Goal: Information Seeking & Learning: Learn about a topic

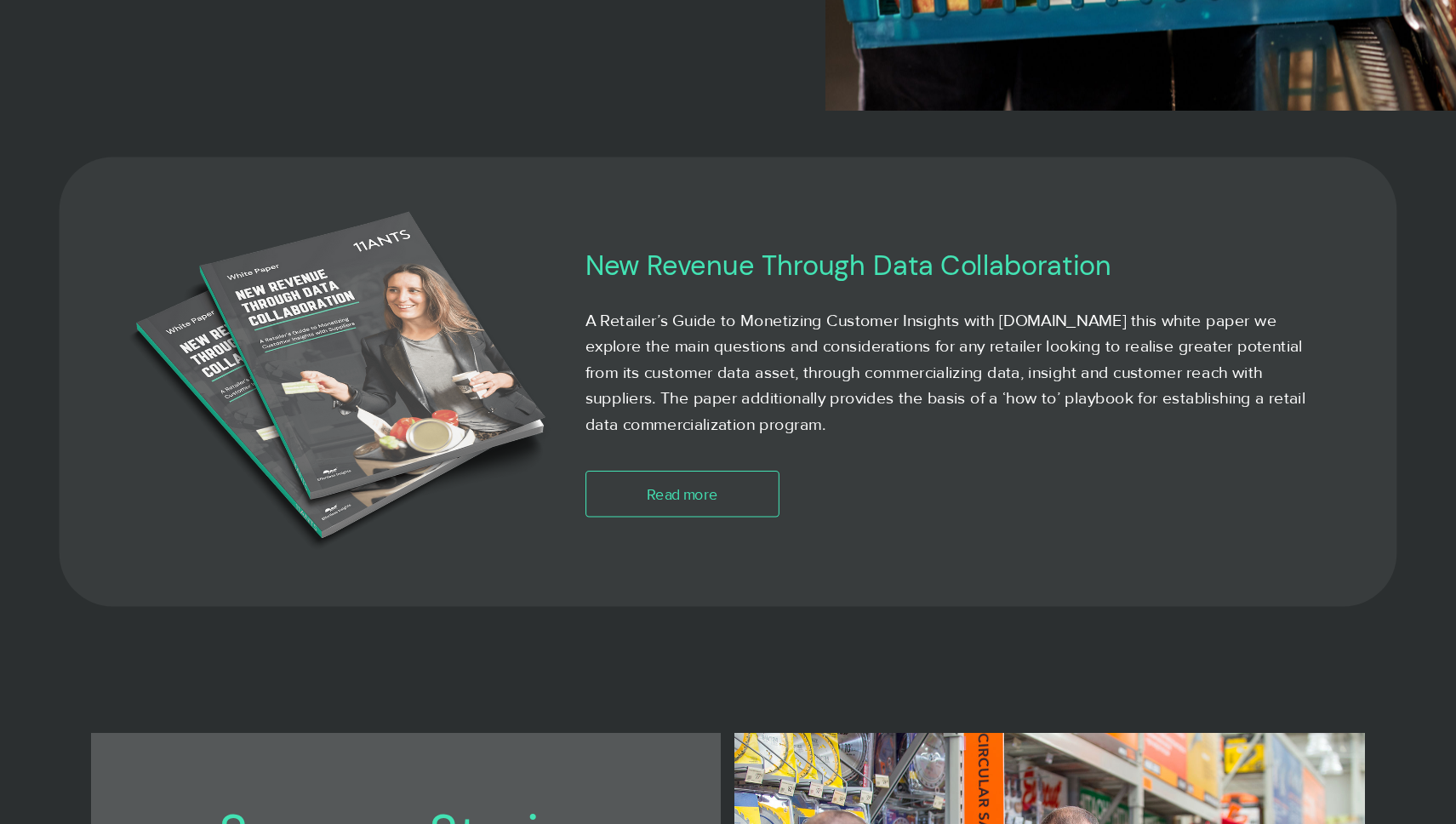
scroll to position [952, 0]
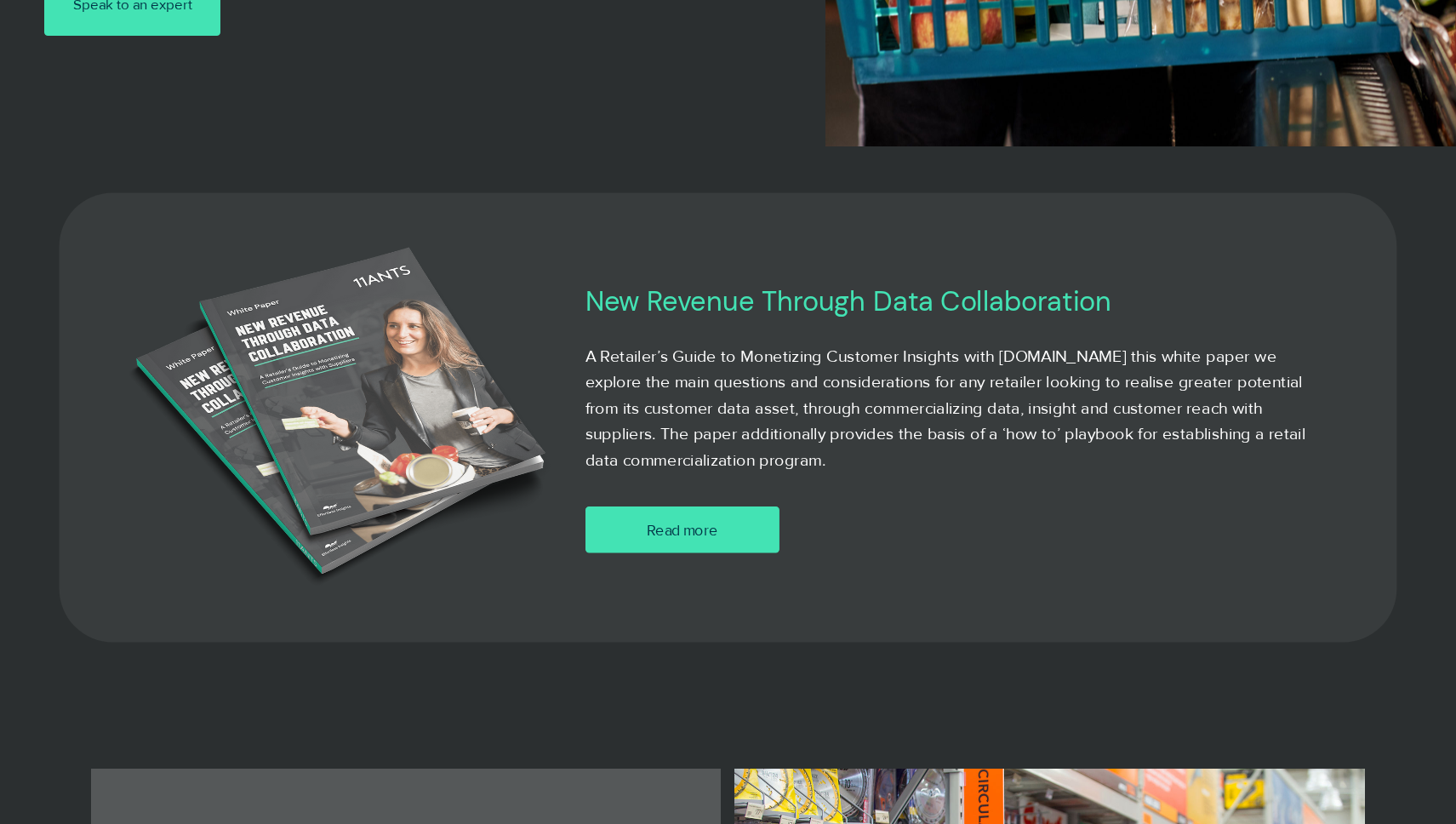
click at [735, 525] on link "Read more" at bounding box center [682, 529] width 194 height 47
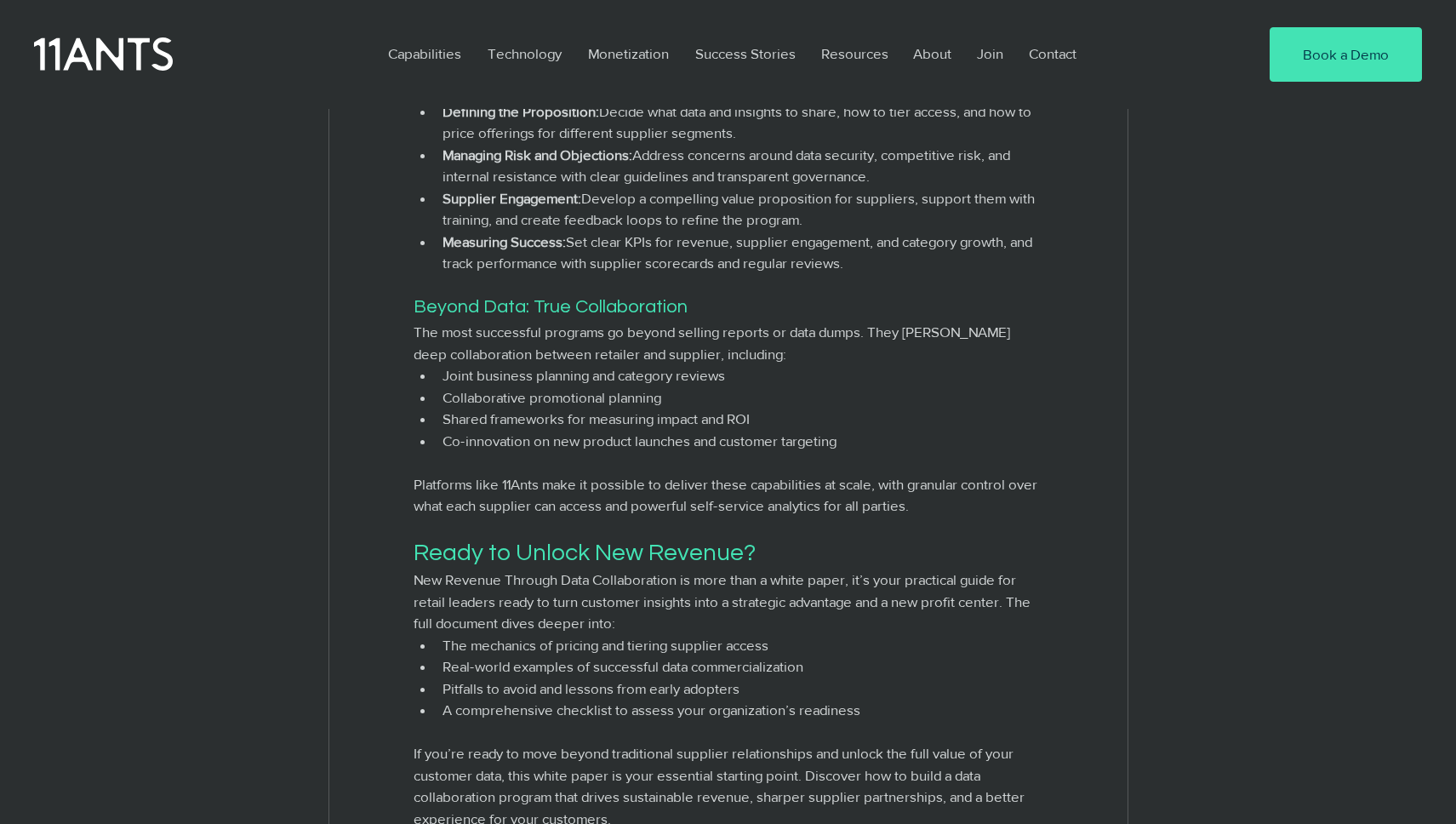
scroll to position [1920, 0]
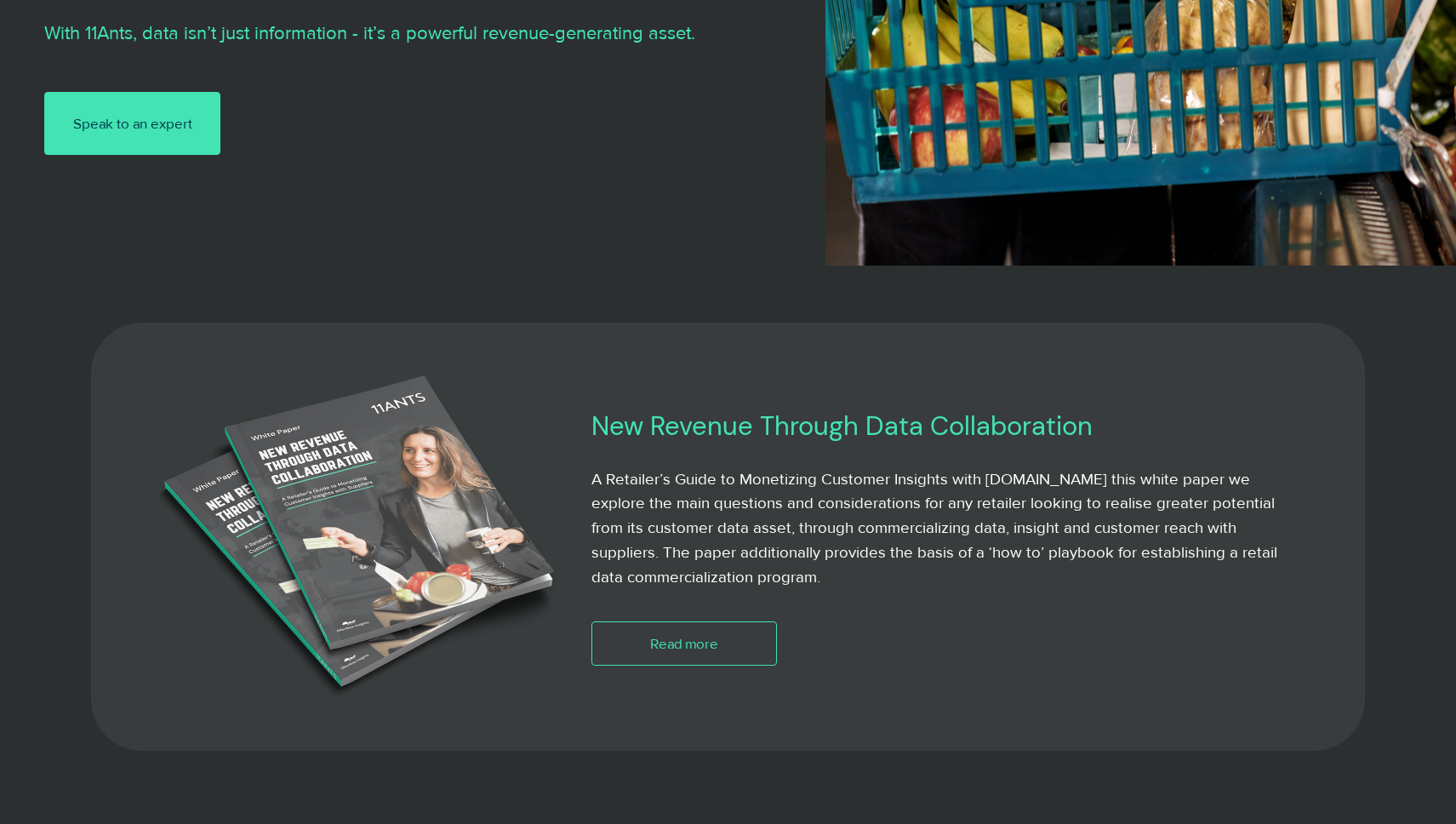
scroll to position [825, 0]
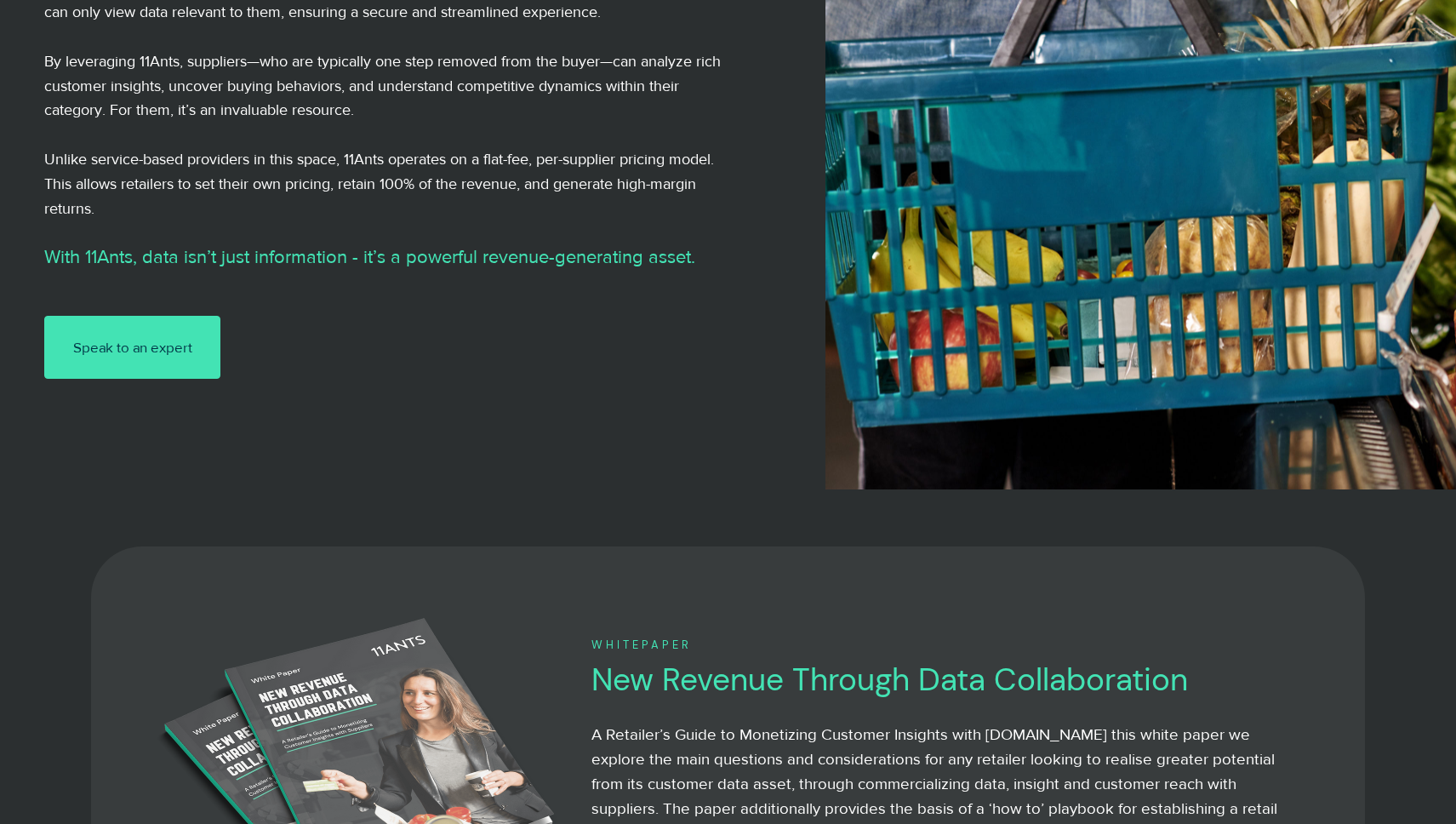
scroll to position [683, 0]
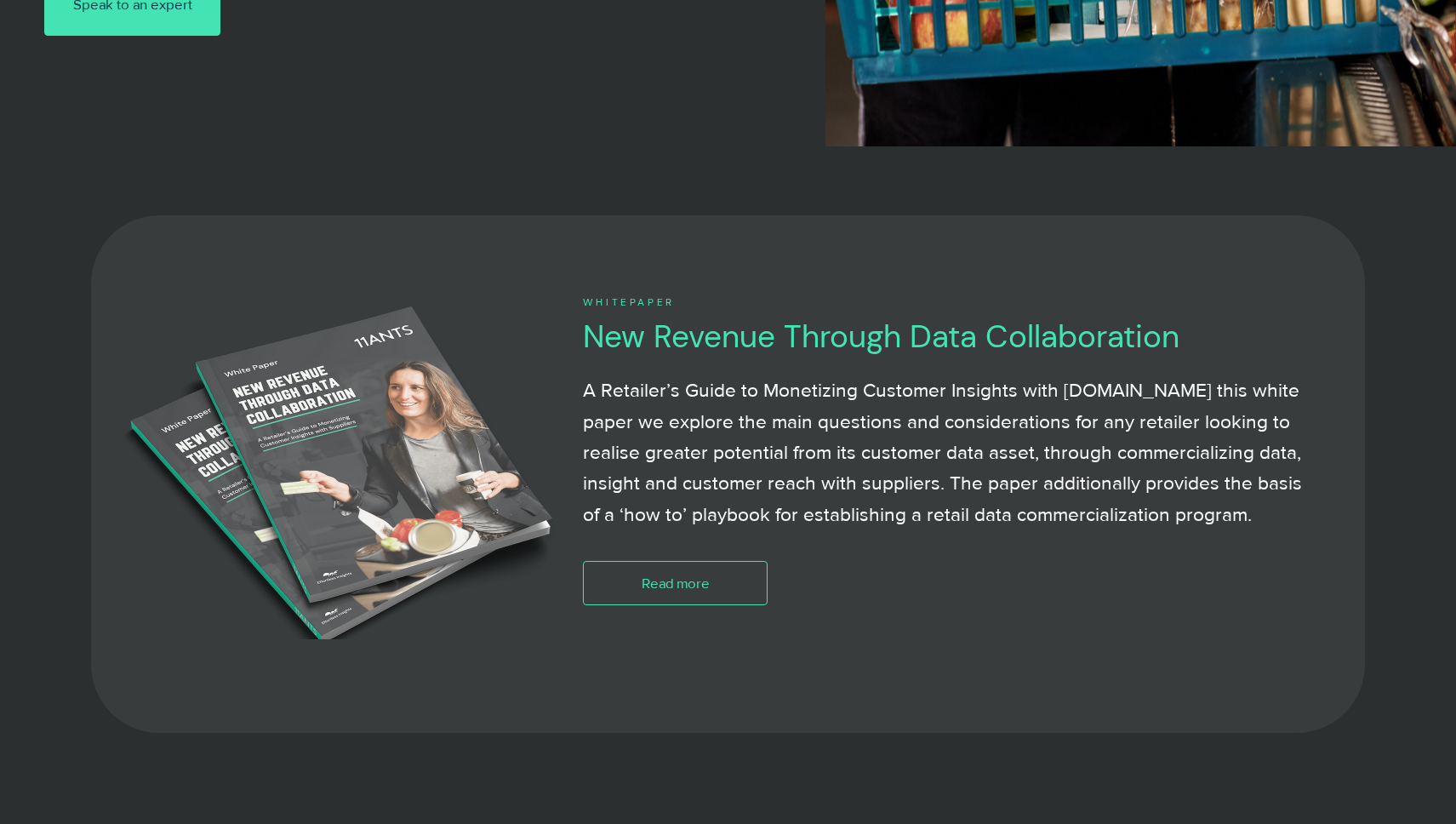
scroll to position [987, 0]
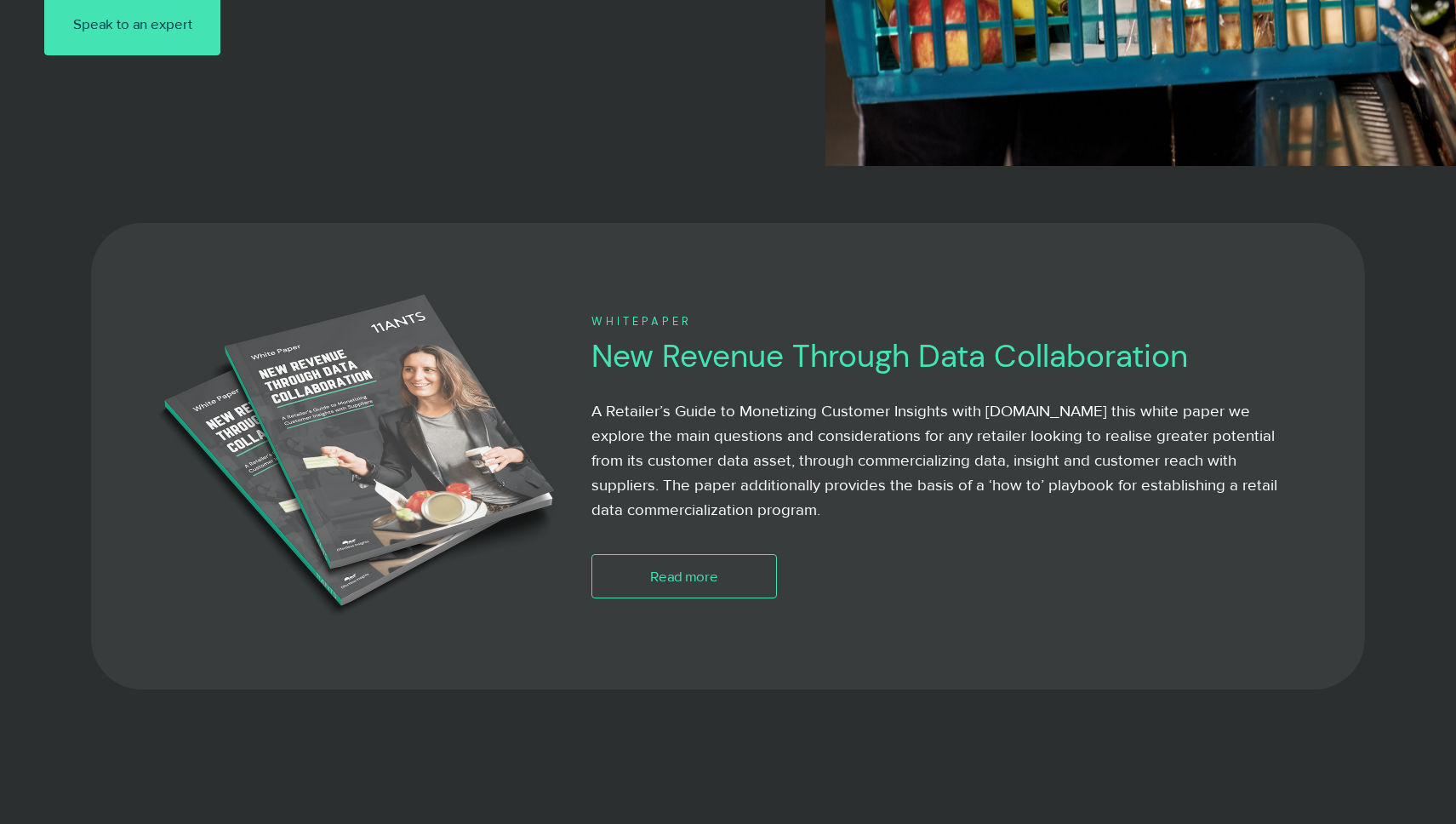
scroll to position [916, 0]
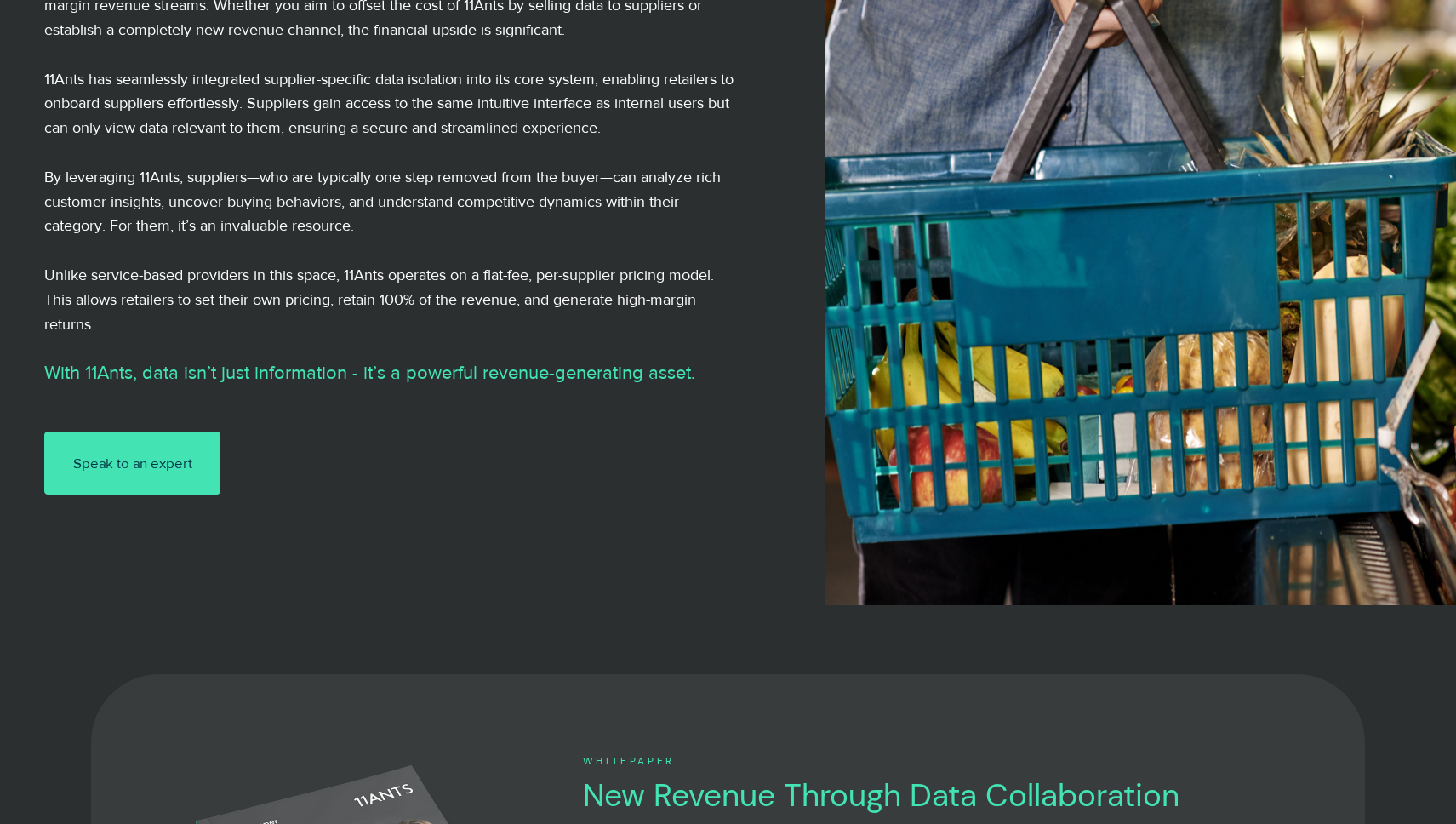
scroll to position [399, 0]
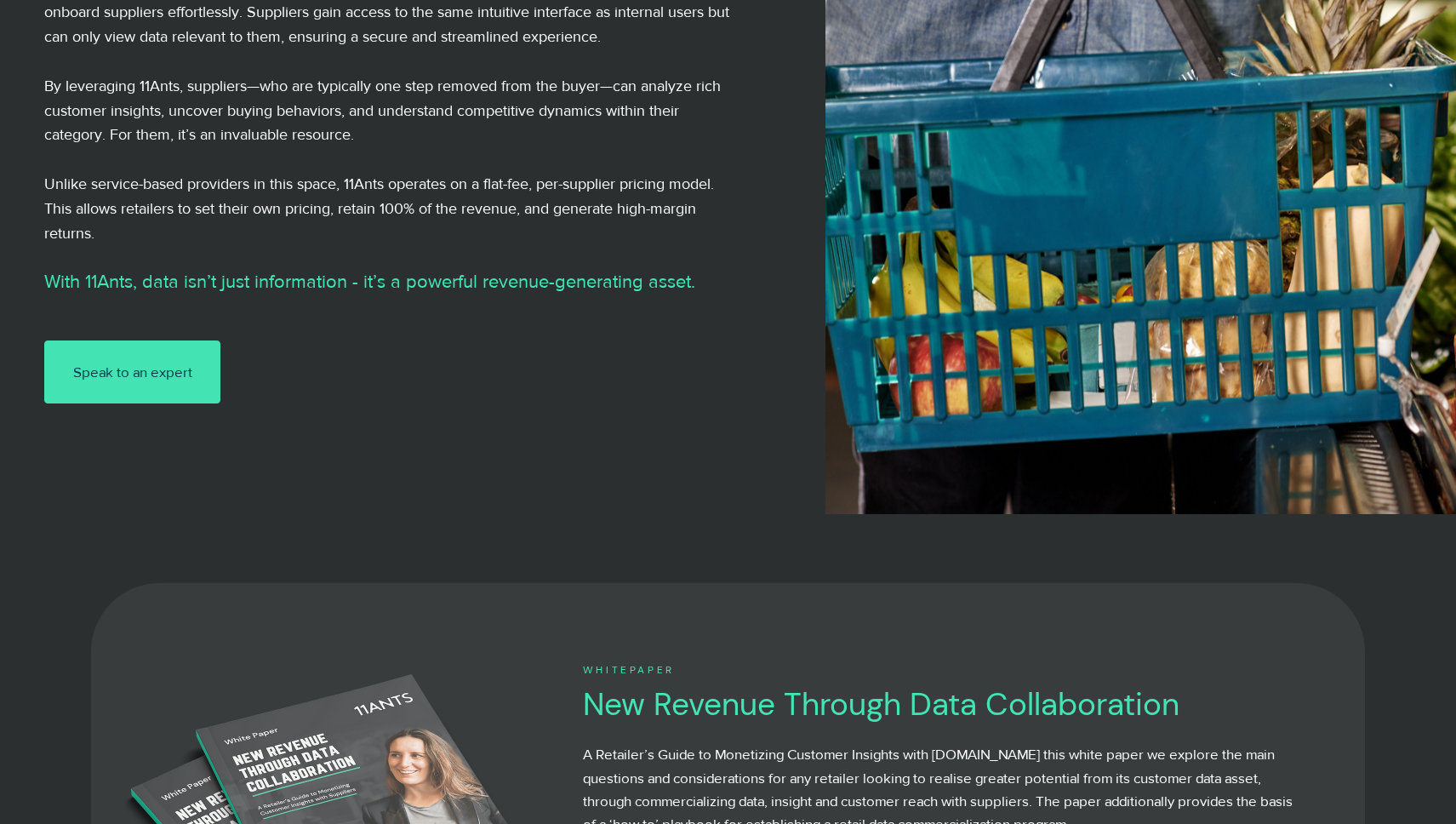
scroll to position [458, 0]
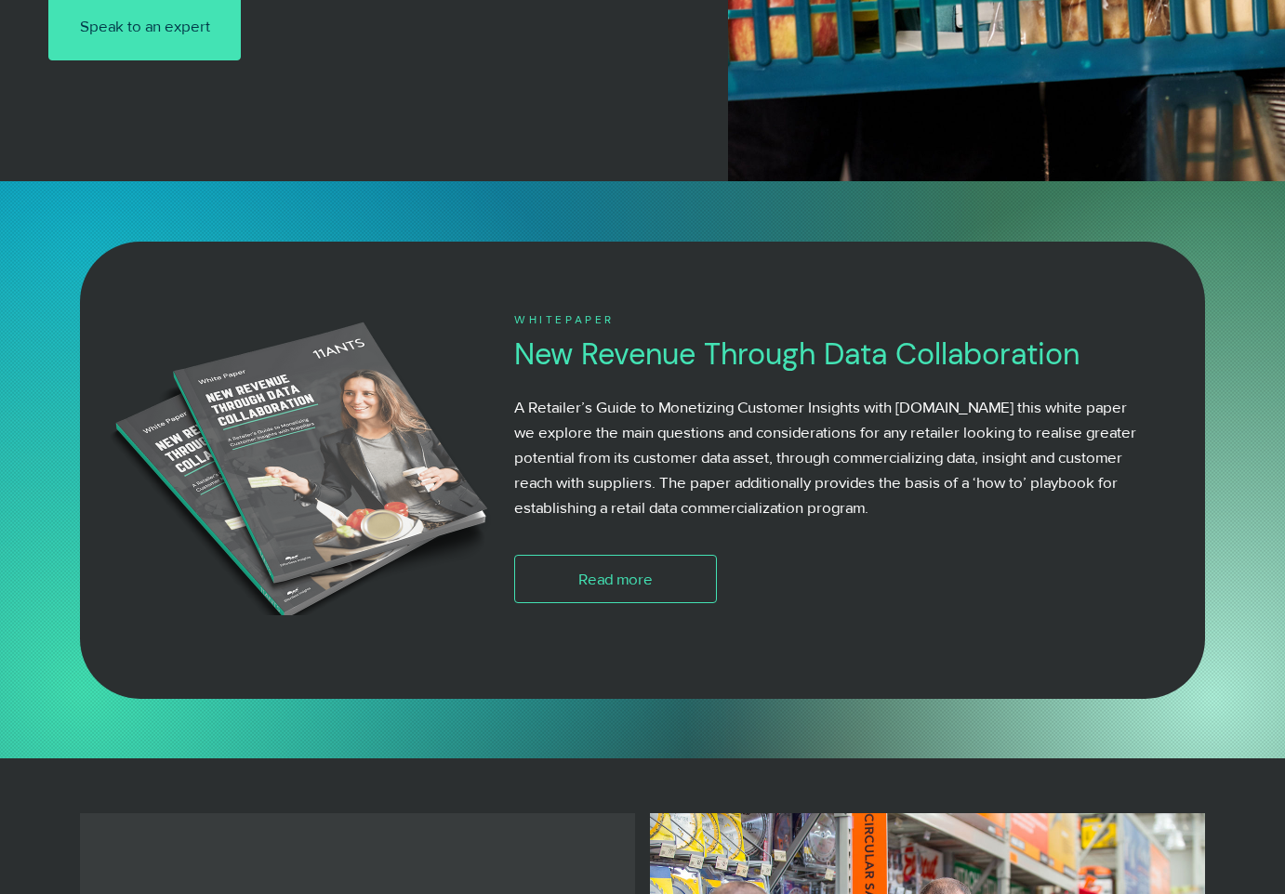
scroll to position [1104, 0]
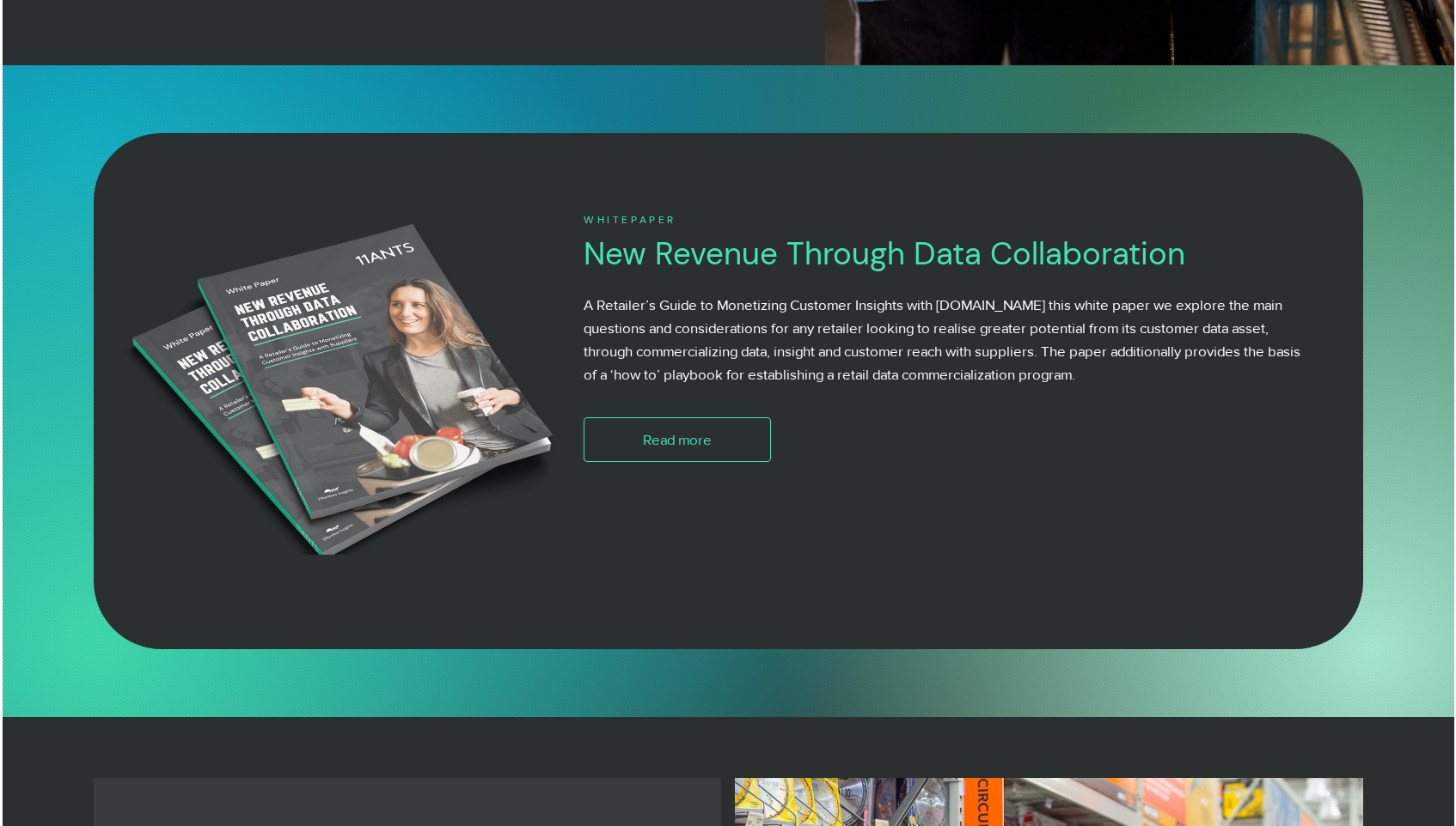
scroll to position [1081, 0]
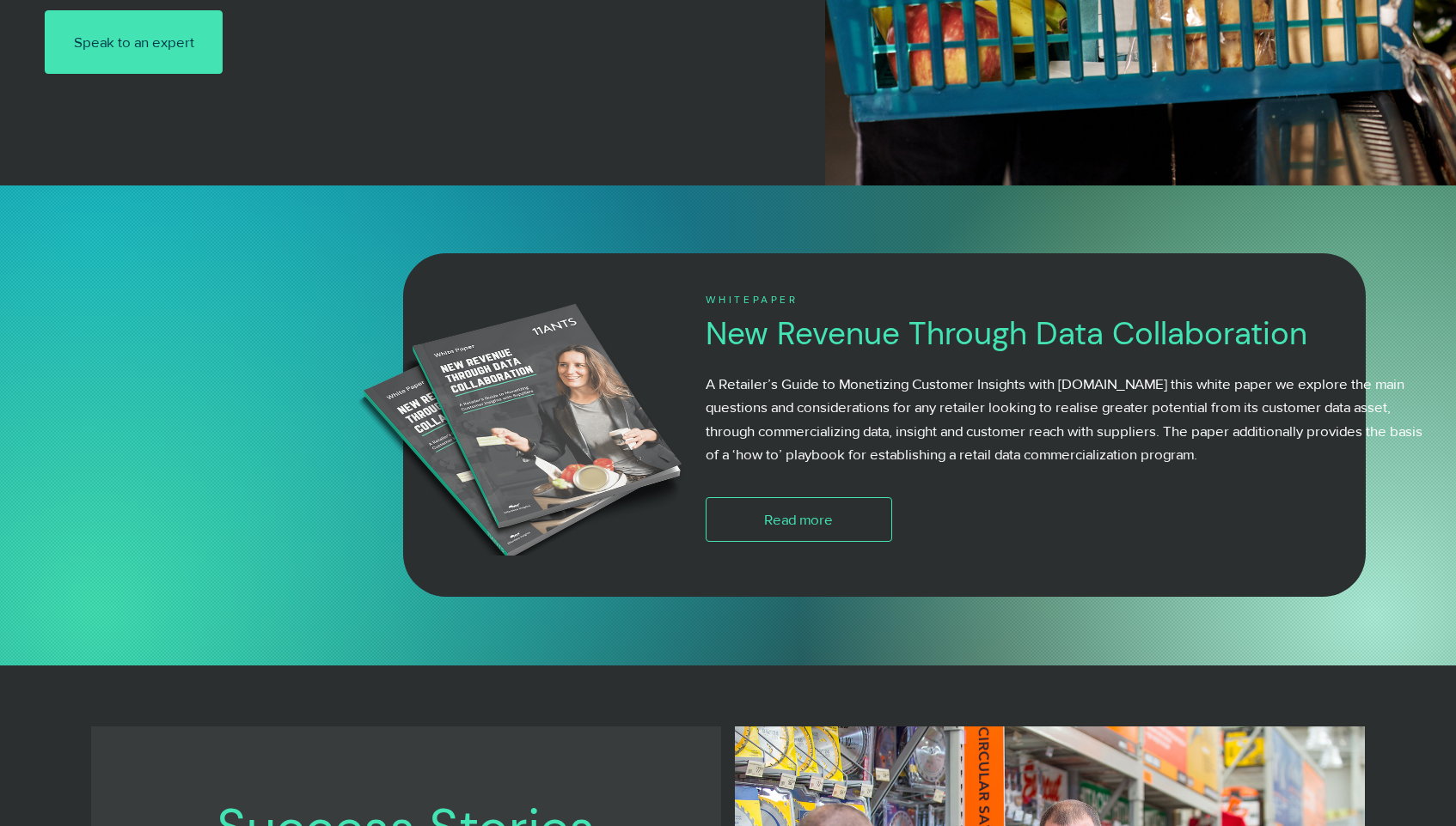
scroll to position [945, 0]
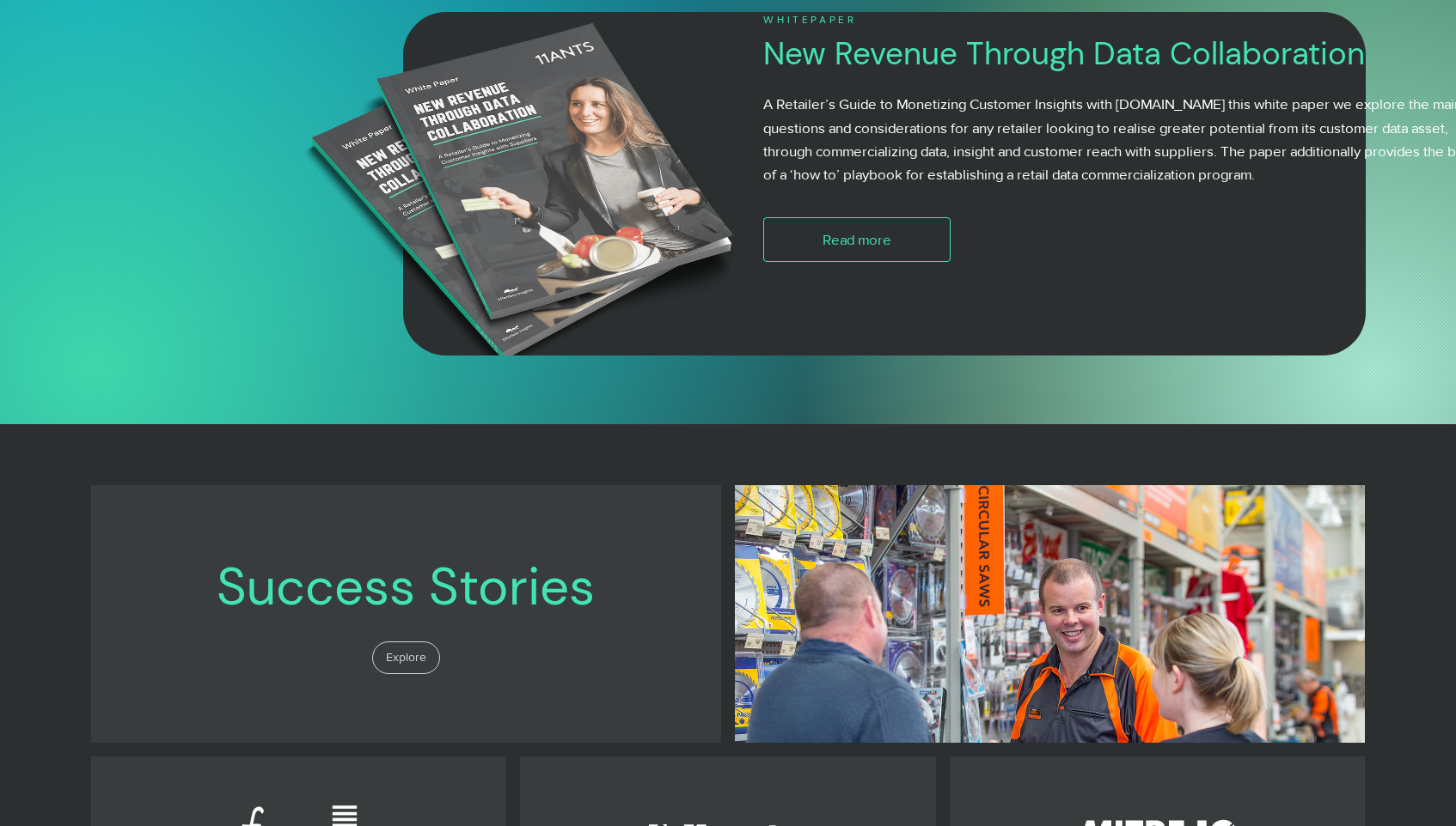
scroll to position [1080, 0]
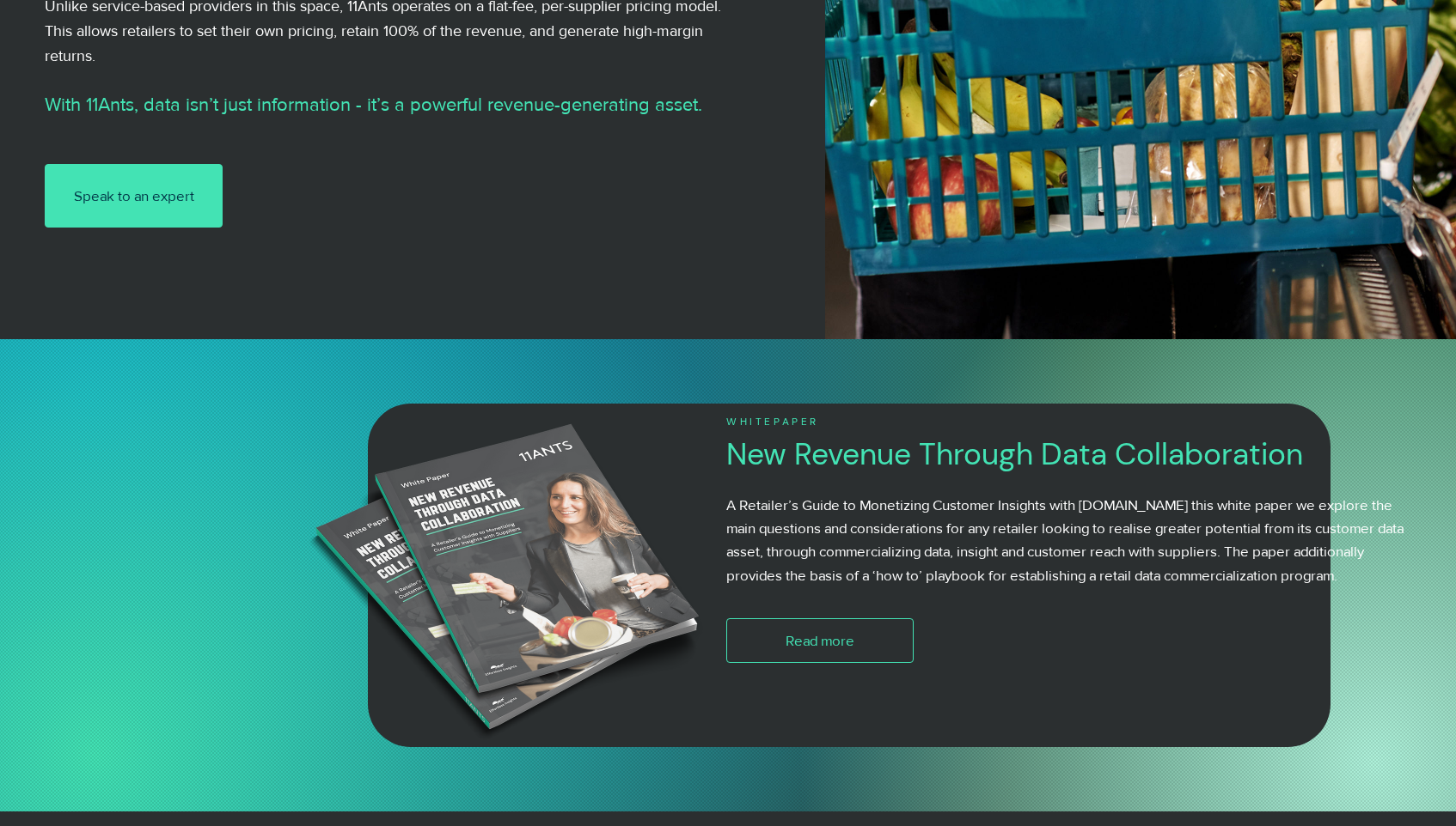
scroll to position [766, 0]
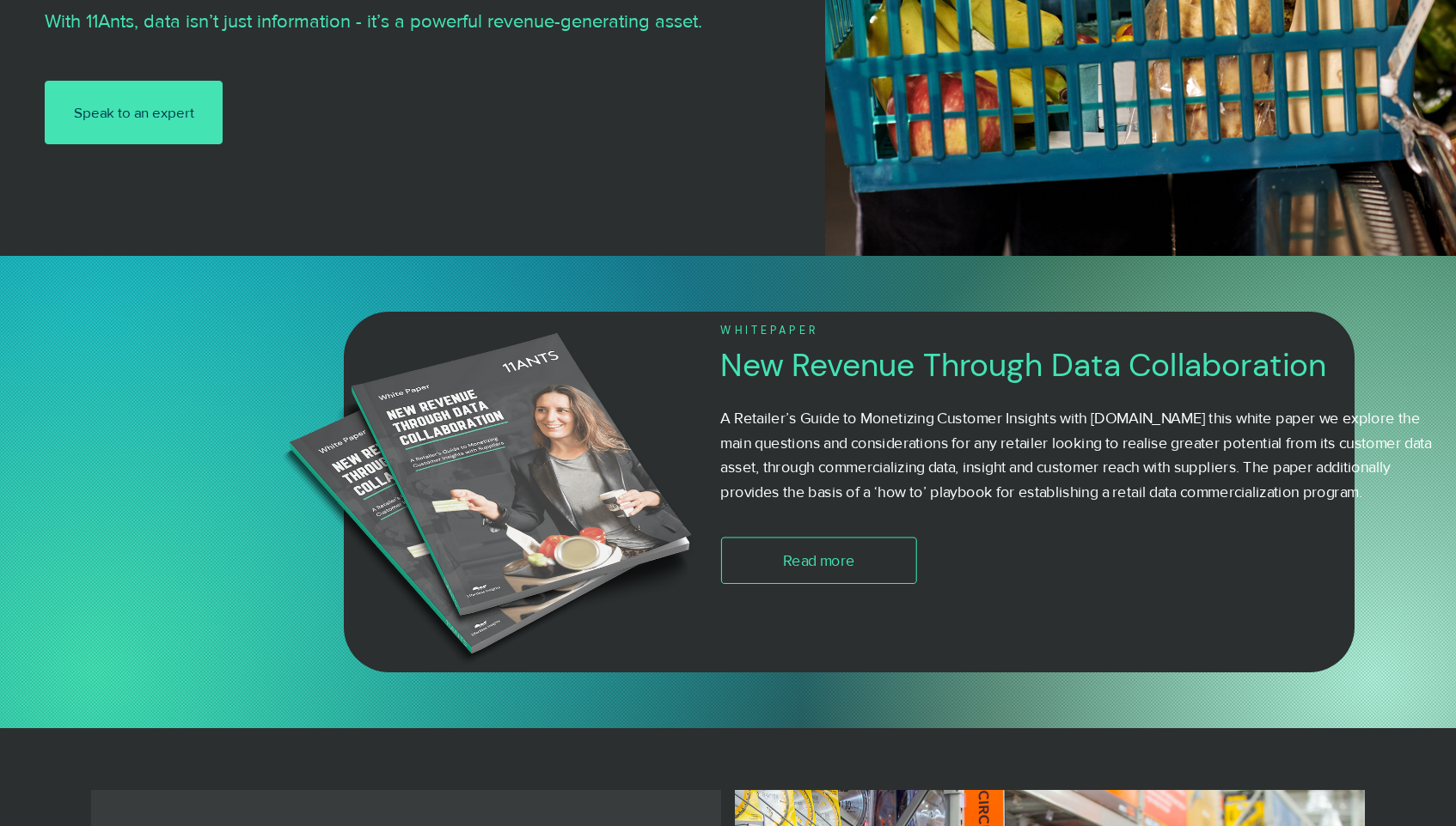
scroll to position [850, 0]
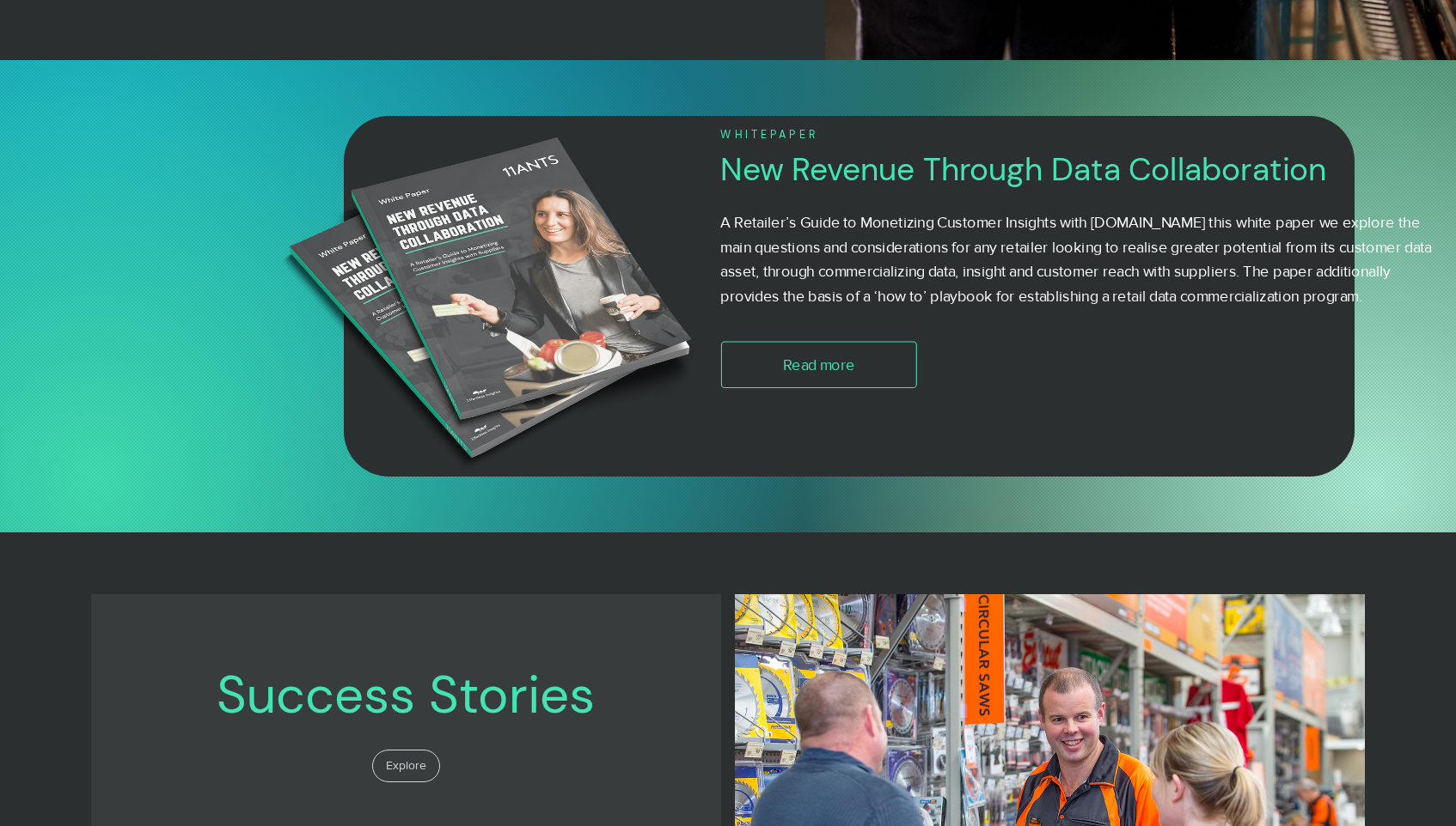
scroll to position [957, 0]
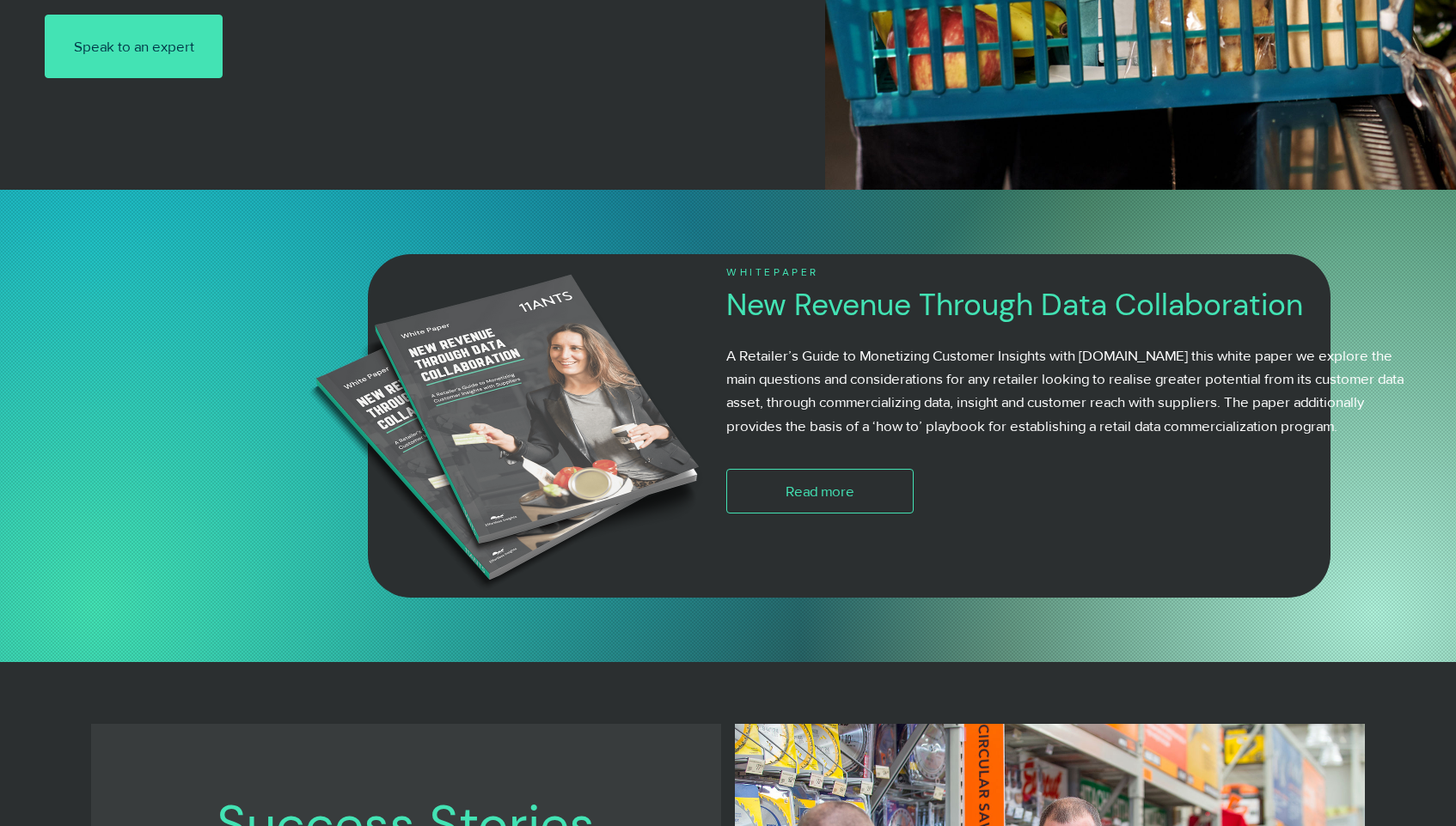
scroll to position [913, 0]
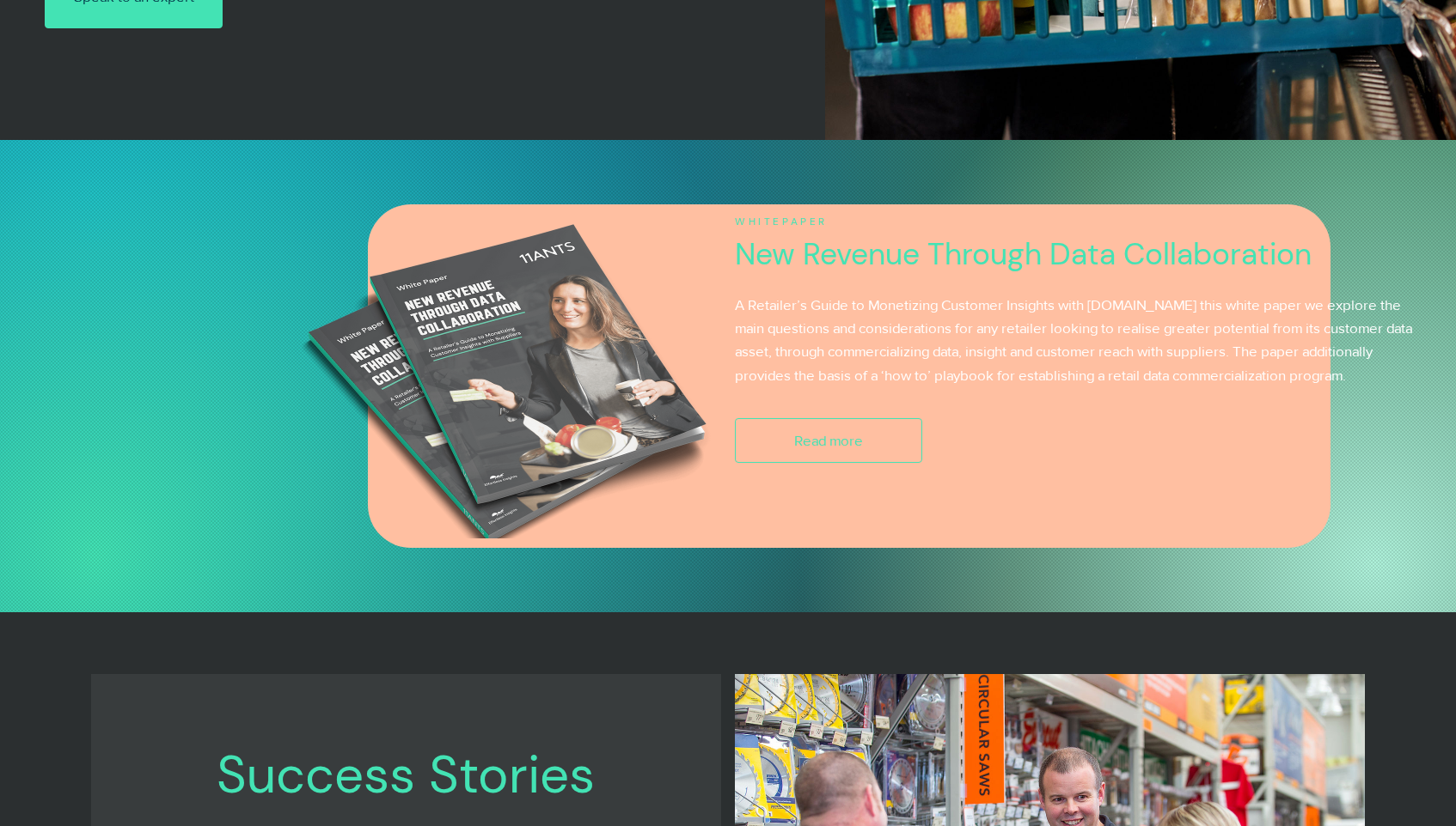
scroll to position [906, 0]
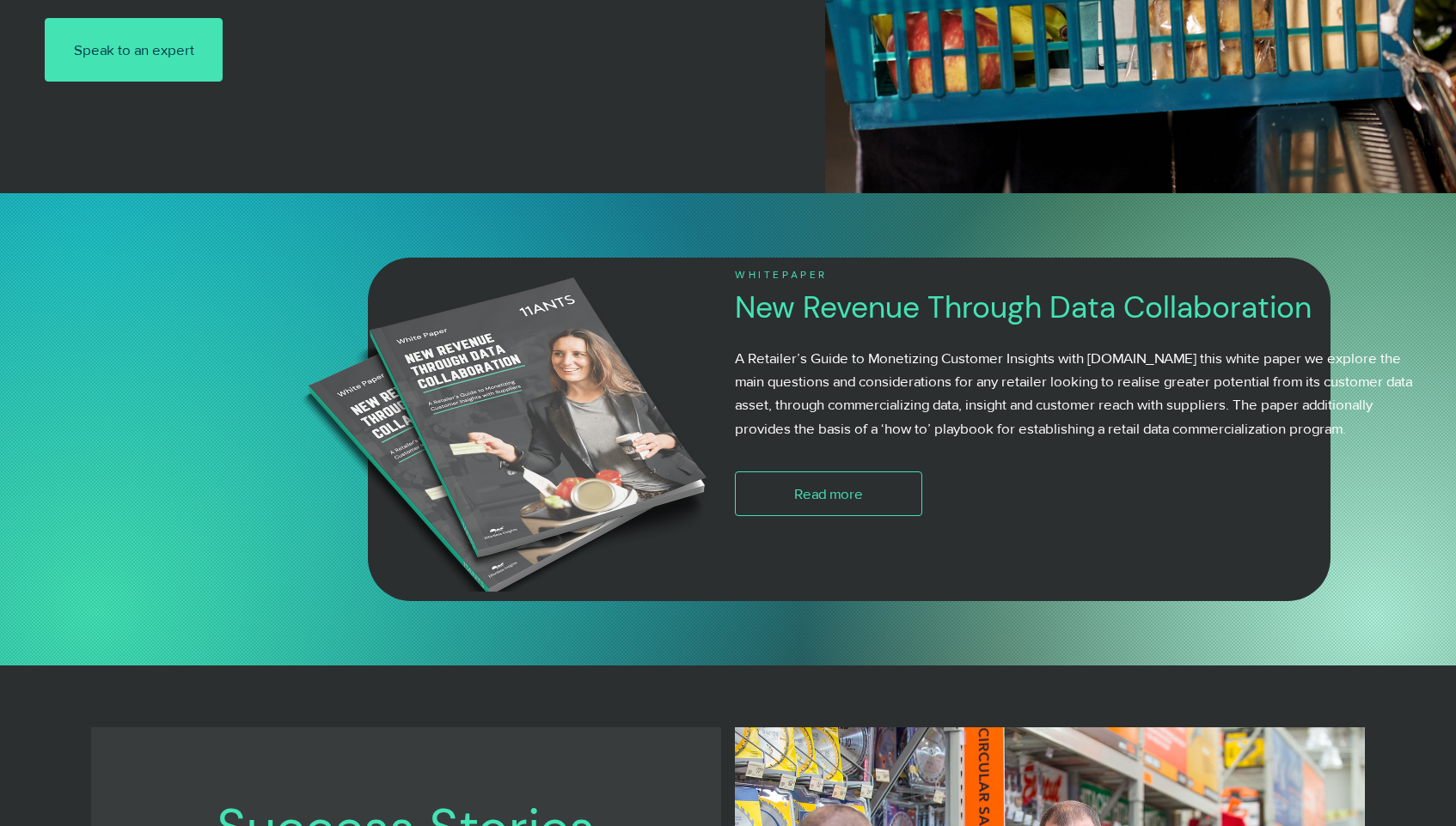
scroll to position [1240, 0]
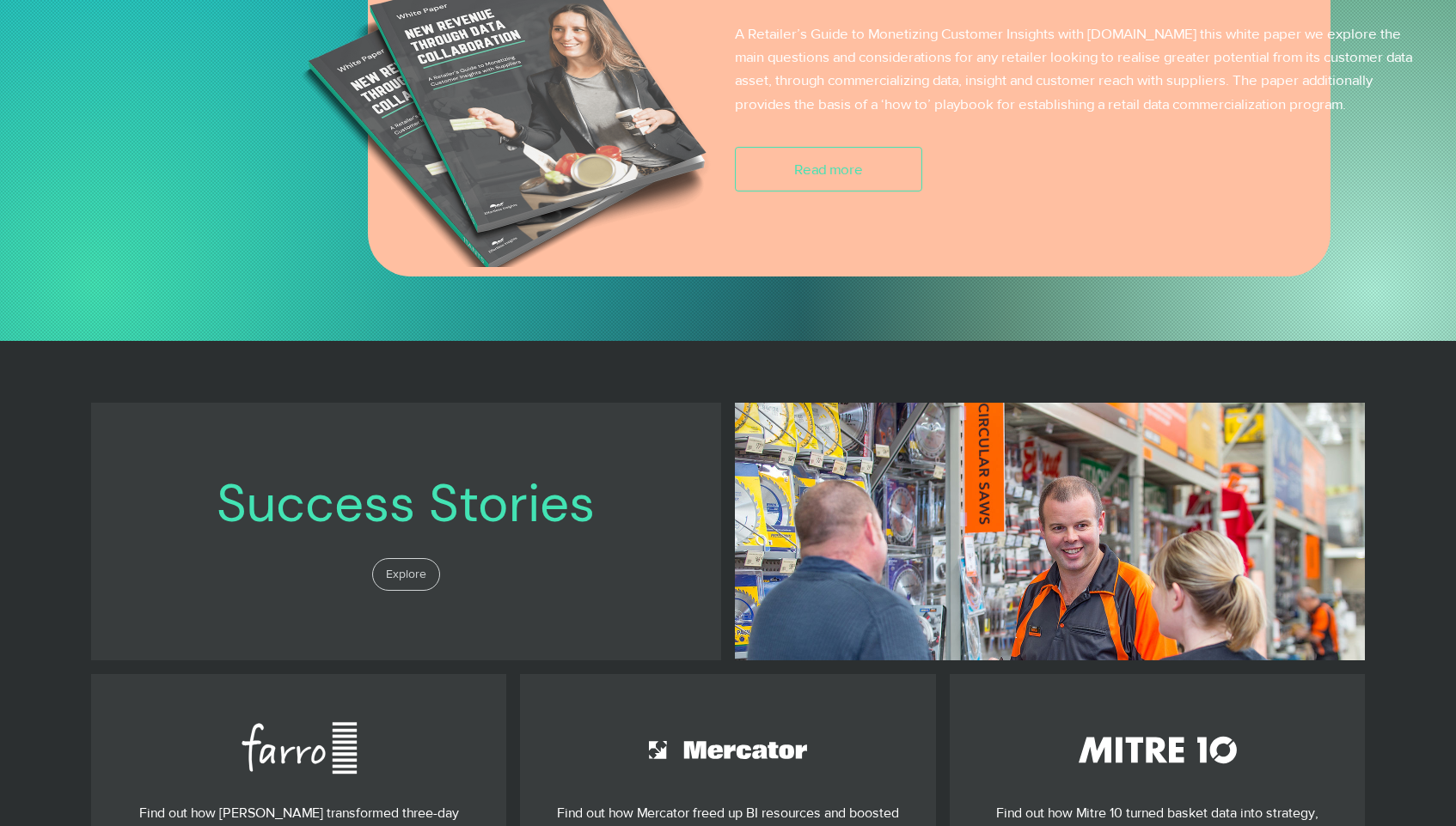
click at [411, 269] on div at bounding box center [849, 104] width 962 height 344
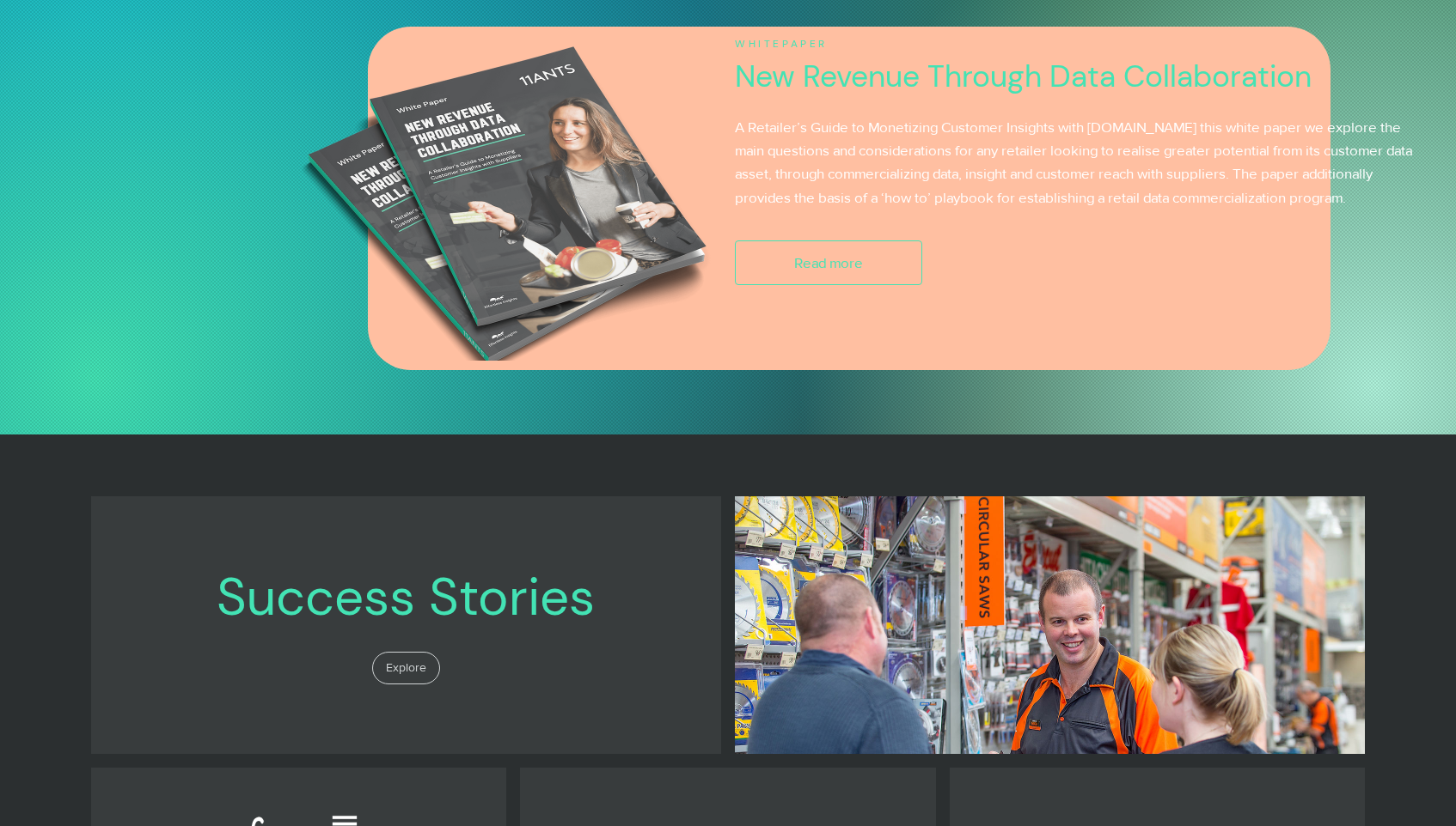
scroll to position [1078, 0]
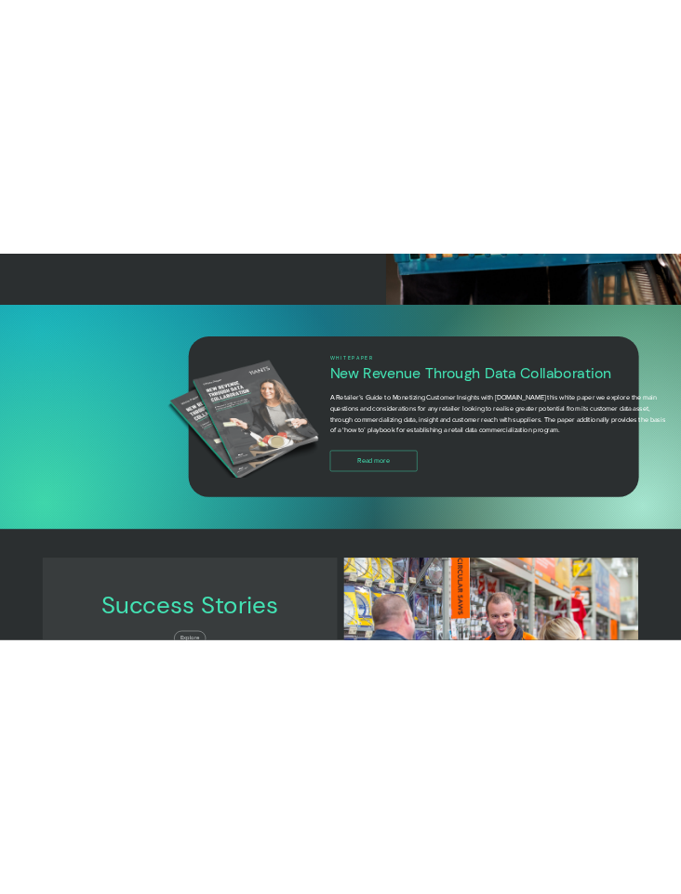
scroll to position [1086, 0]
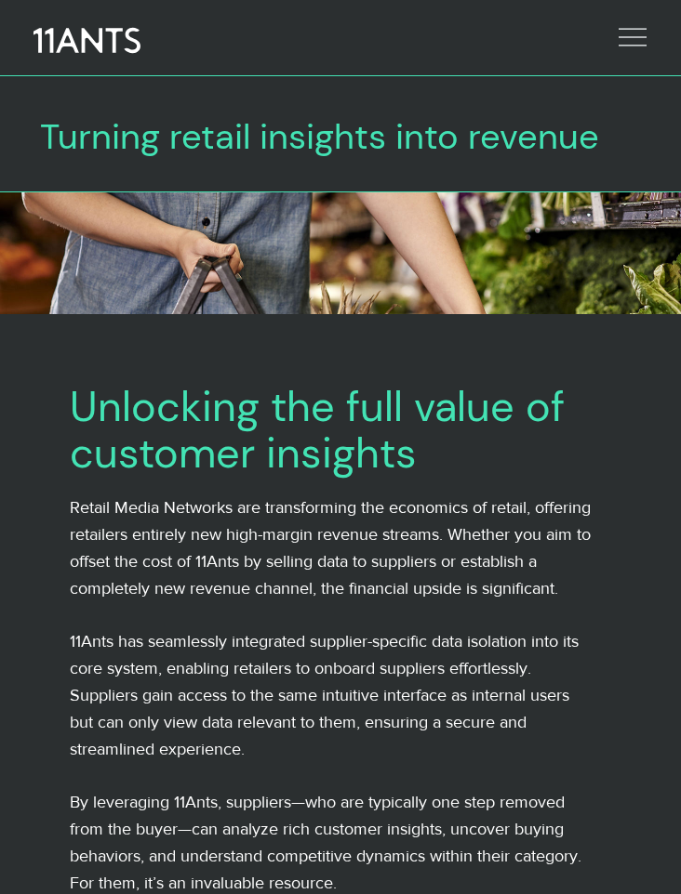
scroll to position [19, 0]
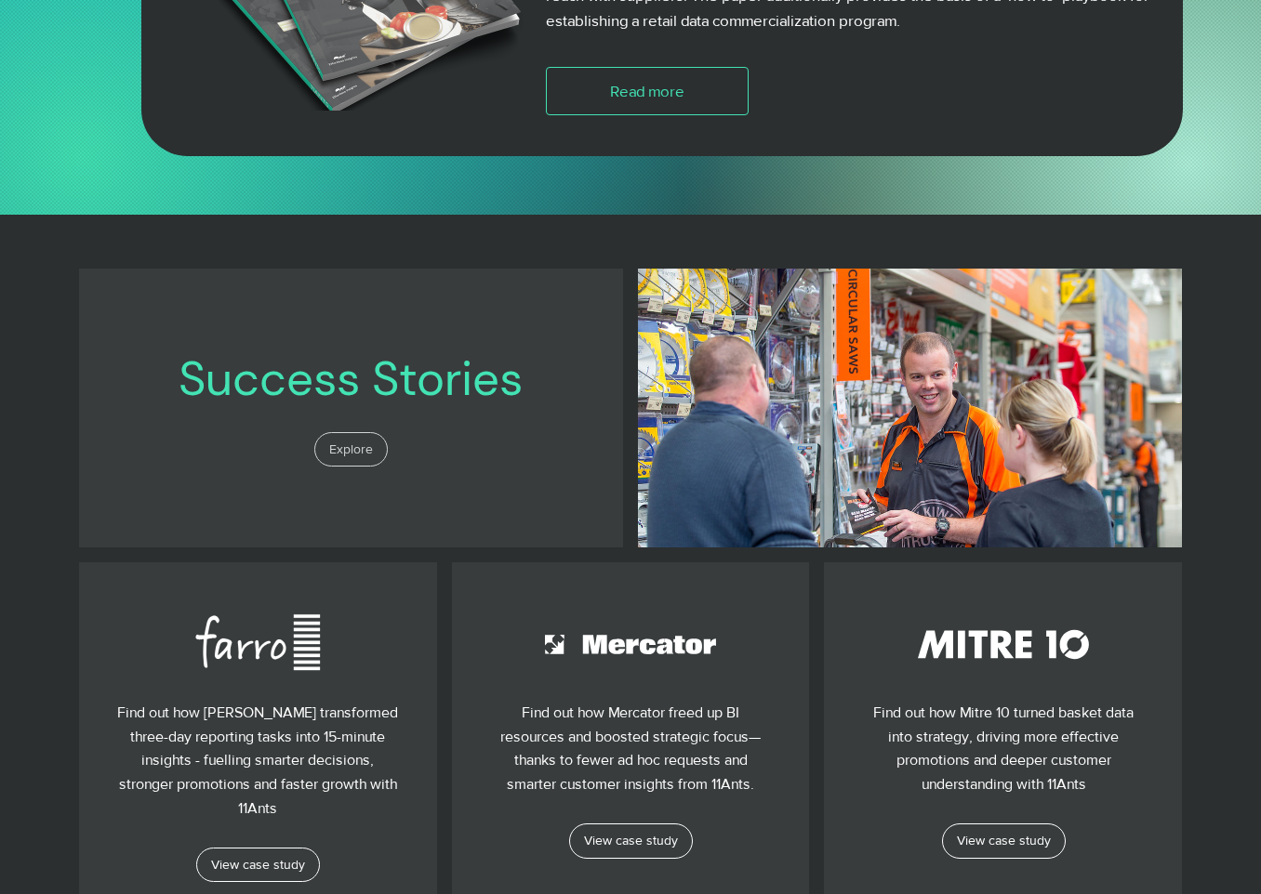
scroll to position [1263, 0]
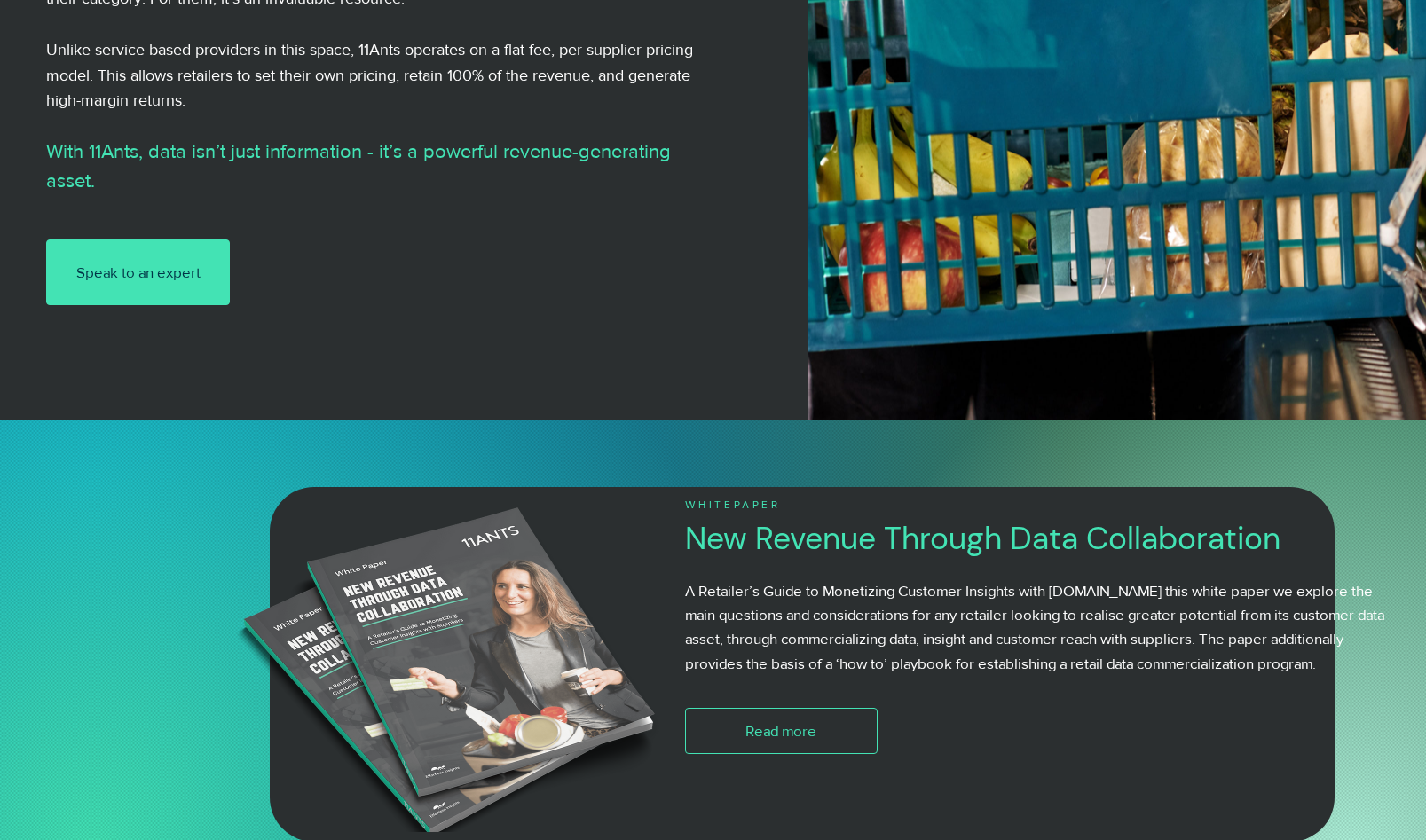
scroll to position [806, 0]
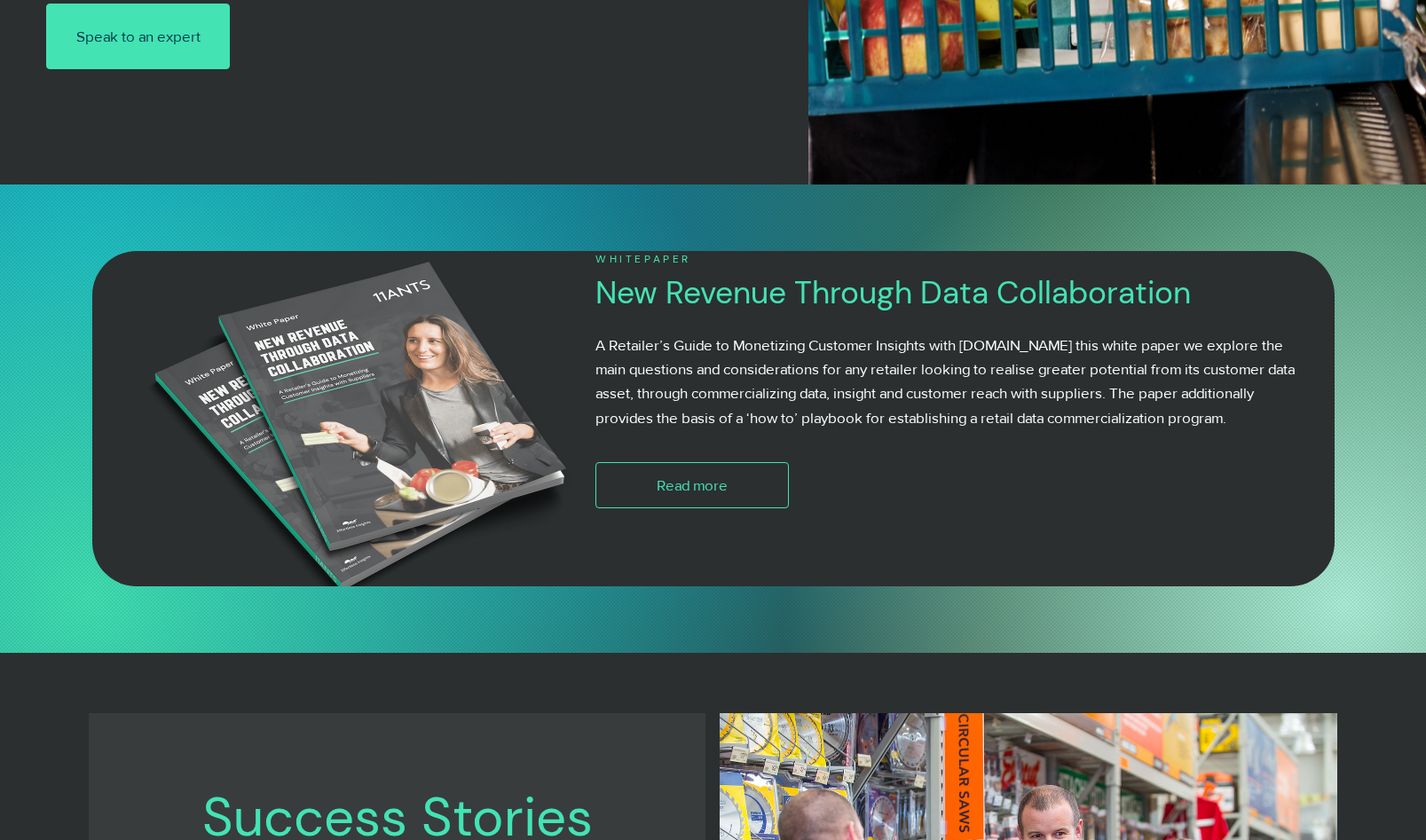
scroll to position [993, 0]
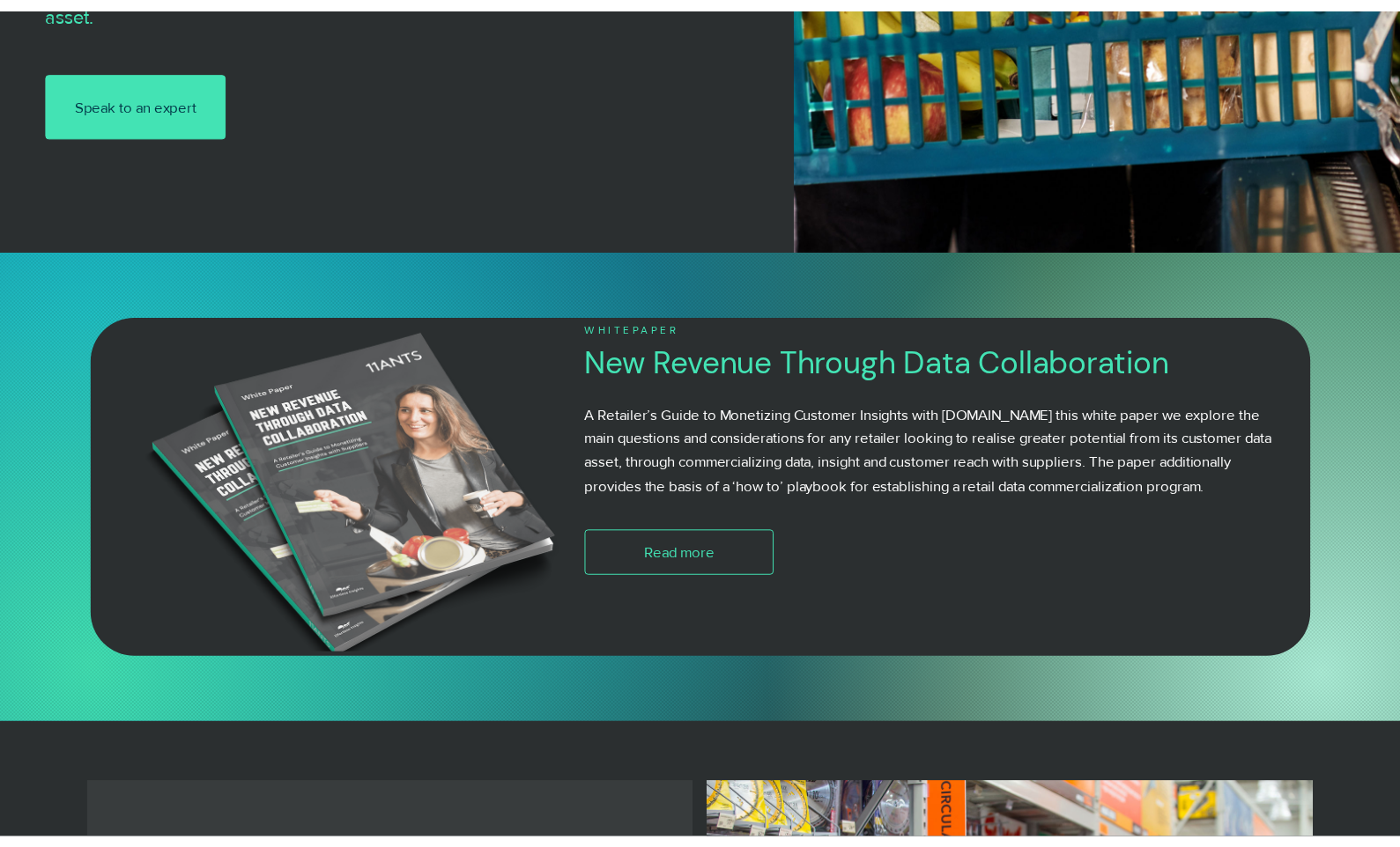
scroll to position [933, 0]
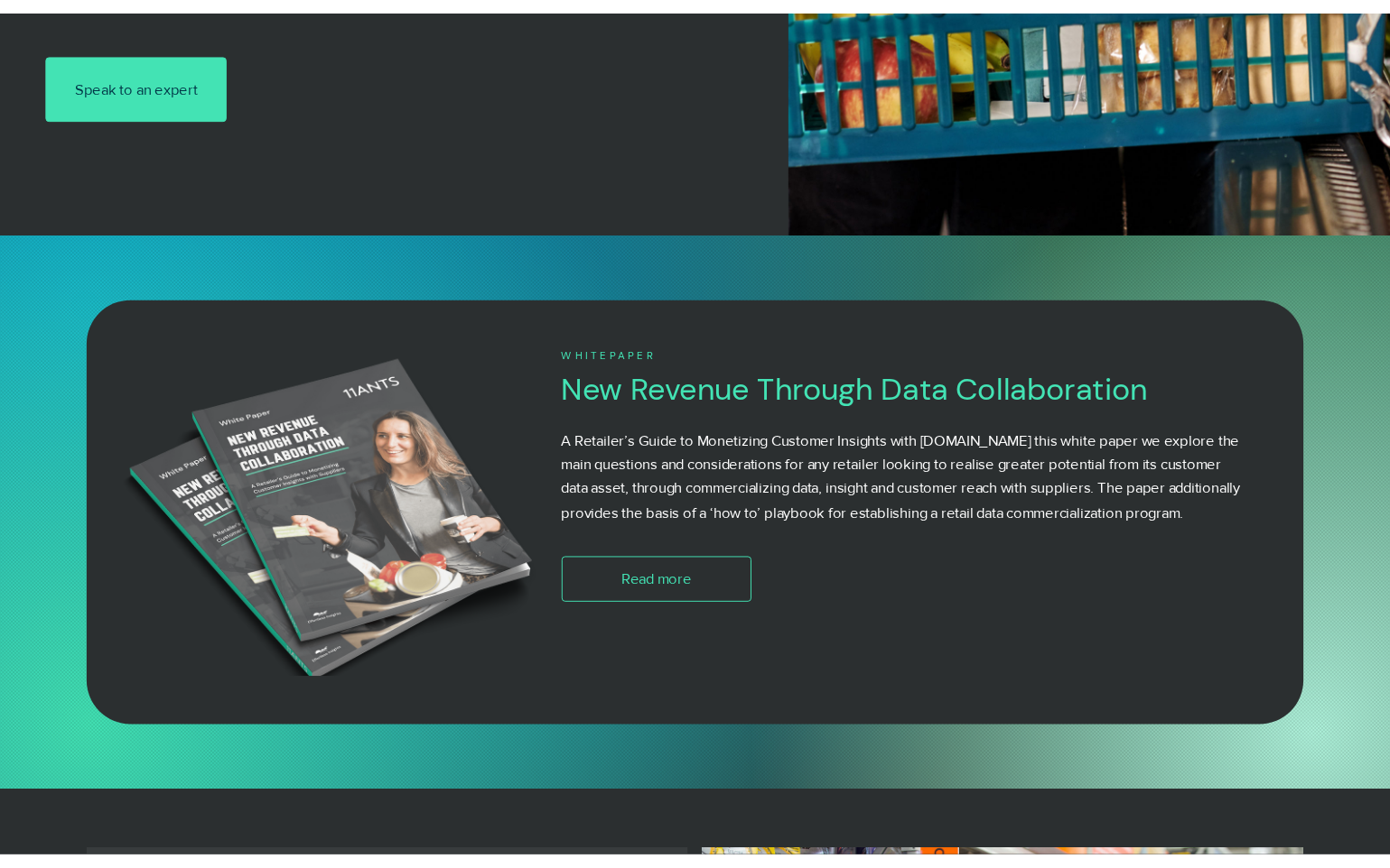
scroll to position [1000, 0]
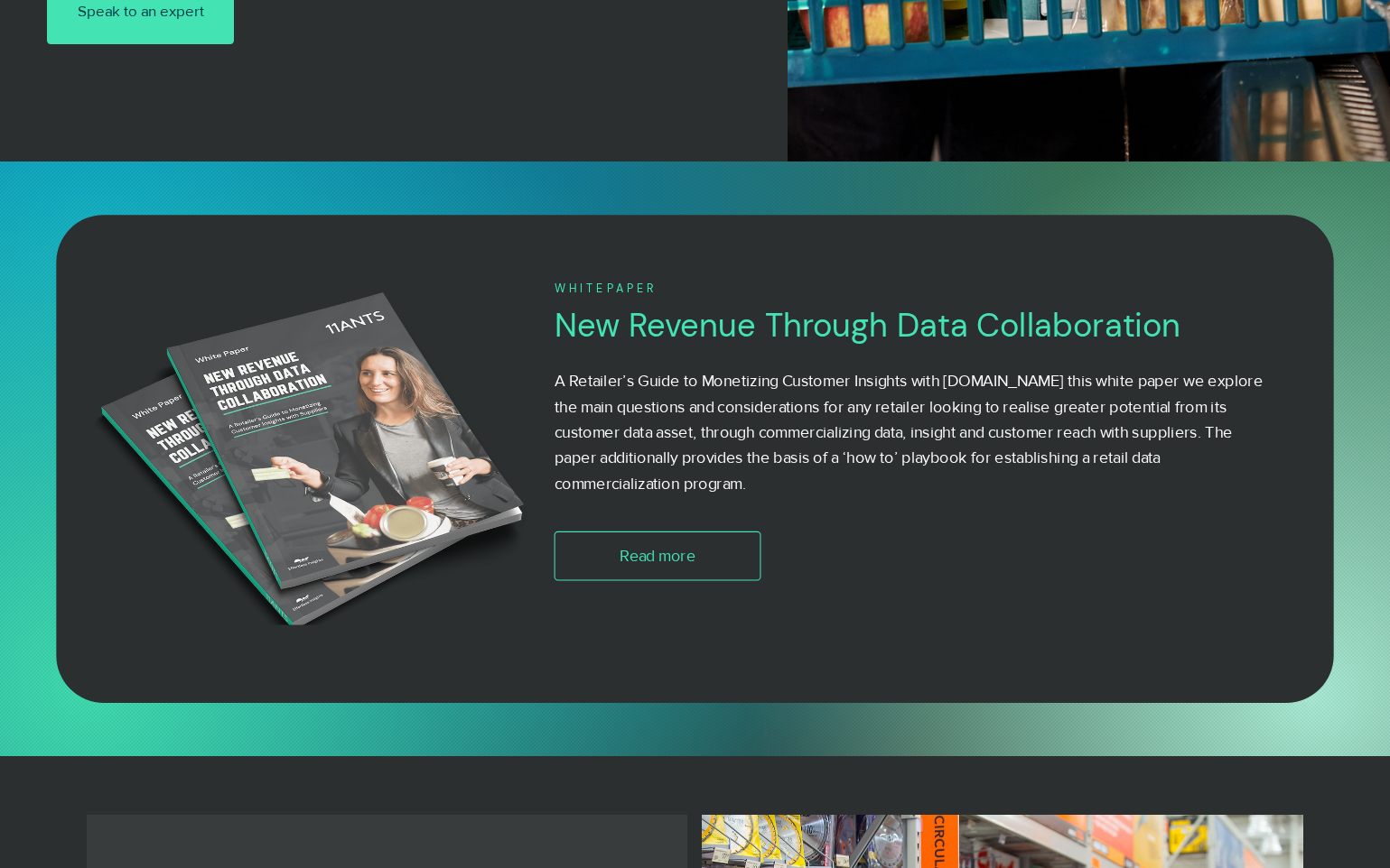
scroll to position [1085, 0]
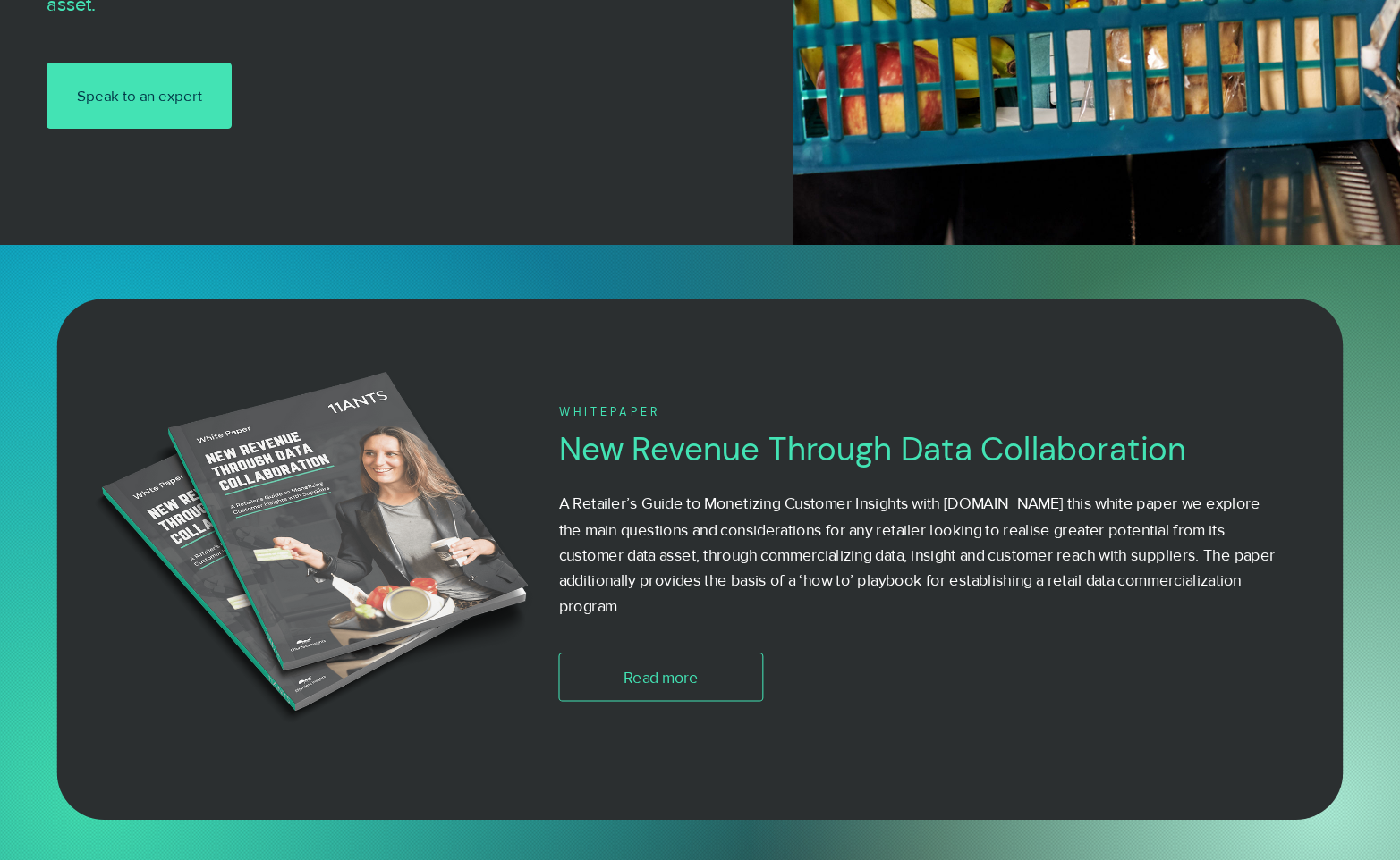
scroll to position [948, 0]
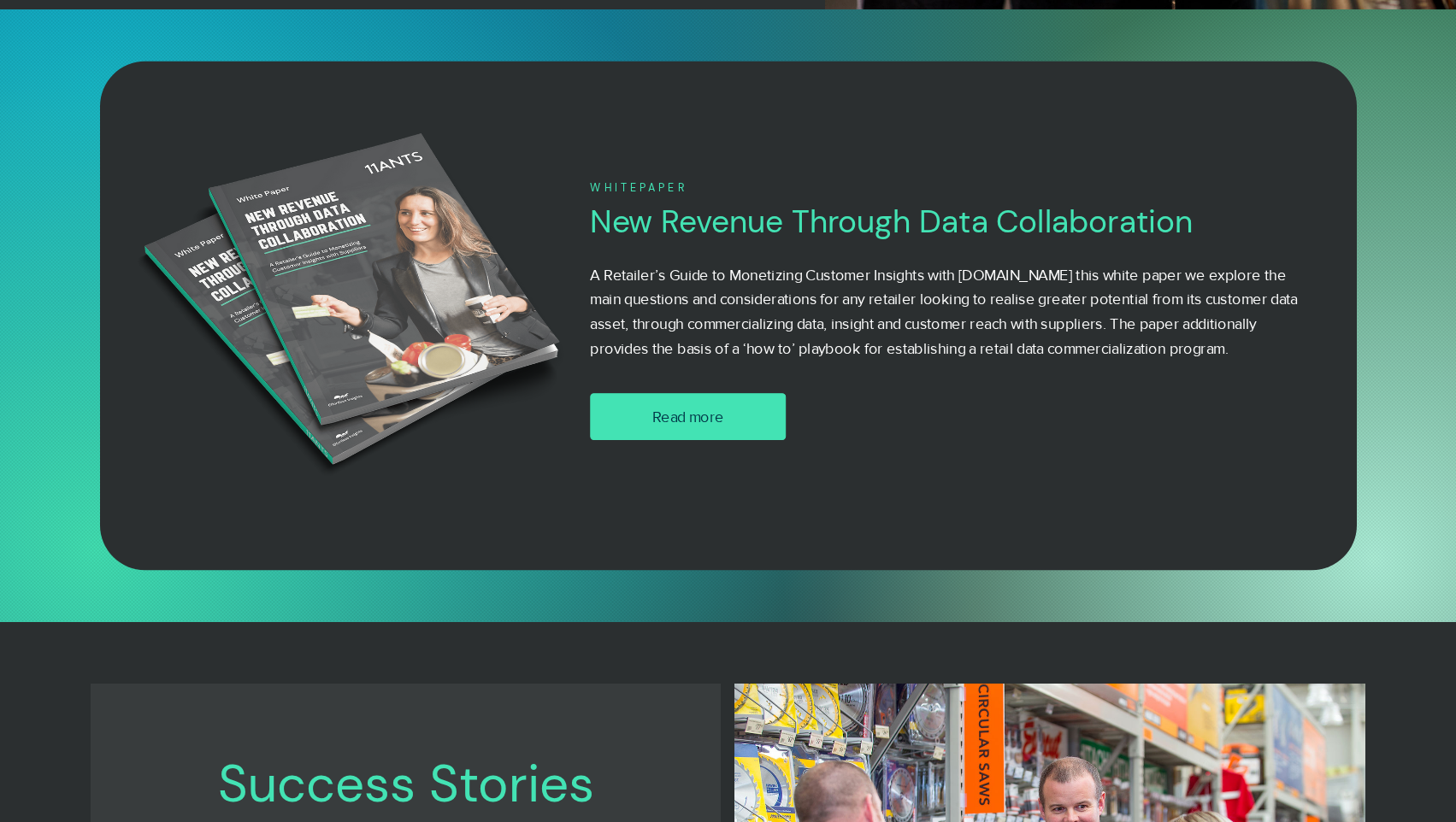
scroll to position [1081, 0]
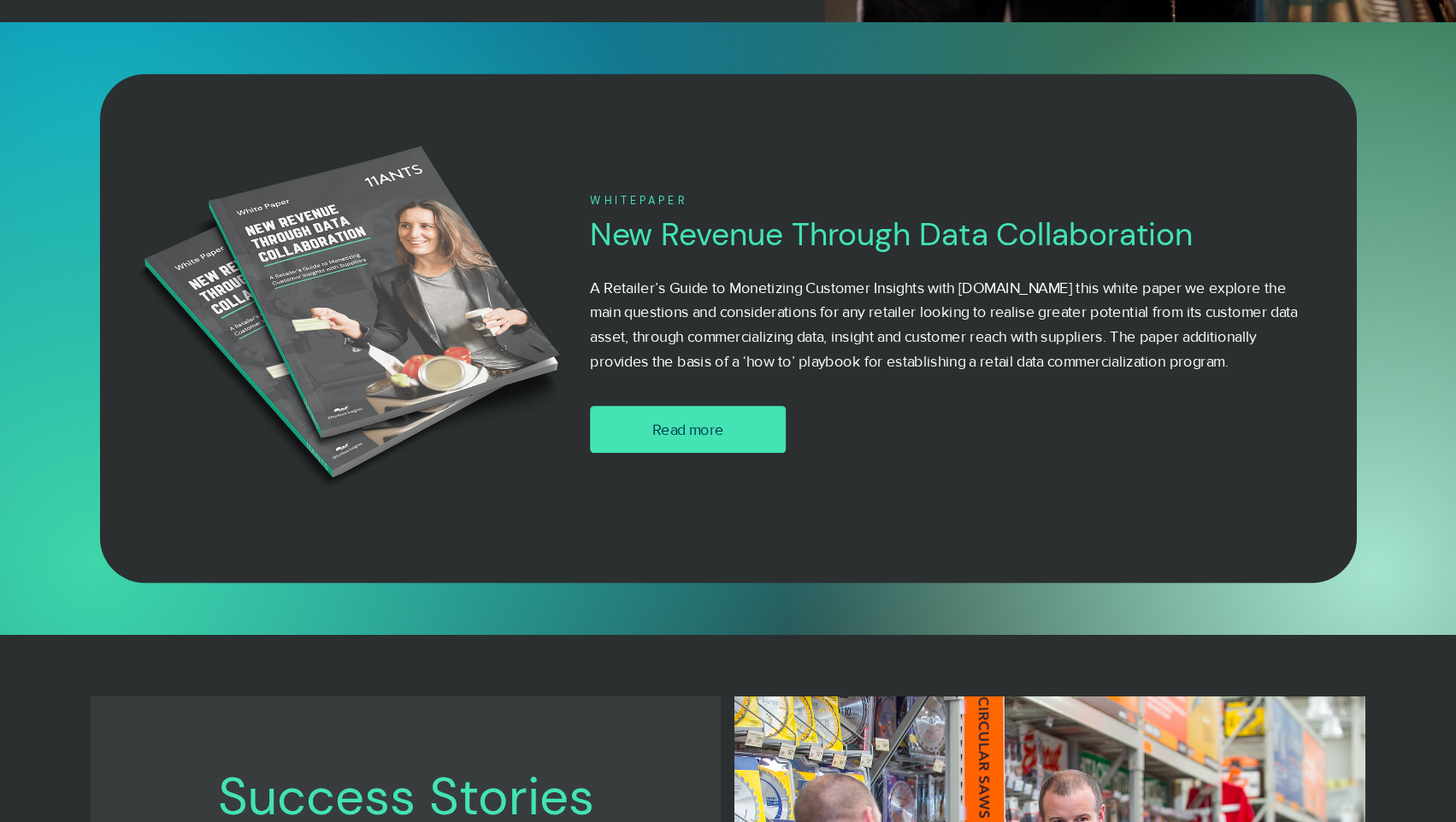
click at [706, 440] on span "Read more" at bounding box center [687, 429] width 72 height 21
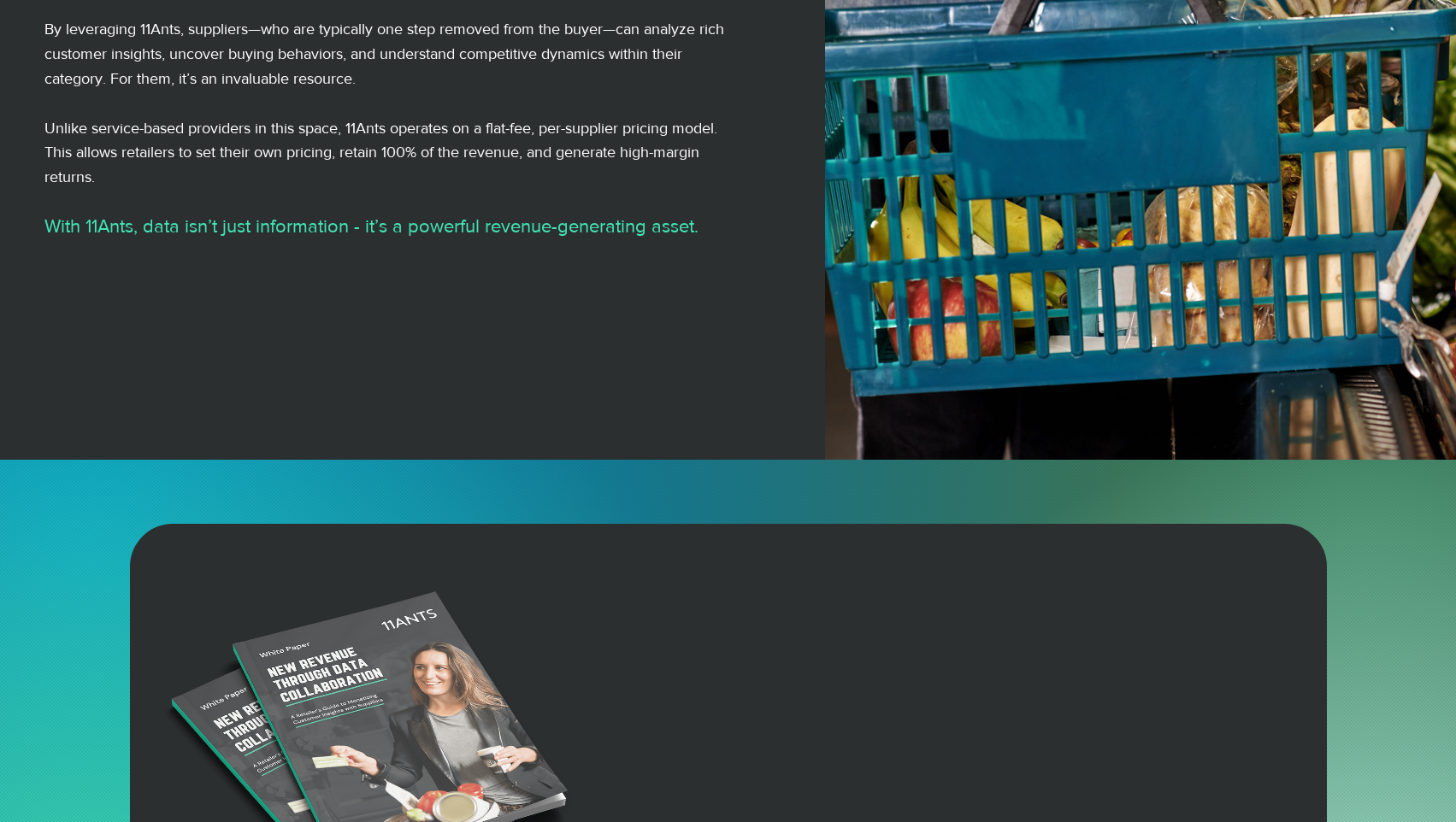
scroll to position [874, 0]
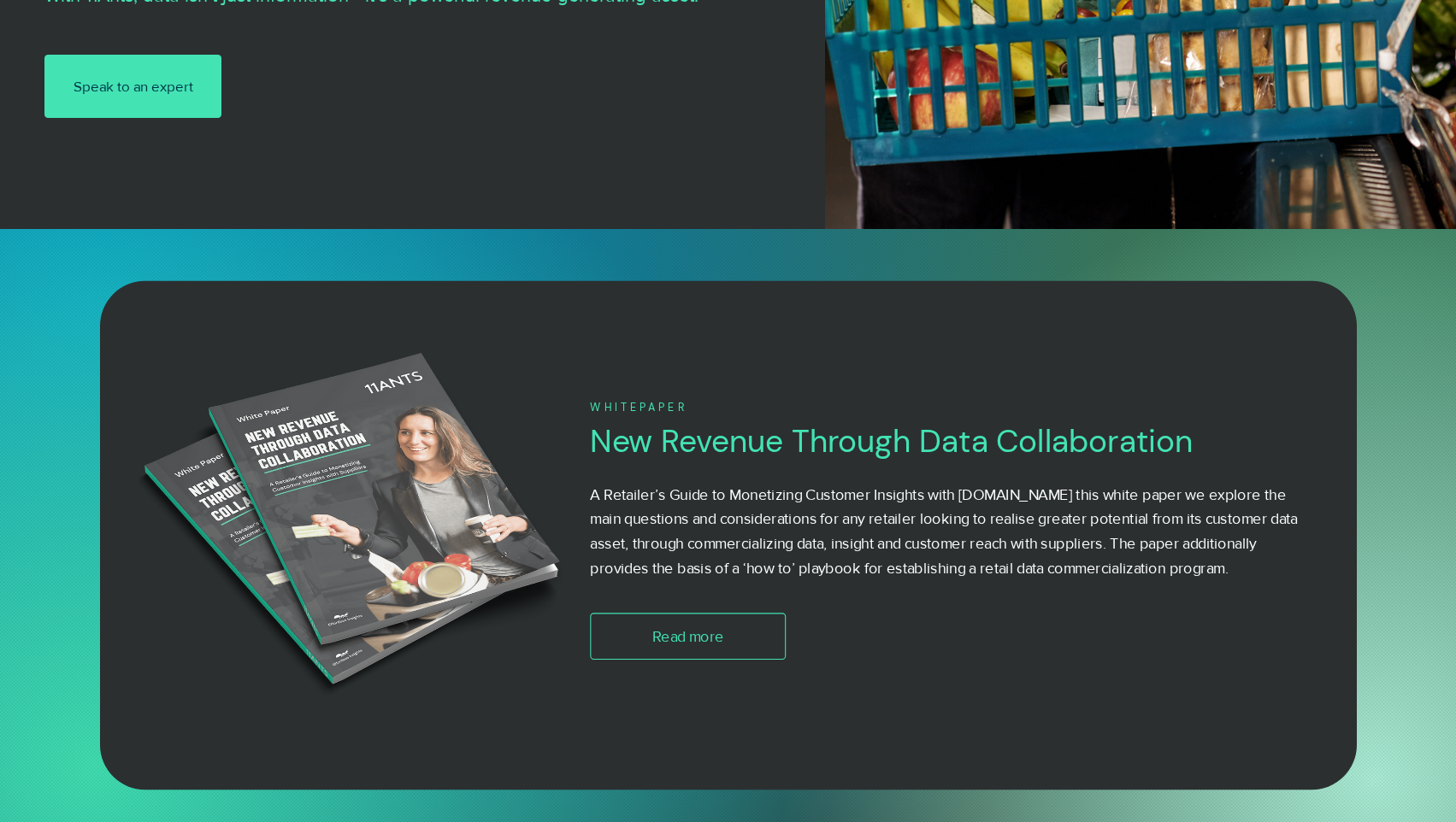
click at [339, 424] on img at bounding box center [351, 529] width 470 height 376
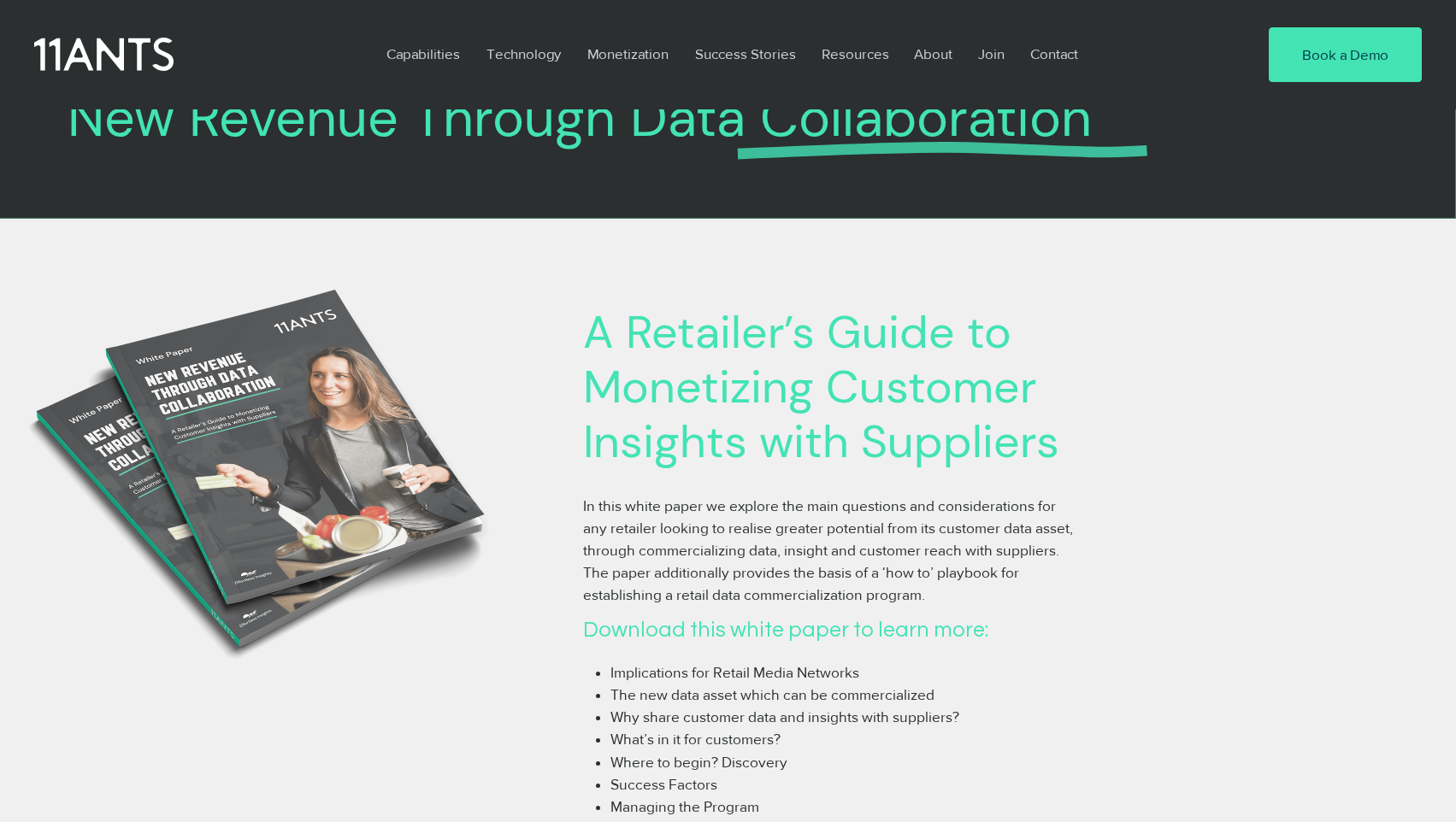
scroll to position [140, 0]
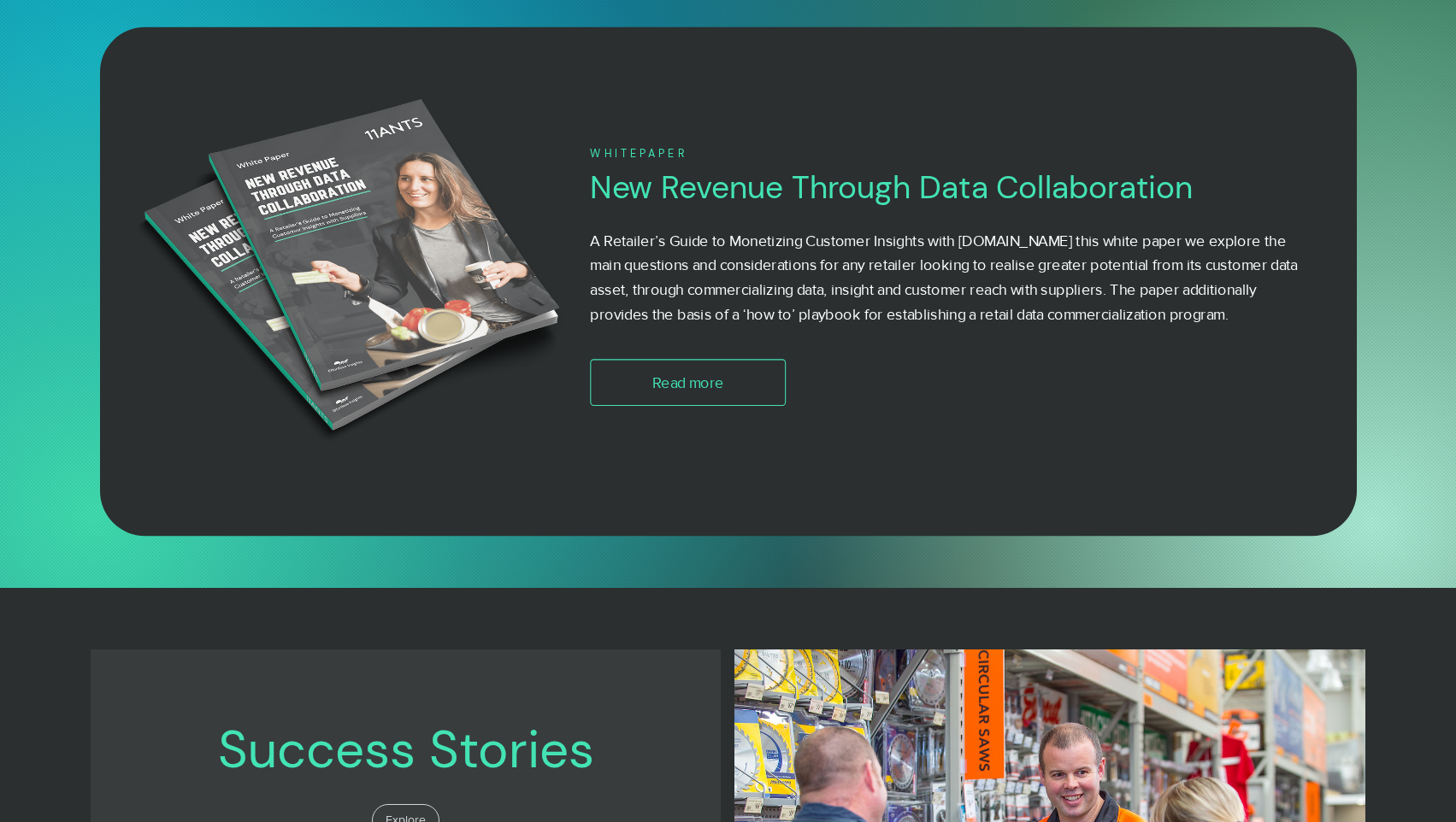
scroll to position [1141, 0]
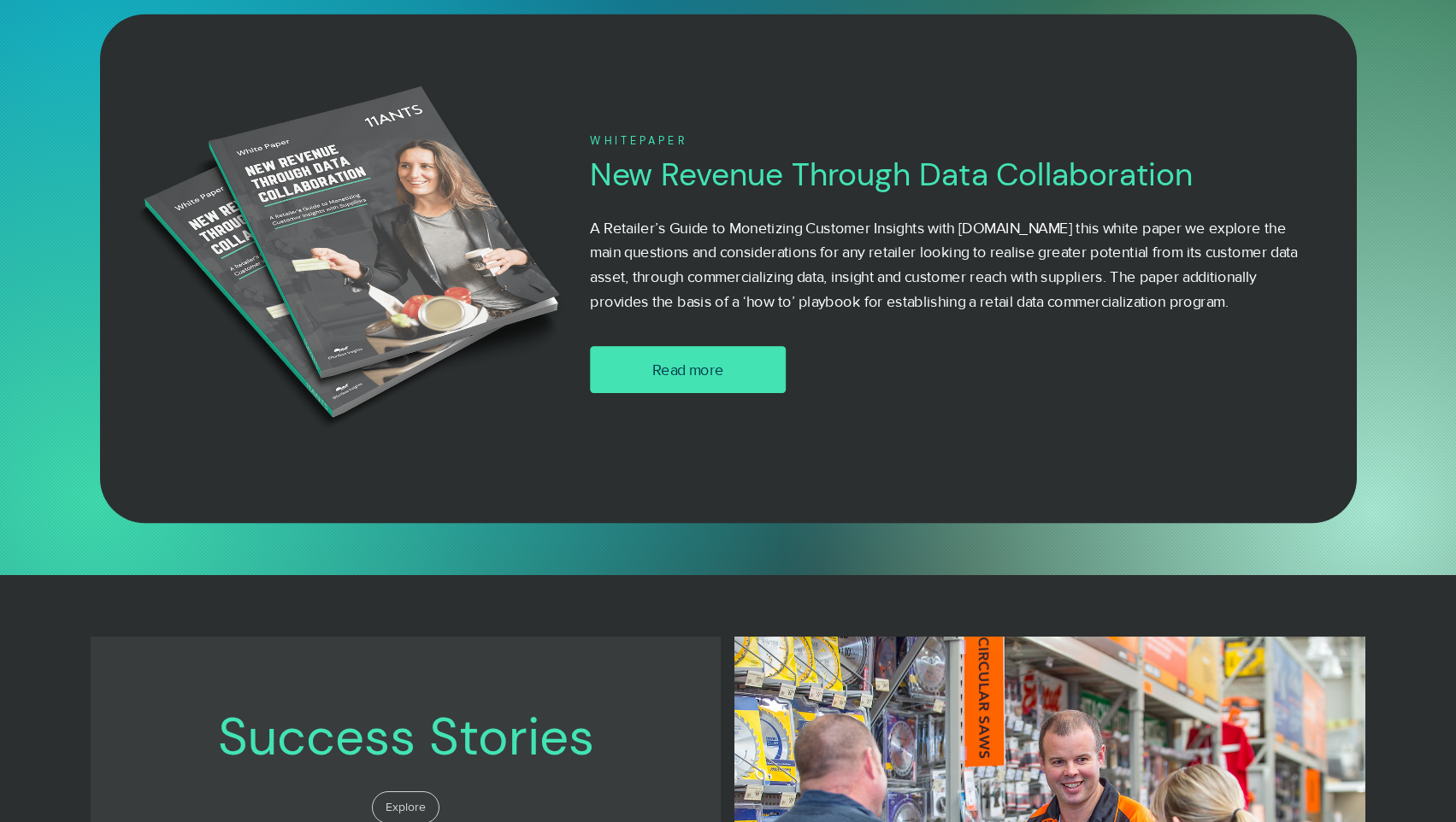
click at [726, 383] on link "Read more" at bounding box center [688, 370] width 195 height 47
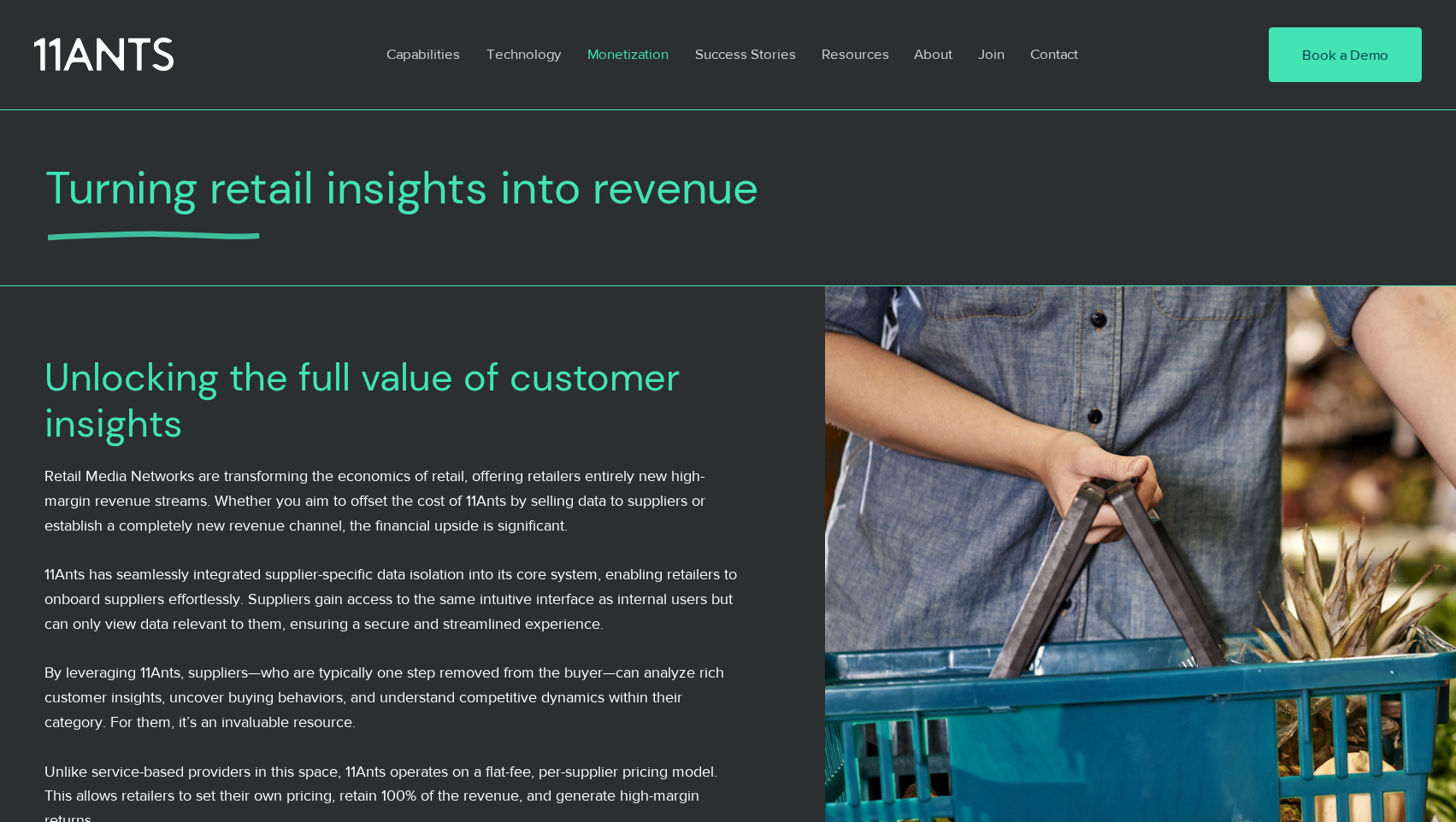
scroll to position [1, 0]
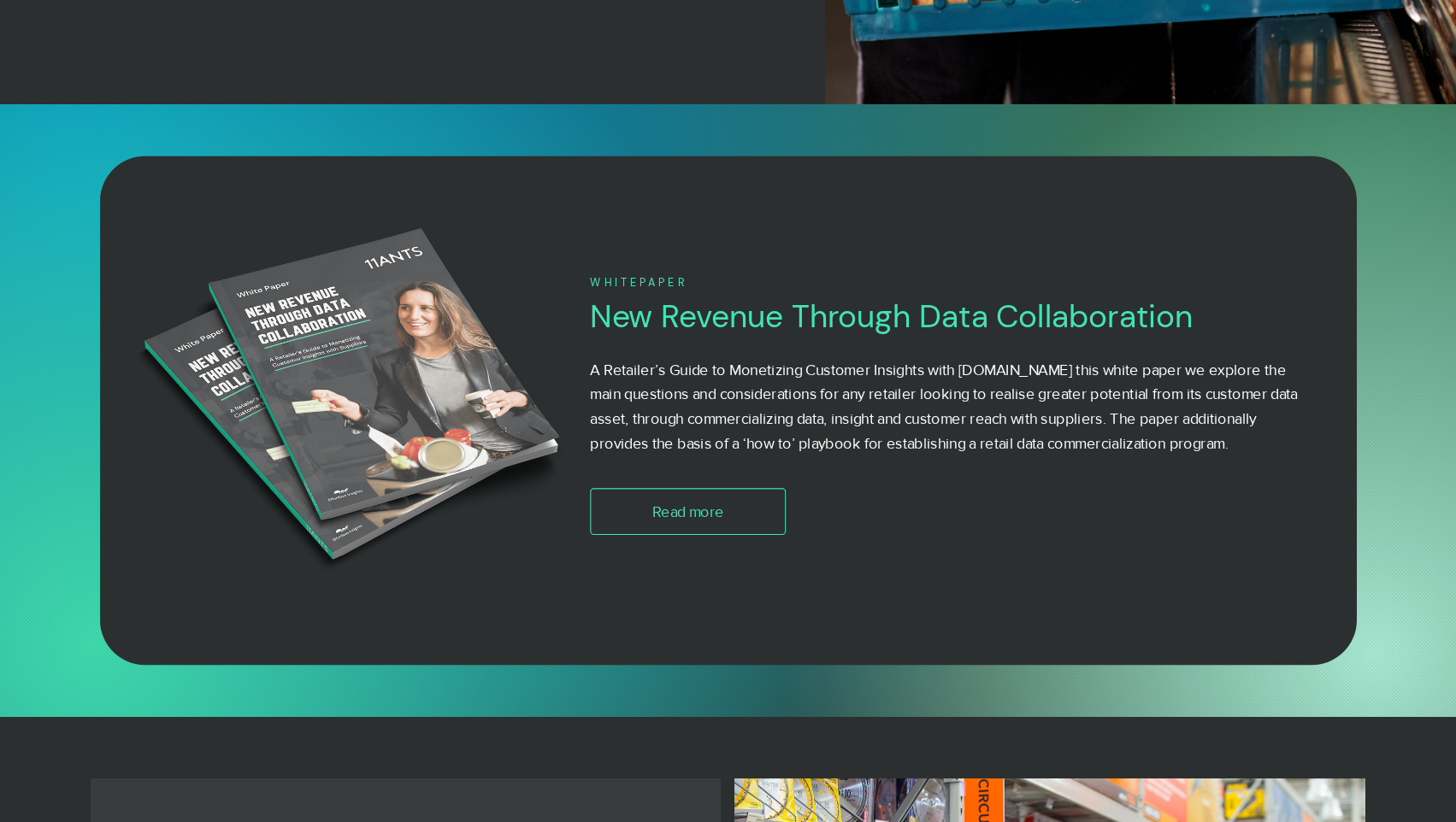
scroll to position [968, 0]
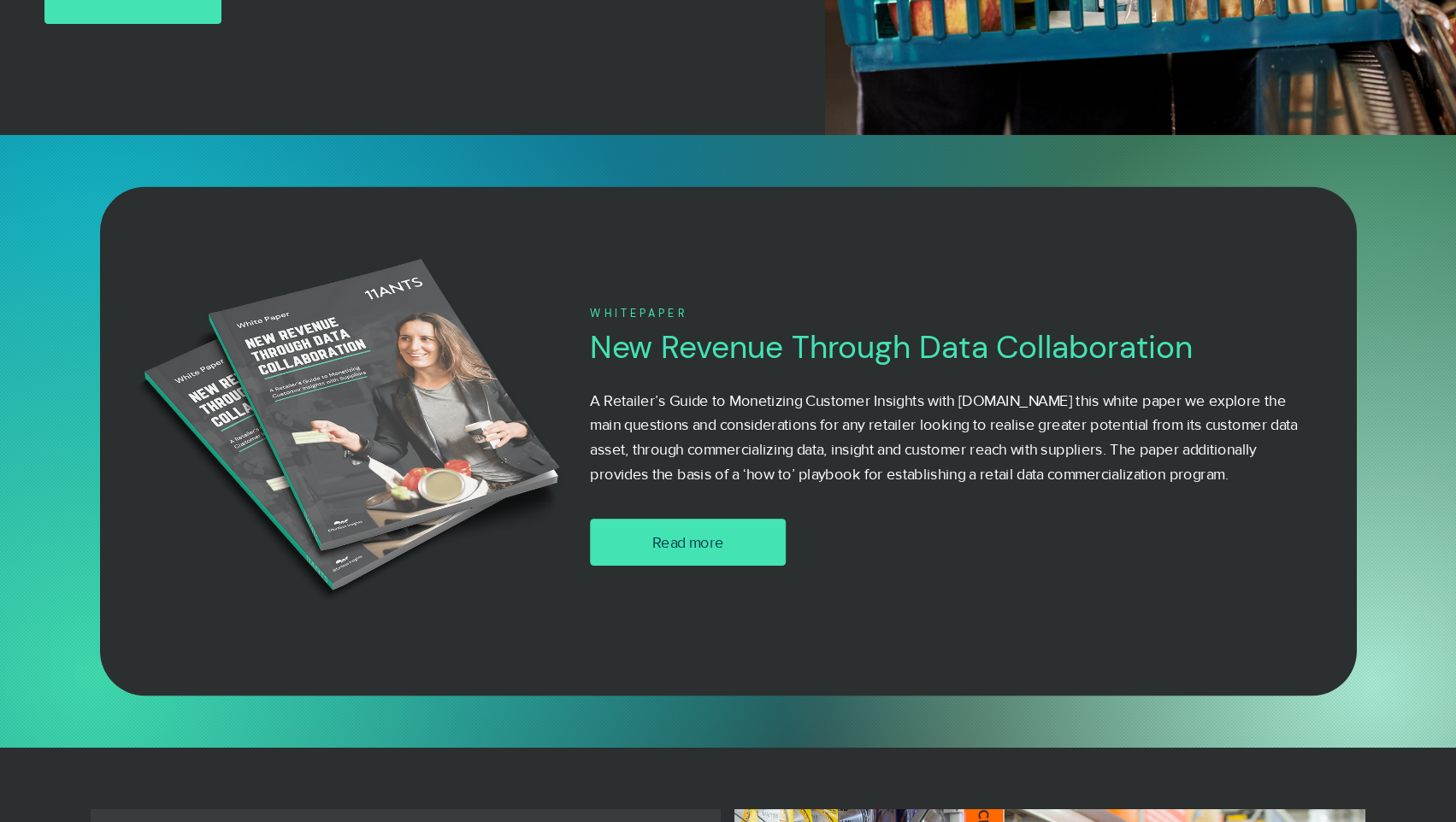
click at [655, 530] on link "Read more" at bounding box center [688, 542] width 195 height 47
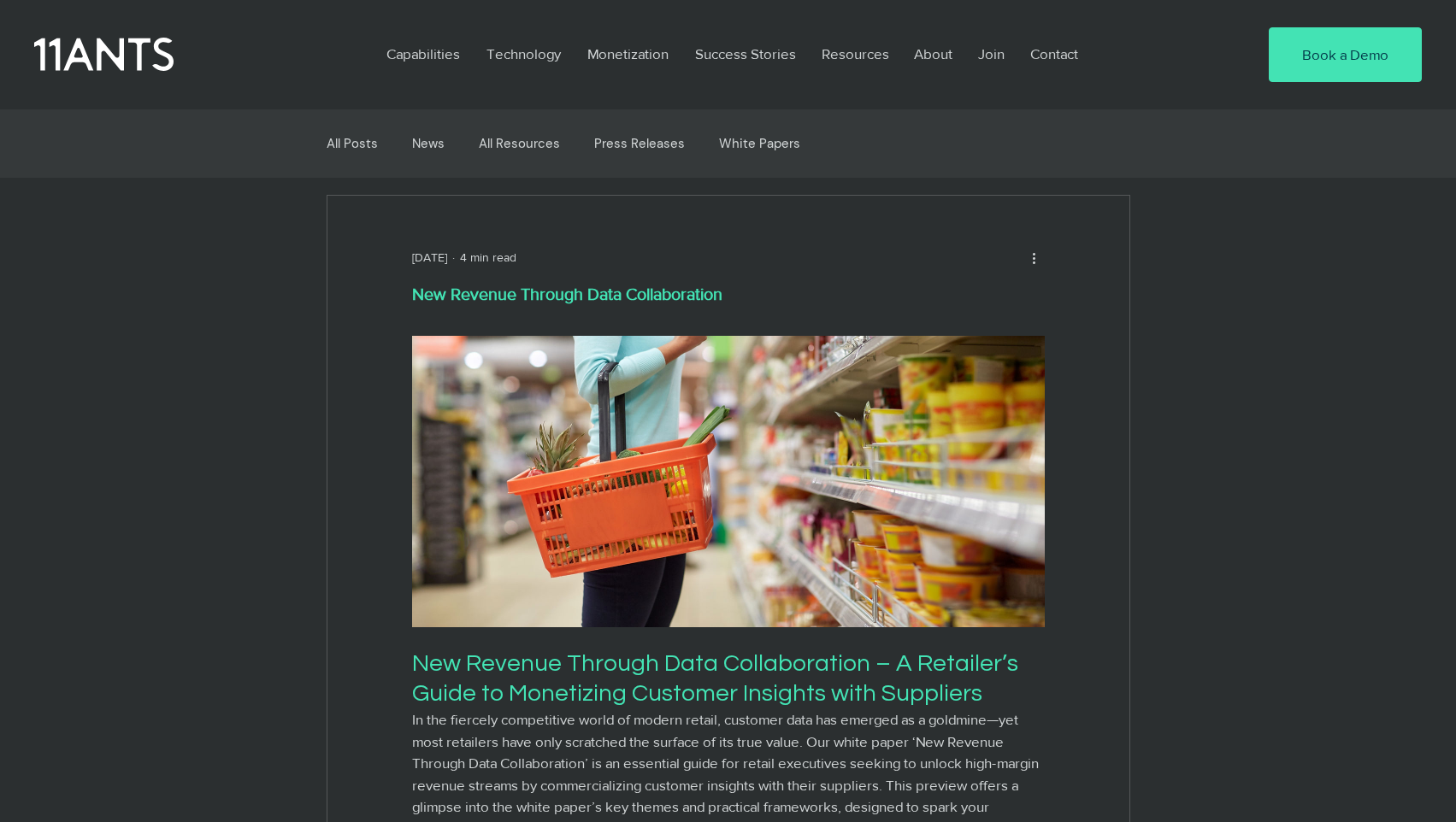
scroll to position [1, 0]
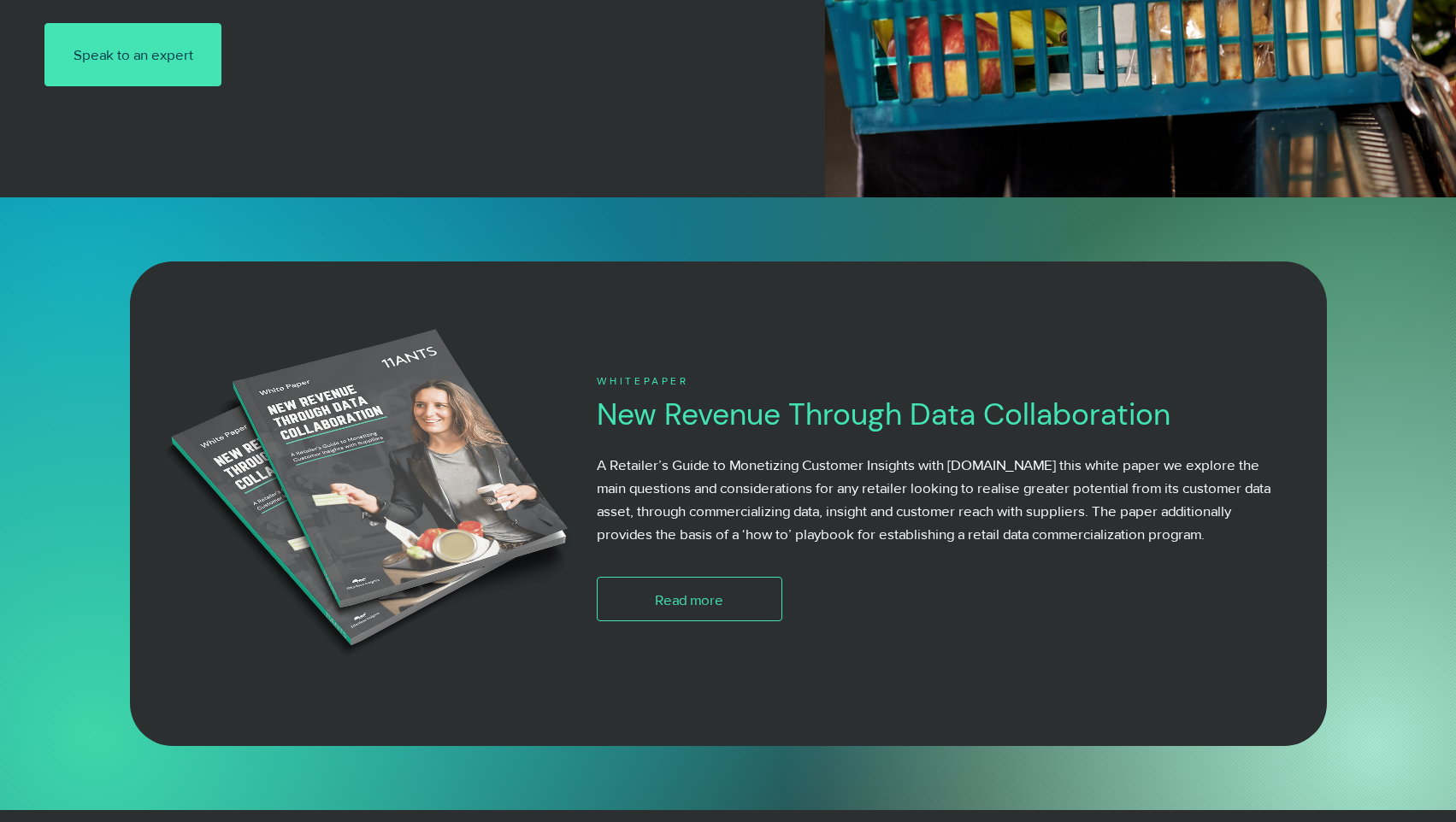
scroll to position [1059, 0]
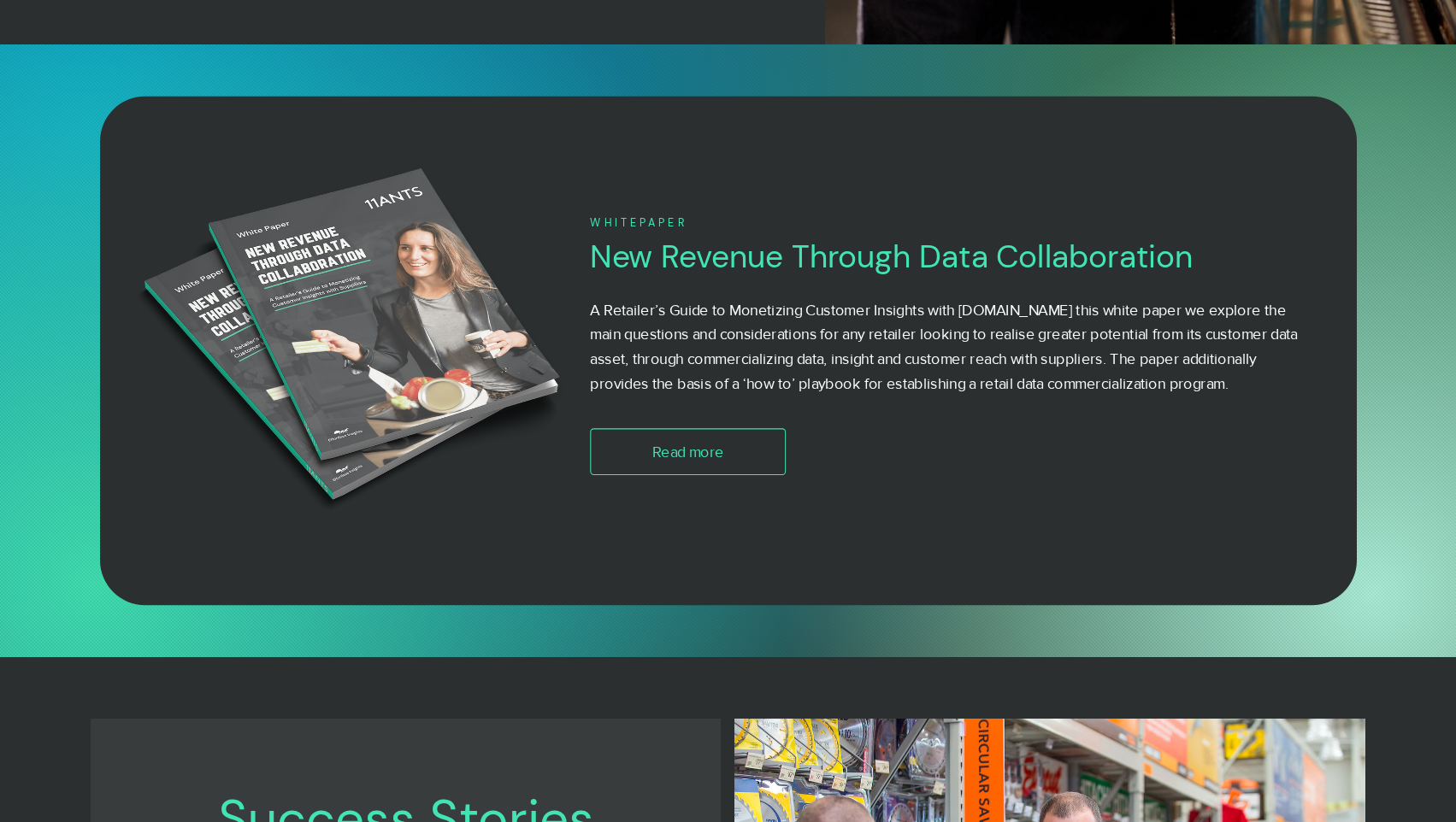
click at [441, 352] on img at bounding box center [351, 344] width 470 height 376
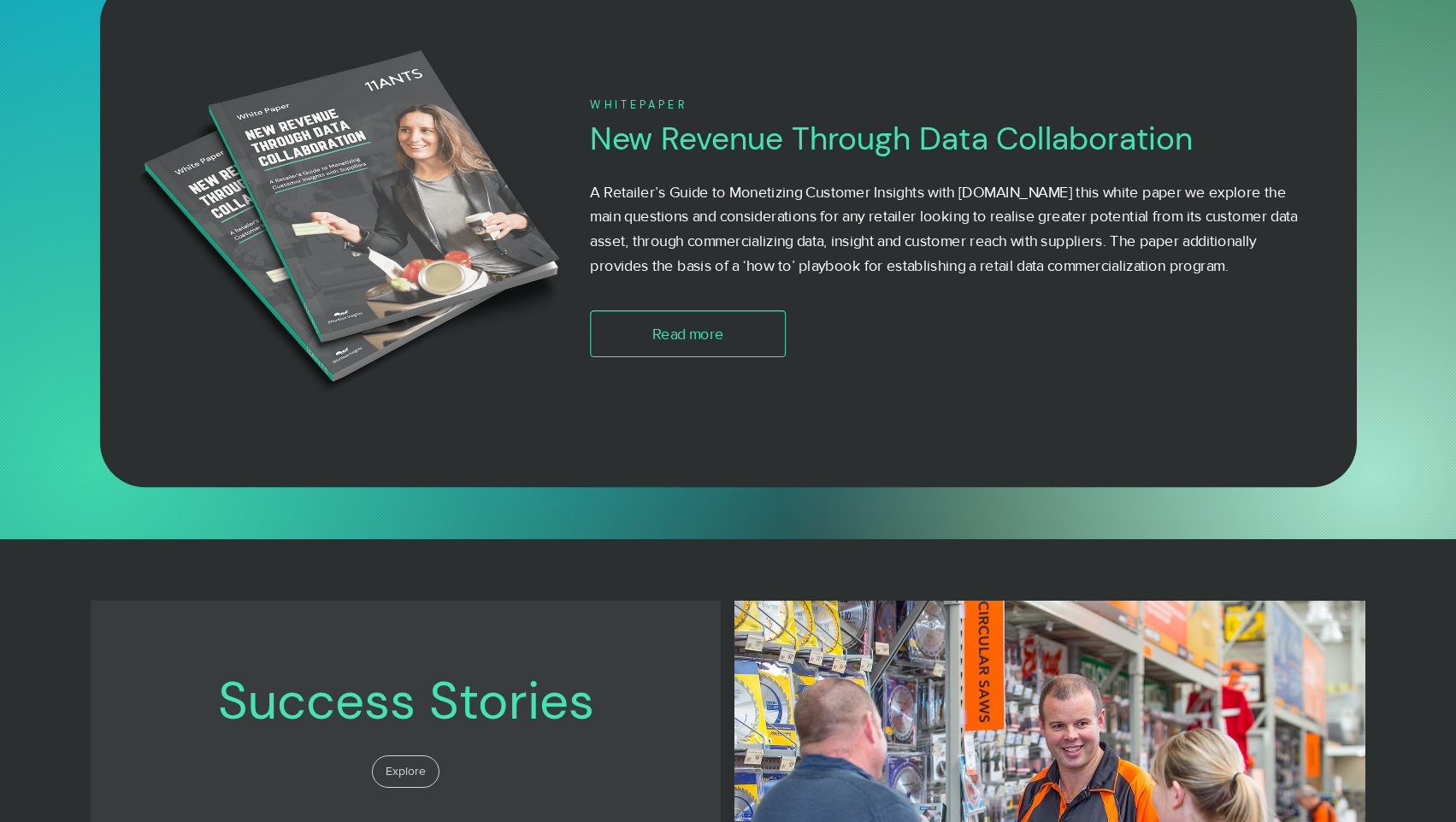
scroll to position [1197, 0]
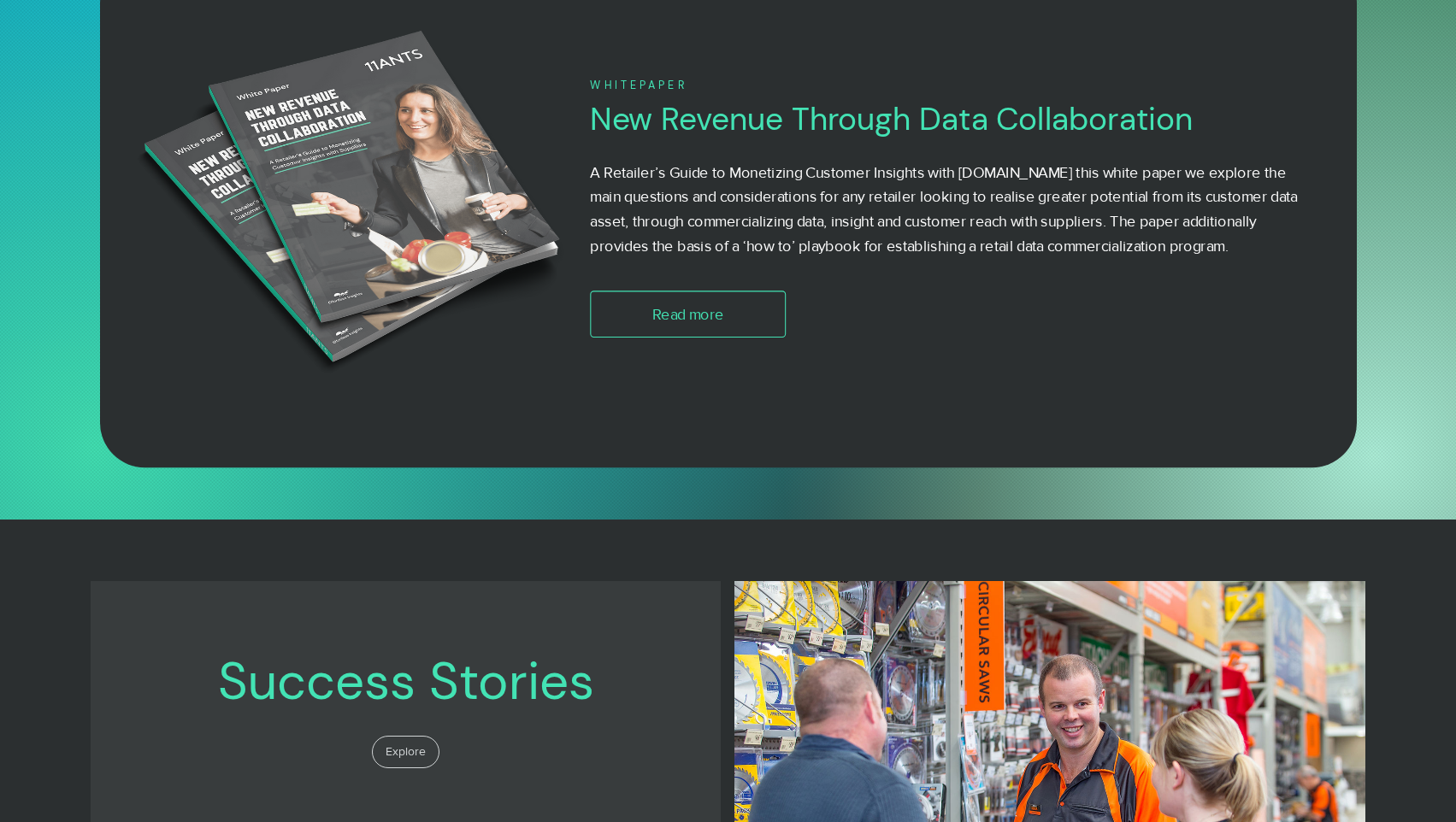
click at [415, 202] on img at bounding box center [351, 206] width 470 height 376
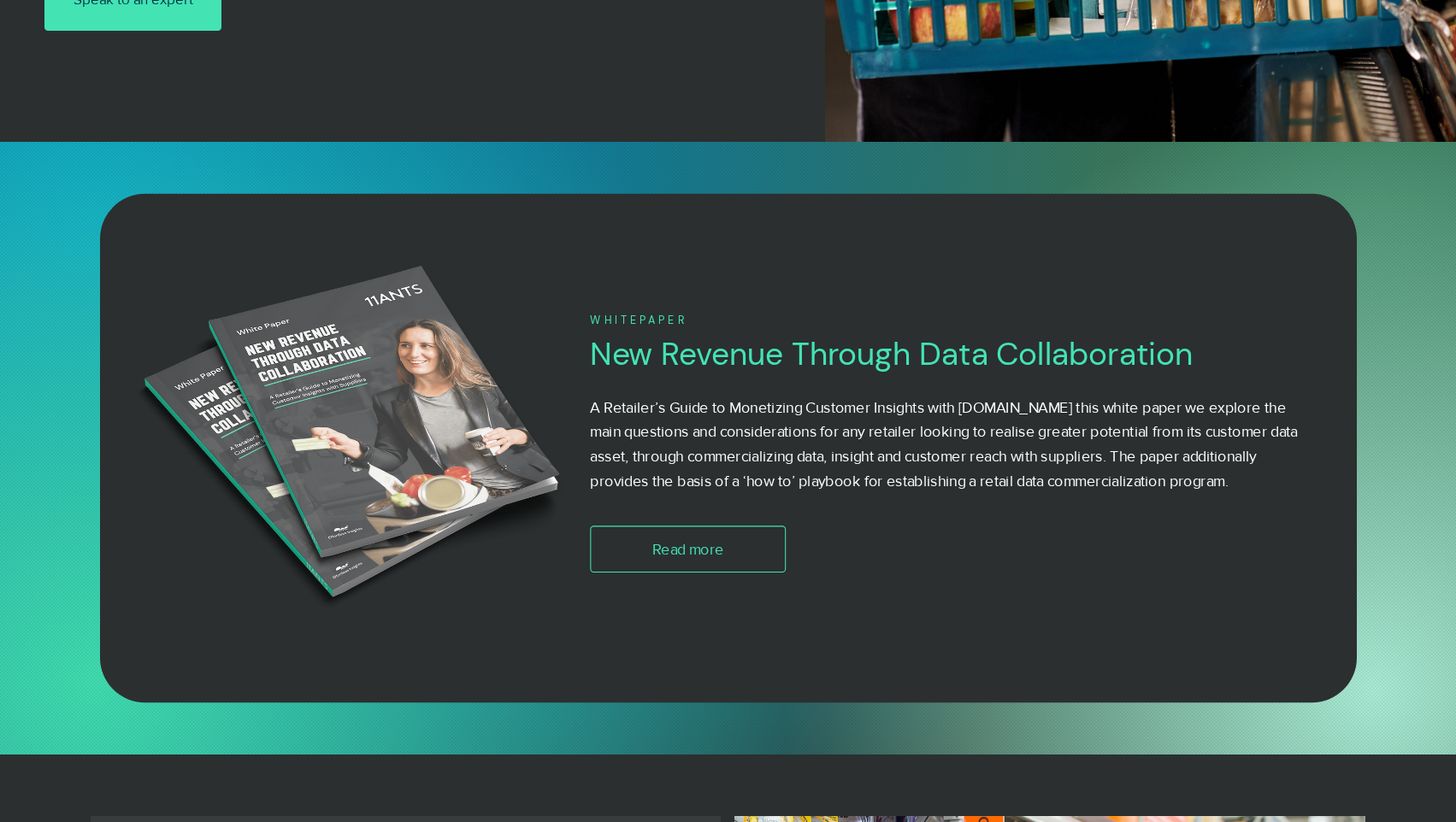
scroll to position [967, 0]
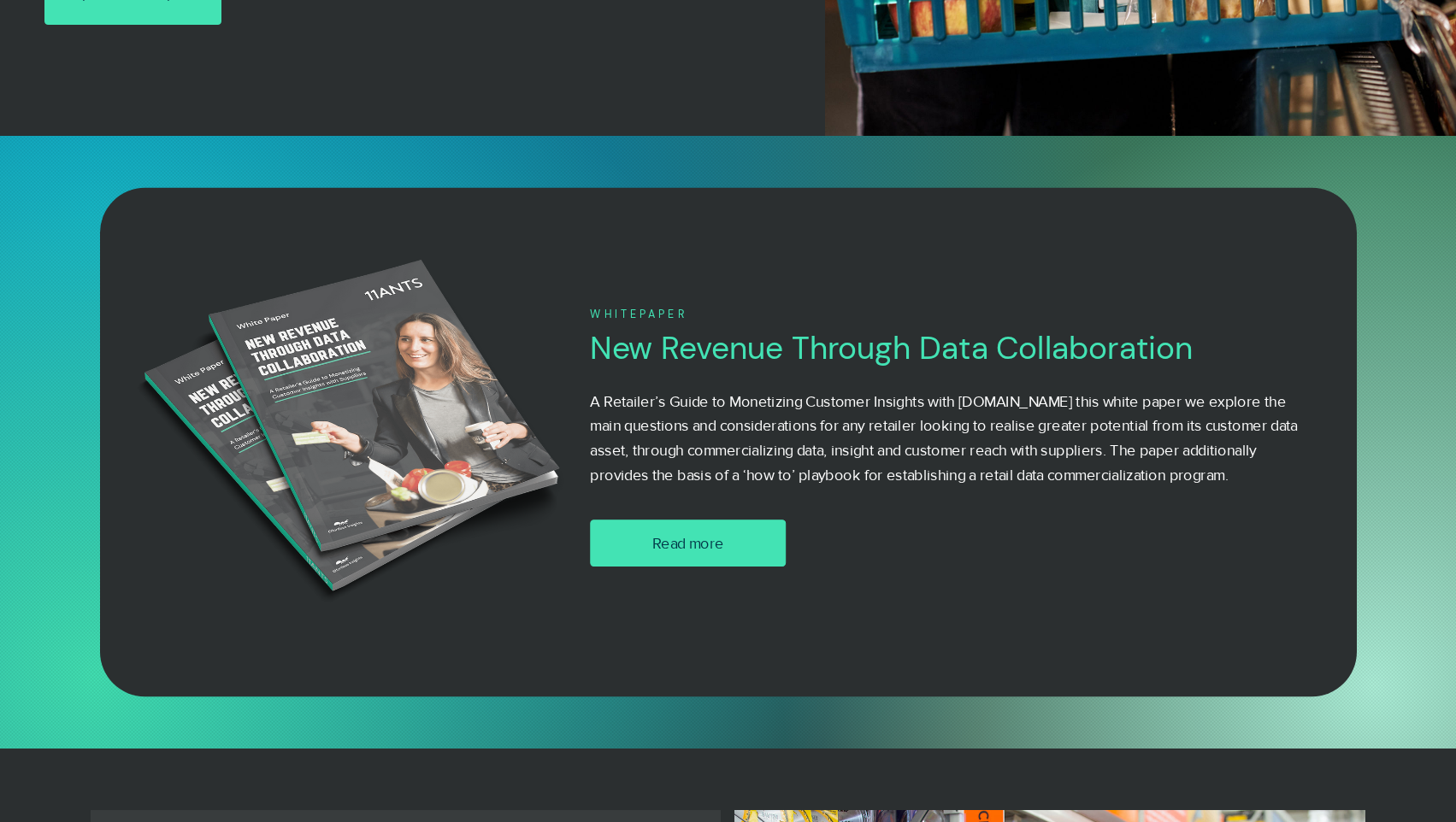
click at [668, 545] on span "Read more" at bounding box center [687, 542] width 72 height 21
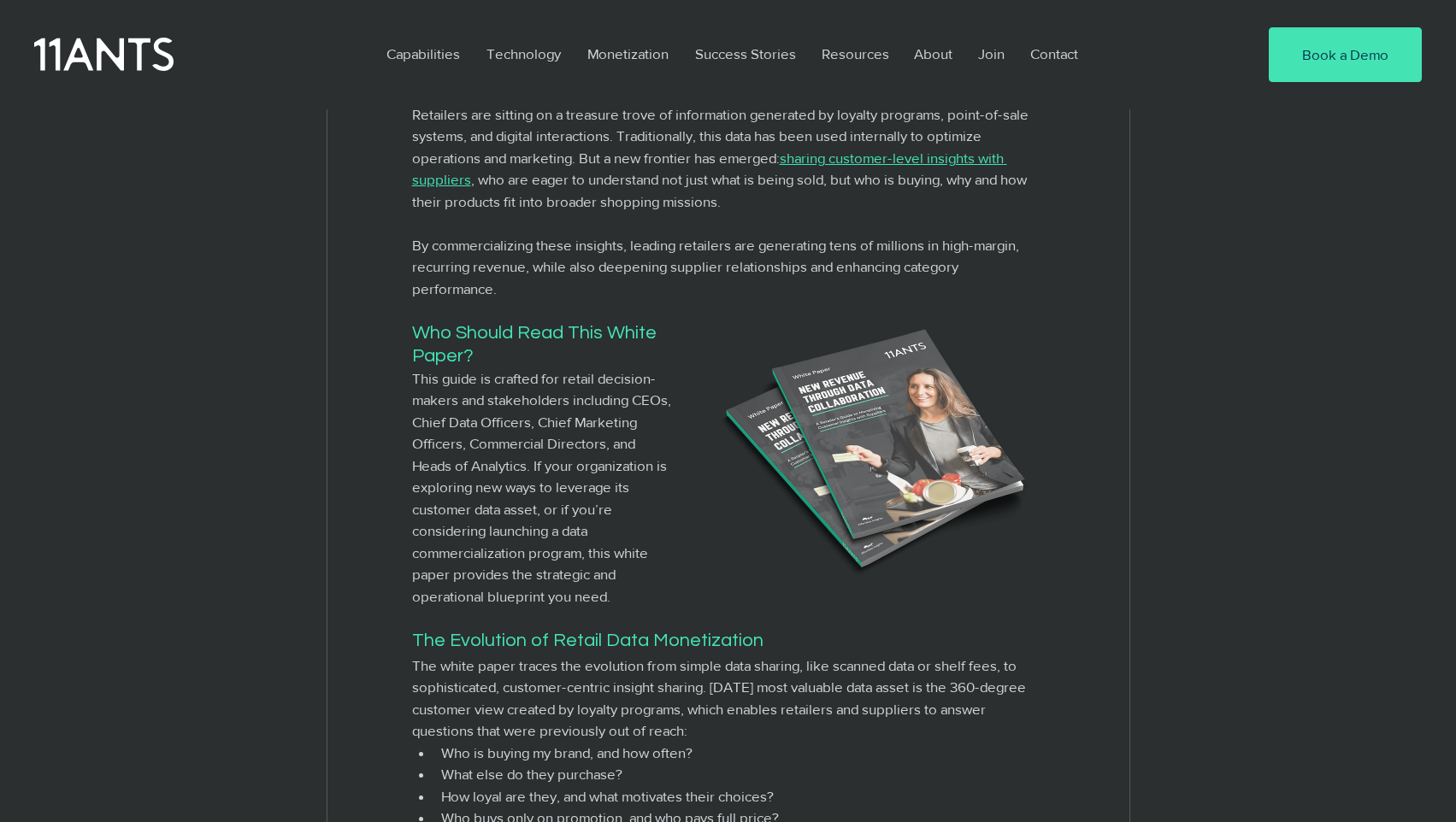
scroll to position [738, 0]
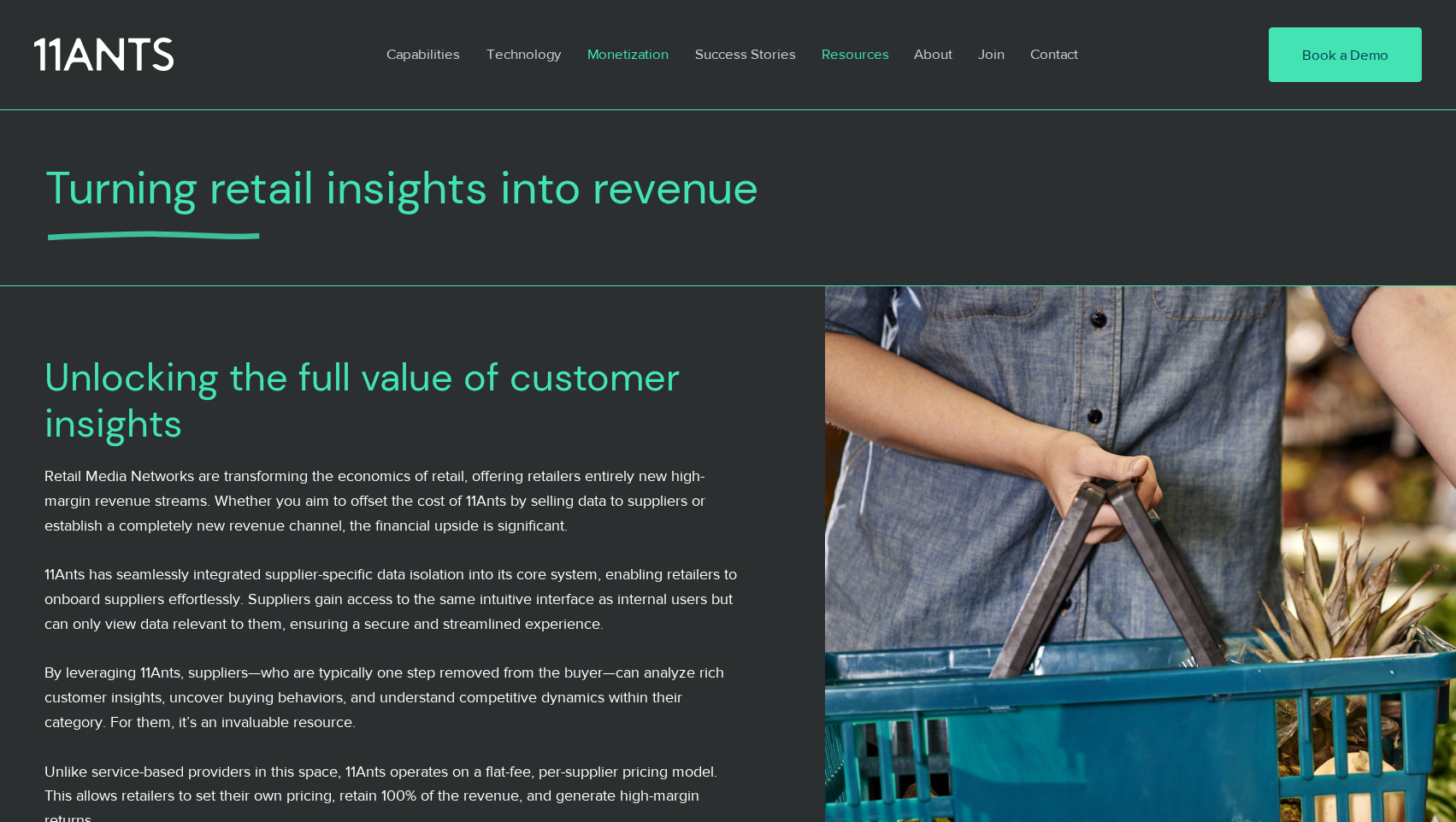
click at [882, 49] on p "Resources" at bounding box center [855, 53] width 85 height 40
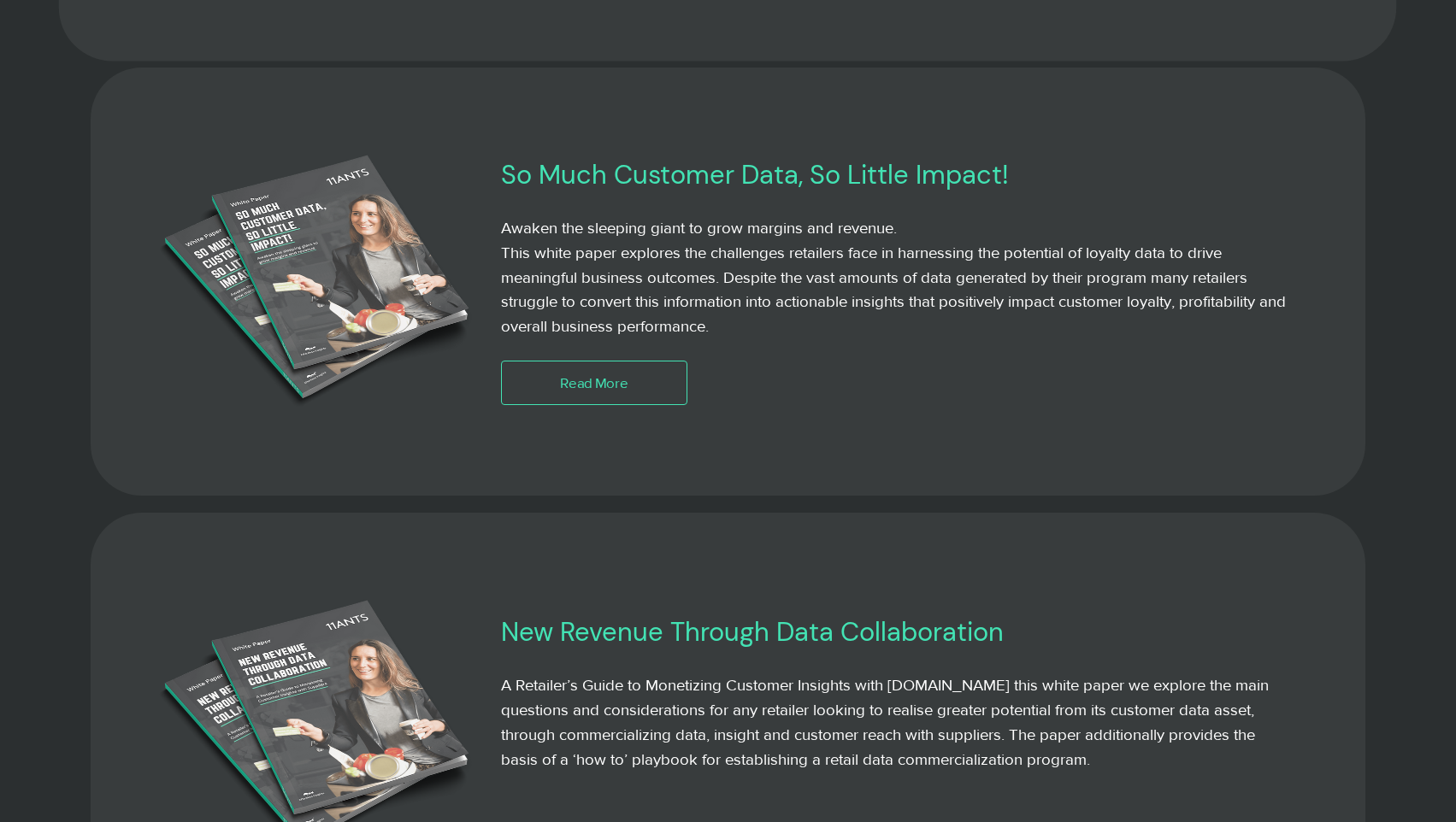
scroll to position [1935, 0]
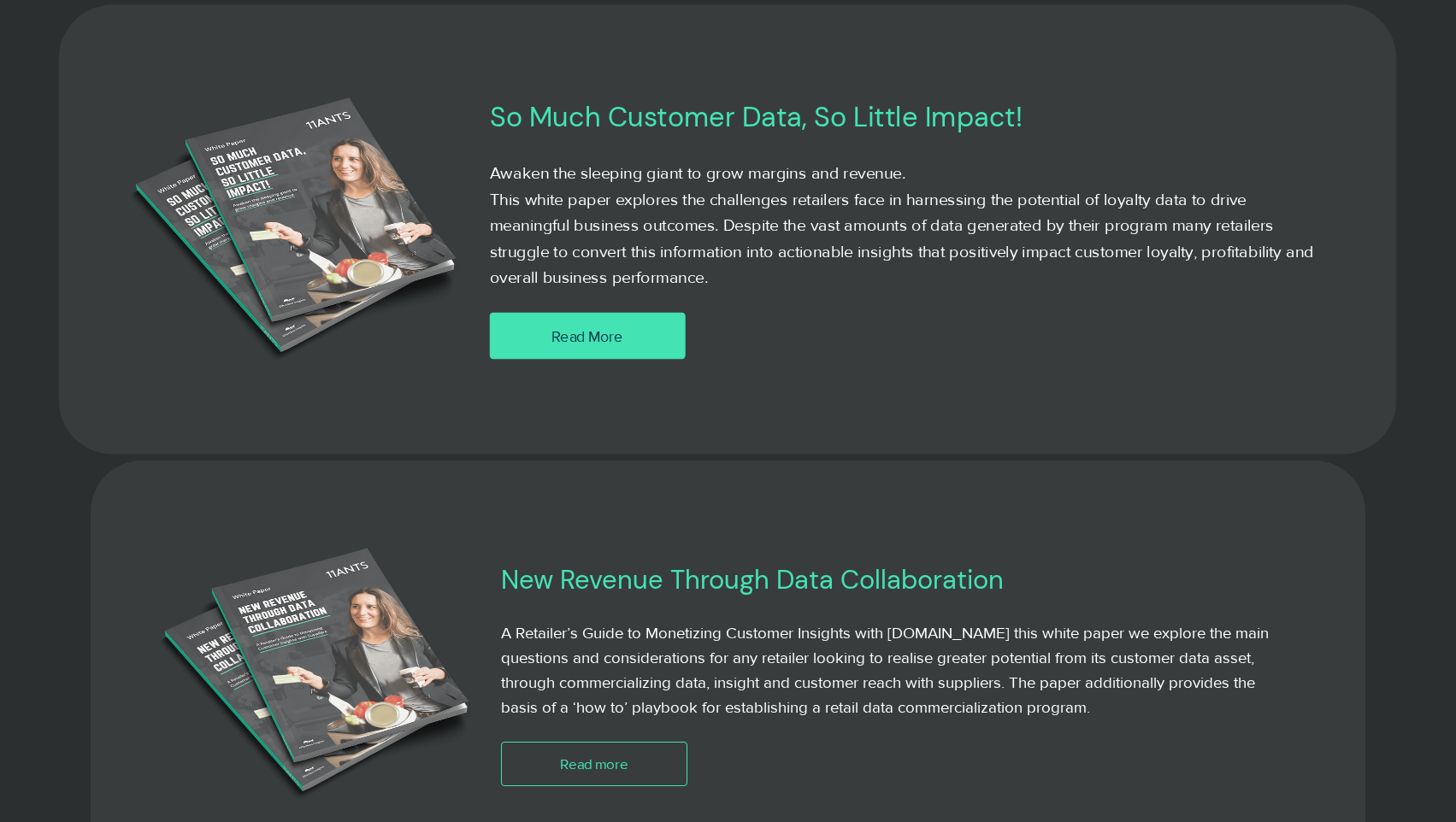
click at [625, 331] on link "Read More" at bounding box center [588, 336] width 195 height 47
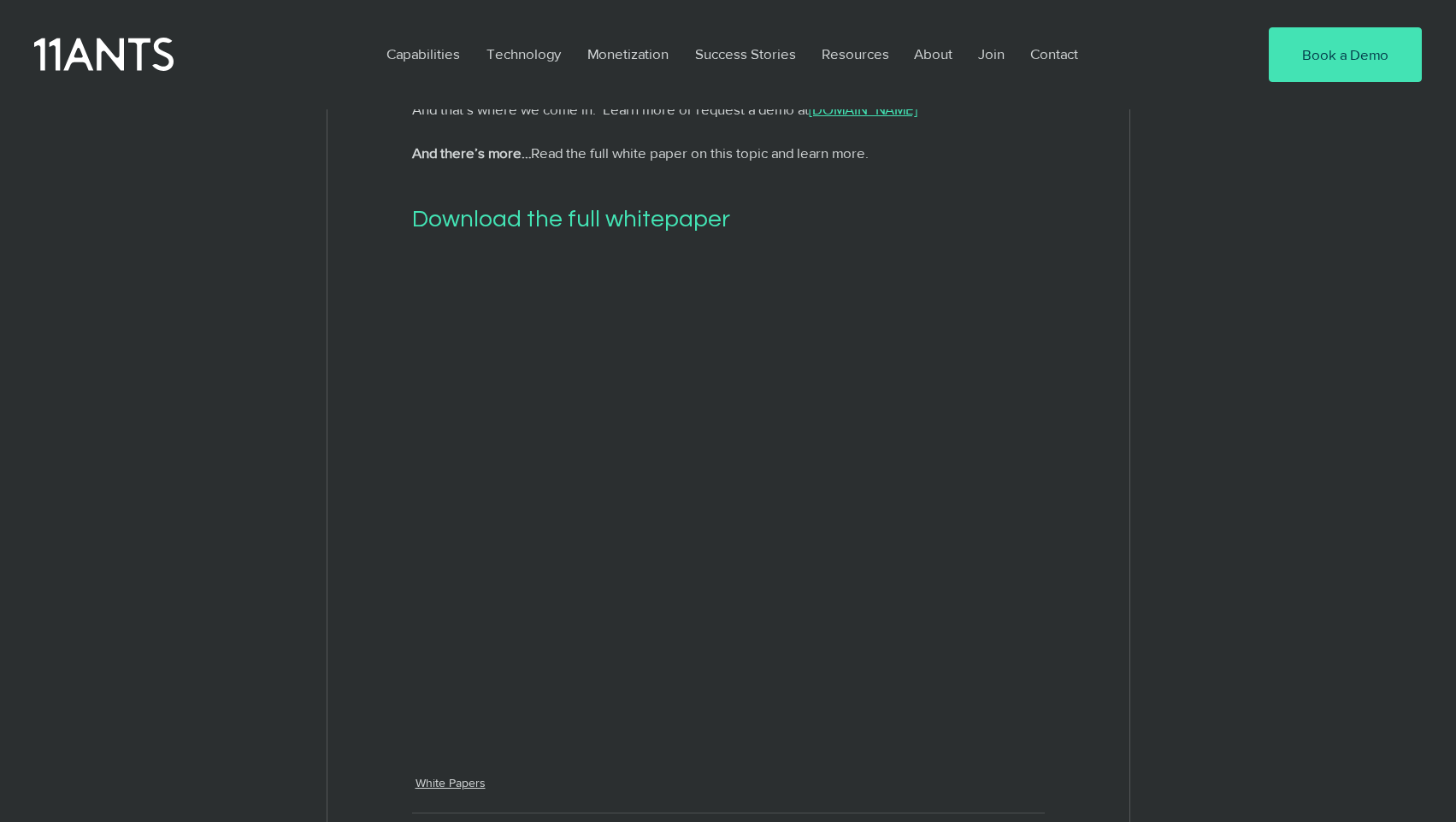
scroll to position [4585, 0]
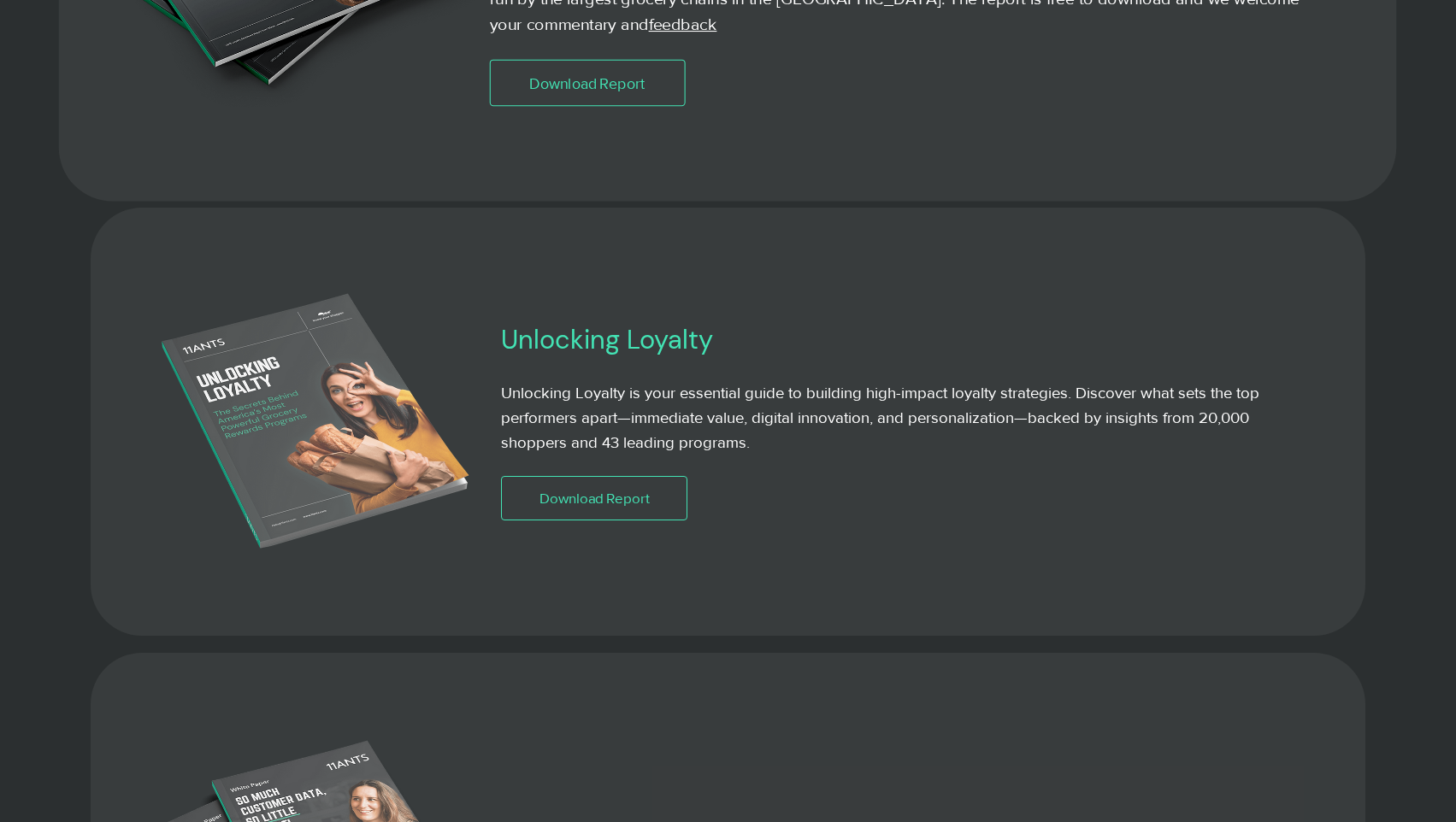
scroll to position [1370, 0]
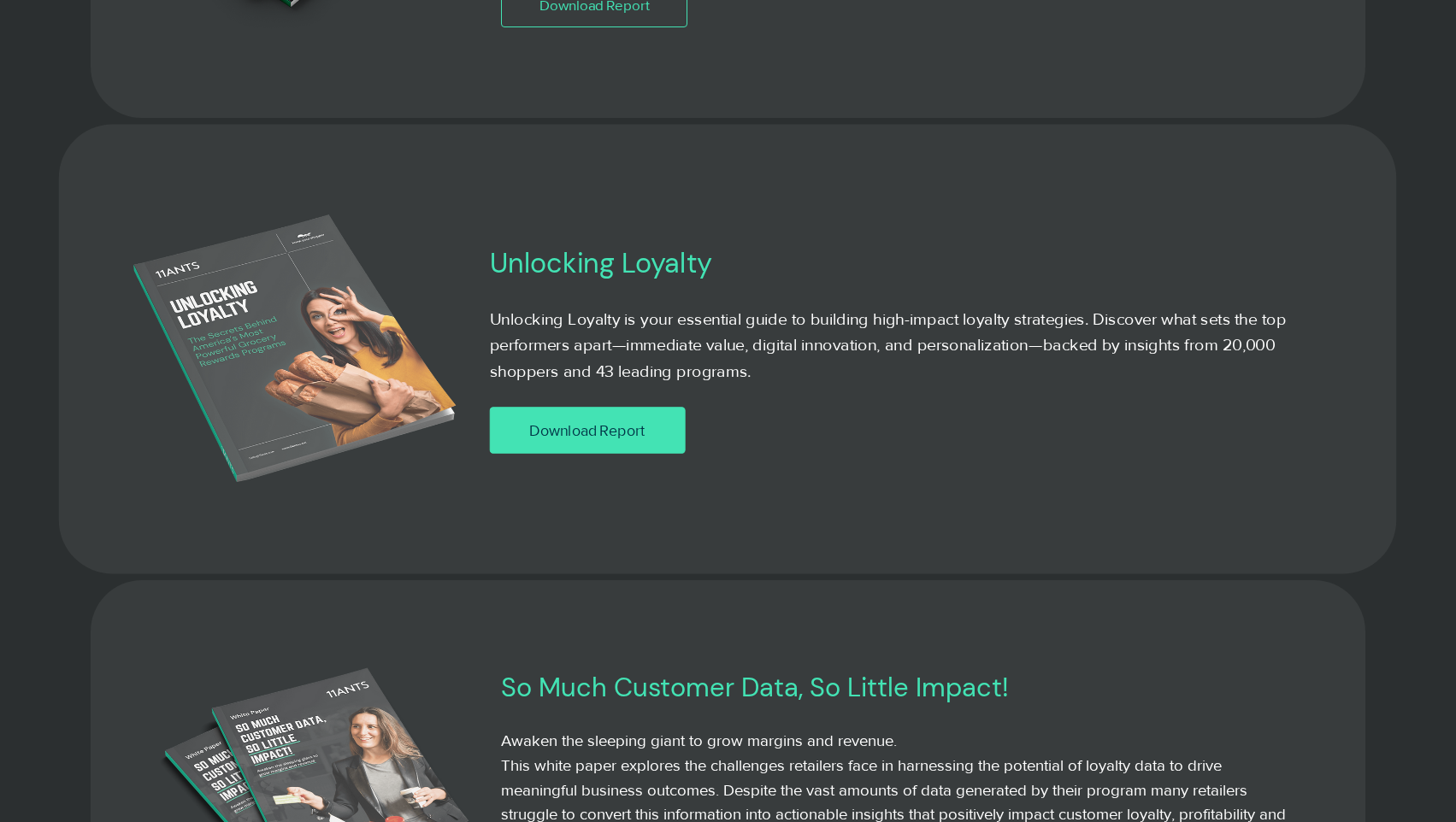
click at [628, 422] on span "Download Report" at bounding box center [588, 429] width 116 height 21
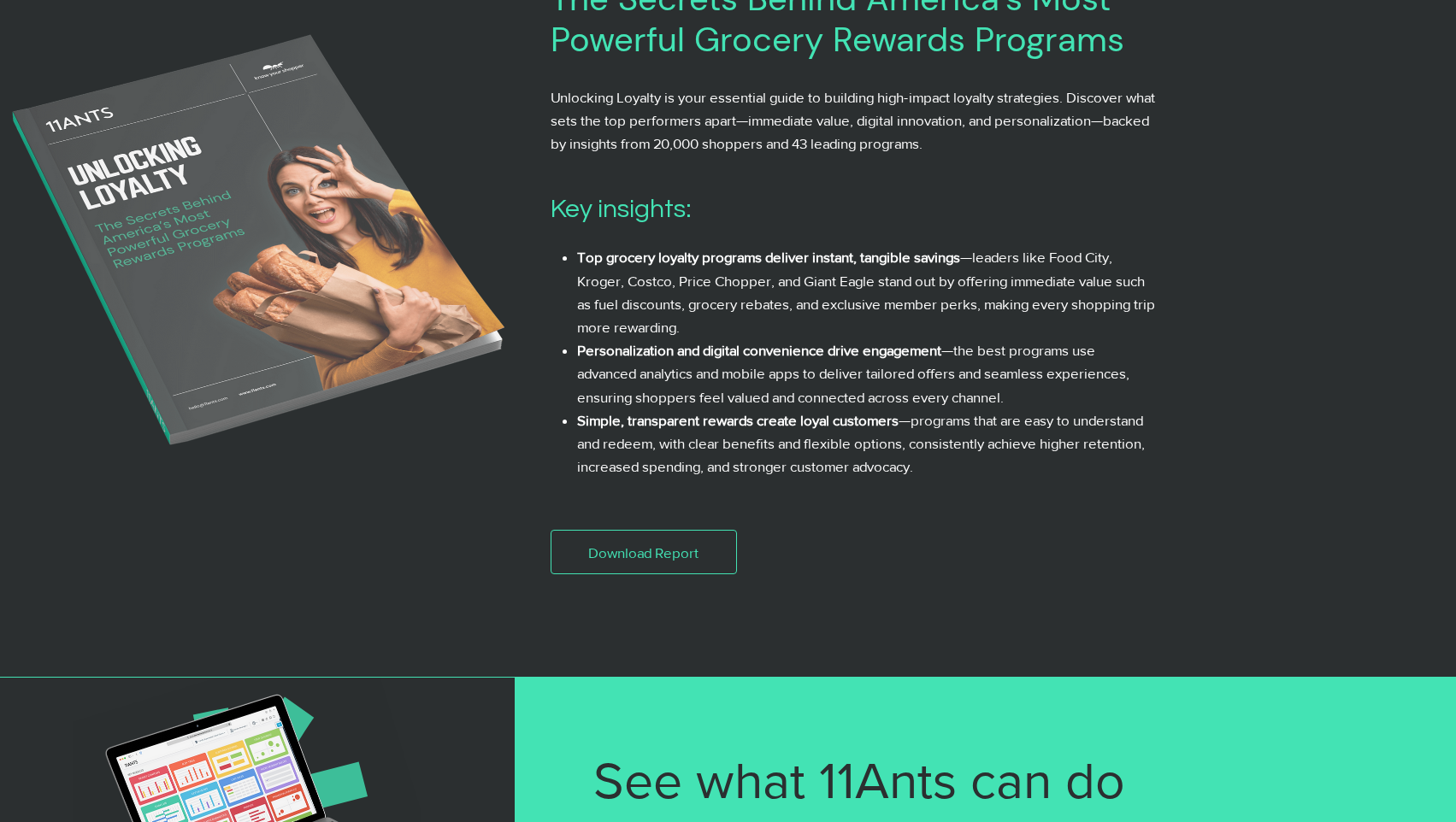
scroll to position [323, 0]
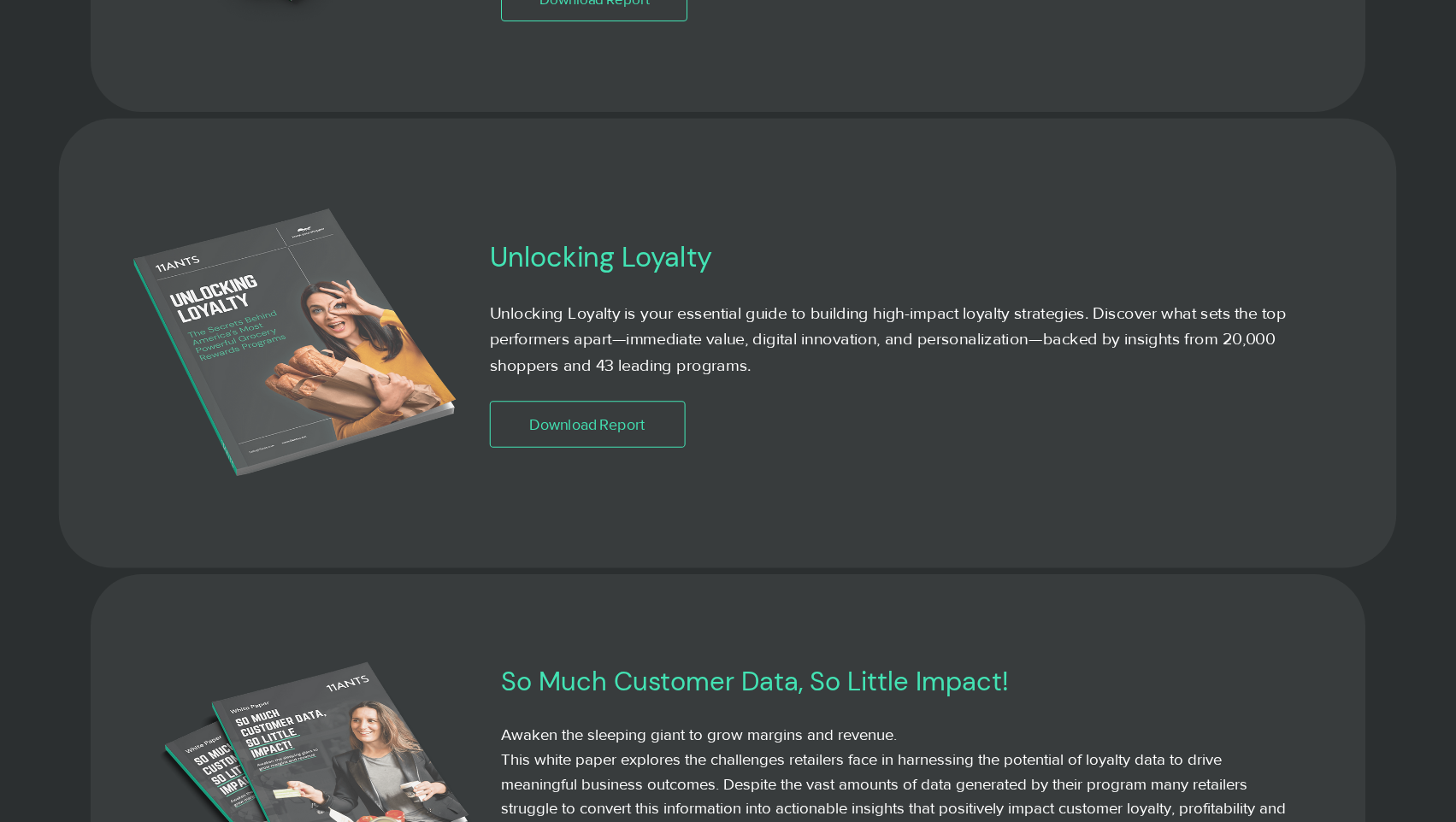
scroll to position [1078, 0]
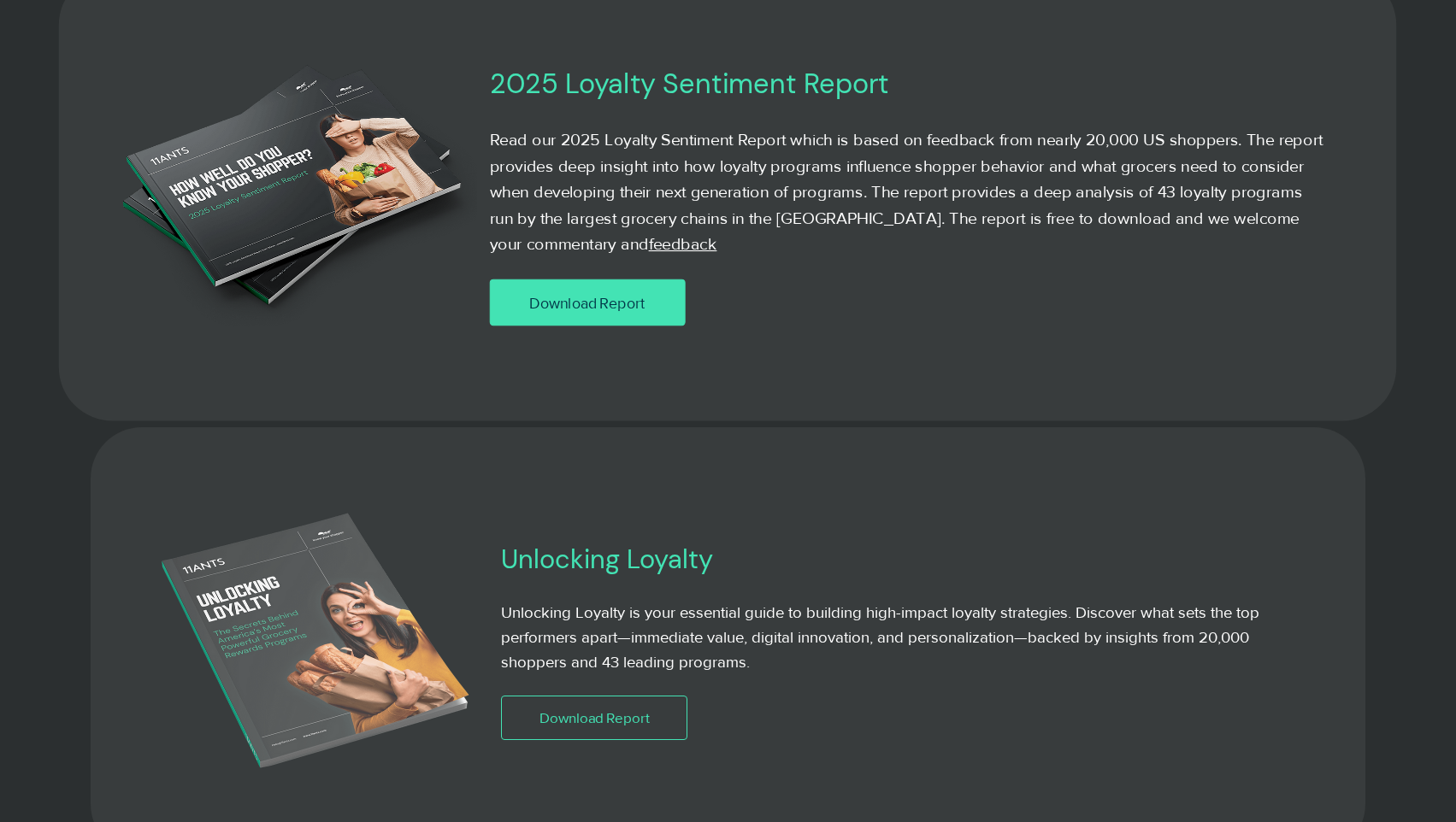
click at [626, 284] on link "Download Report" at bounding box center [588, 303] width 195 height 47
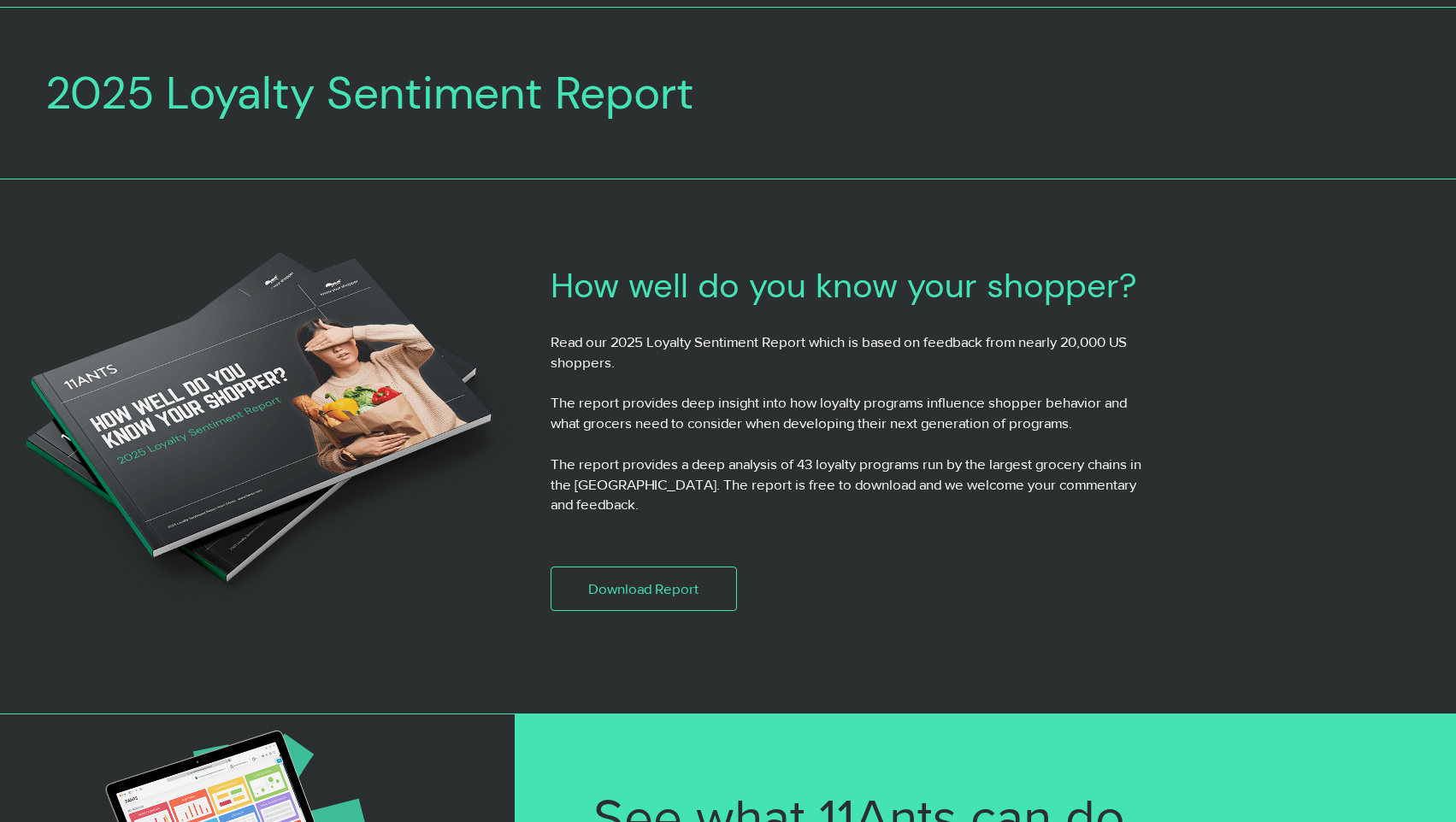
scroll to position [86, 0]
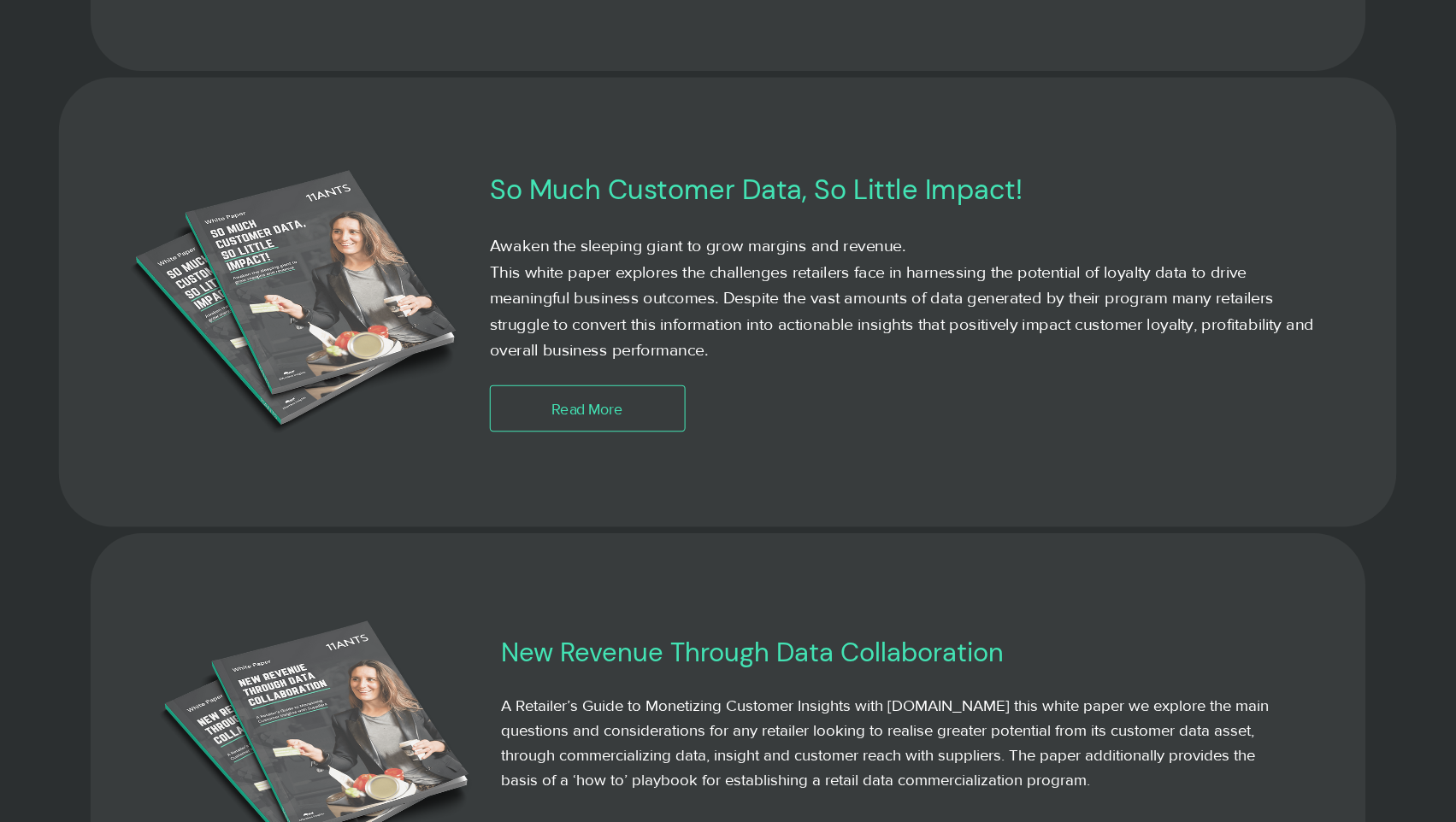
scroll to position [1981, 0]
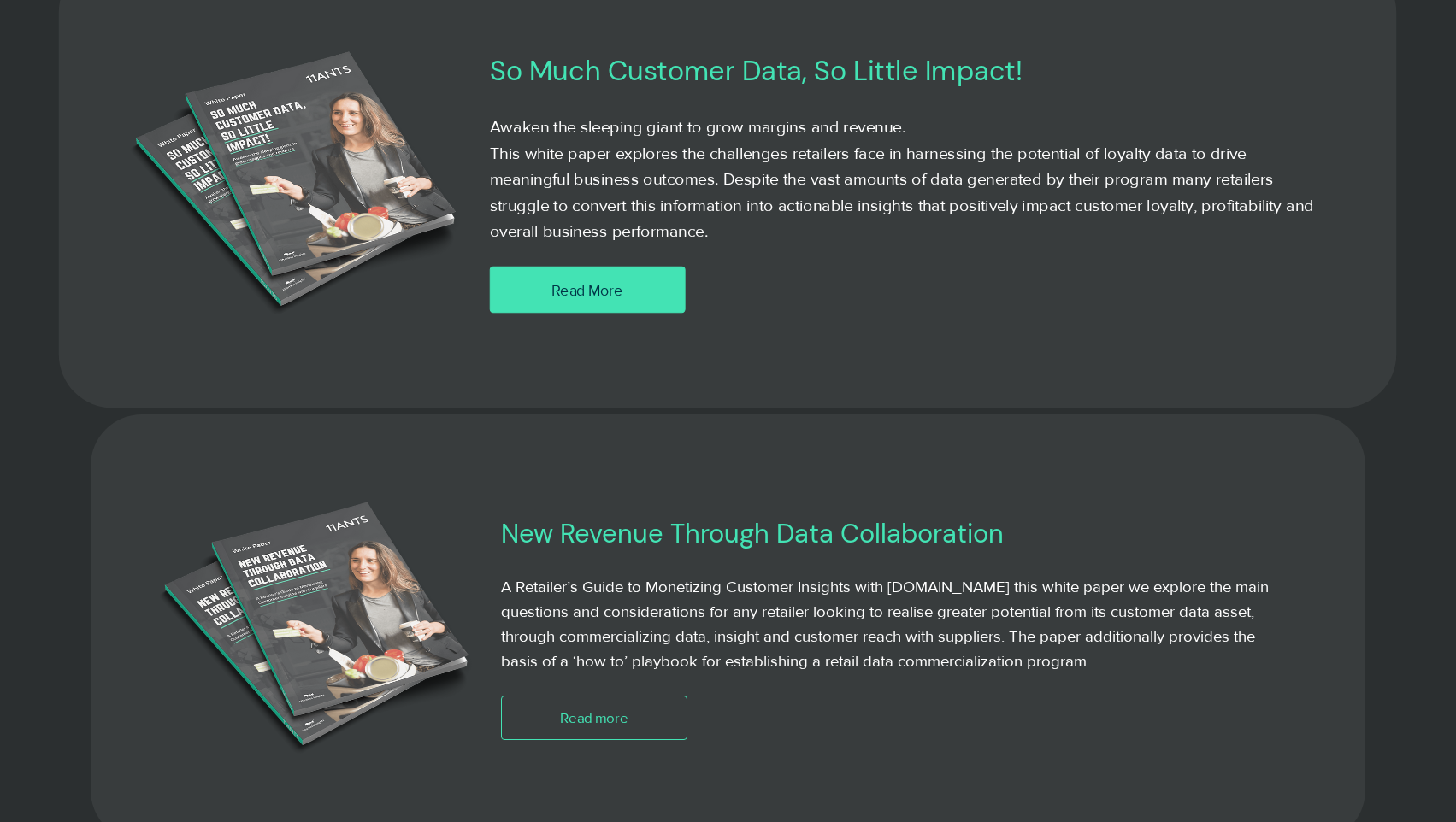
click at [634, 300] on link "Read More" at bounding box center [588, 290] width 195 height 47
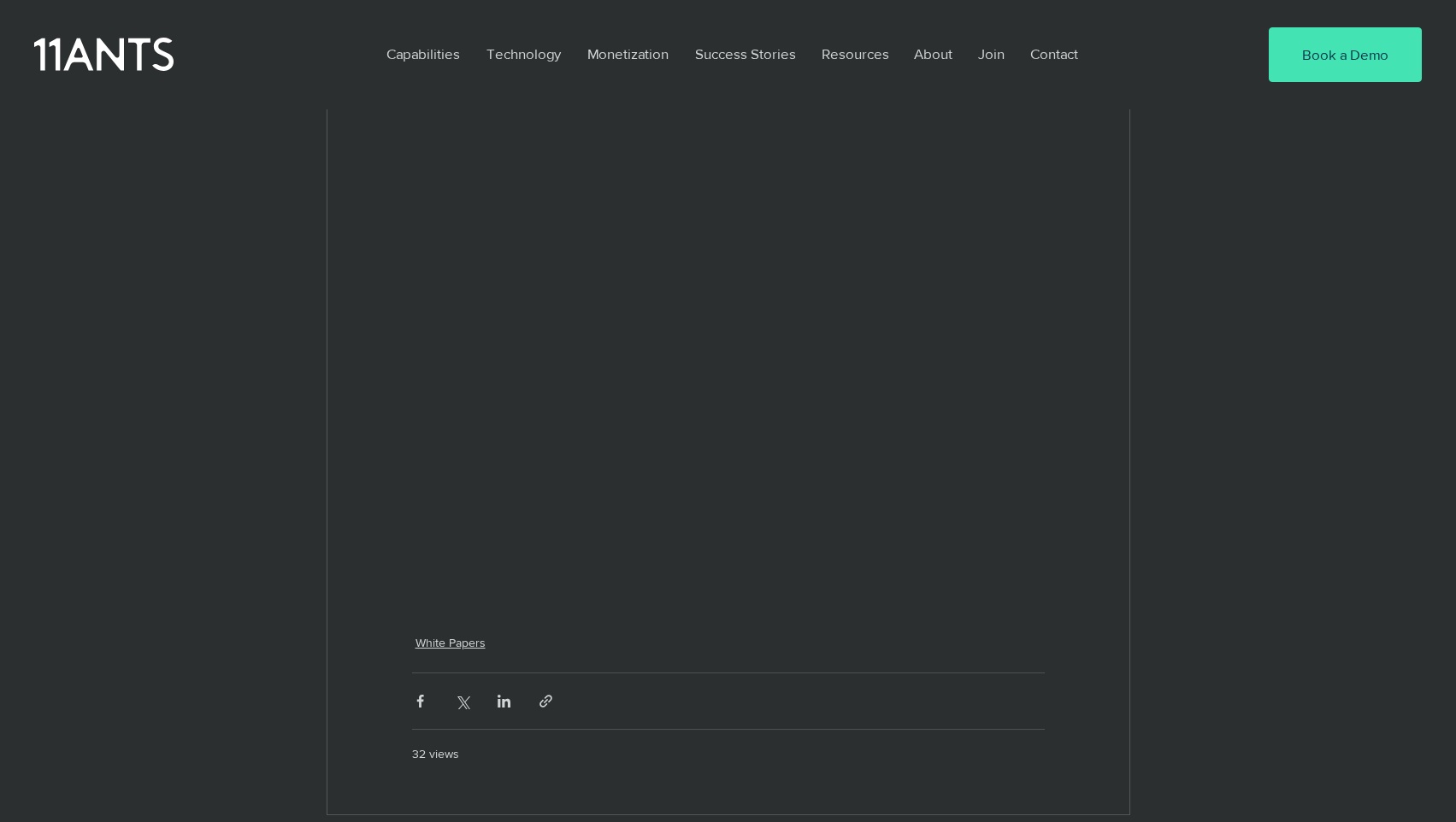
scroll to position [4639, 0]
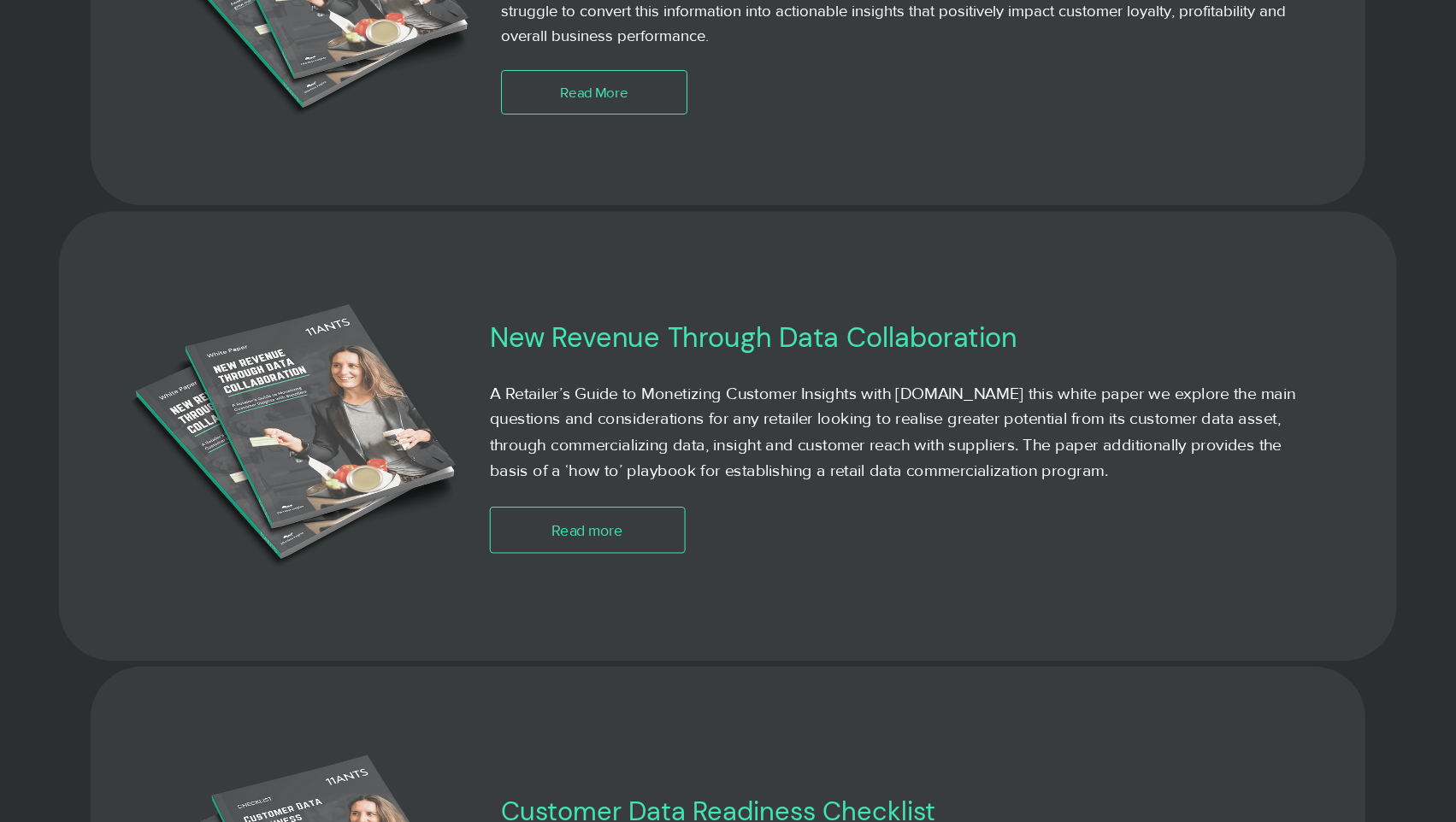
scroll to position [2291, 0]
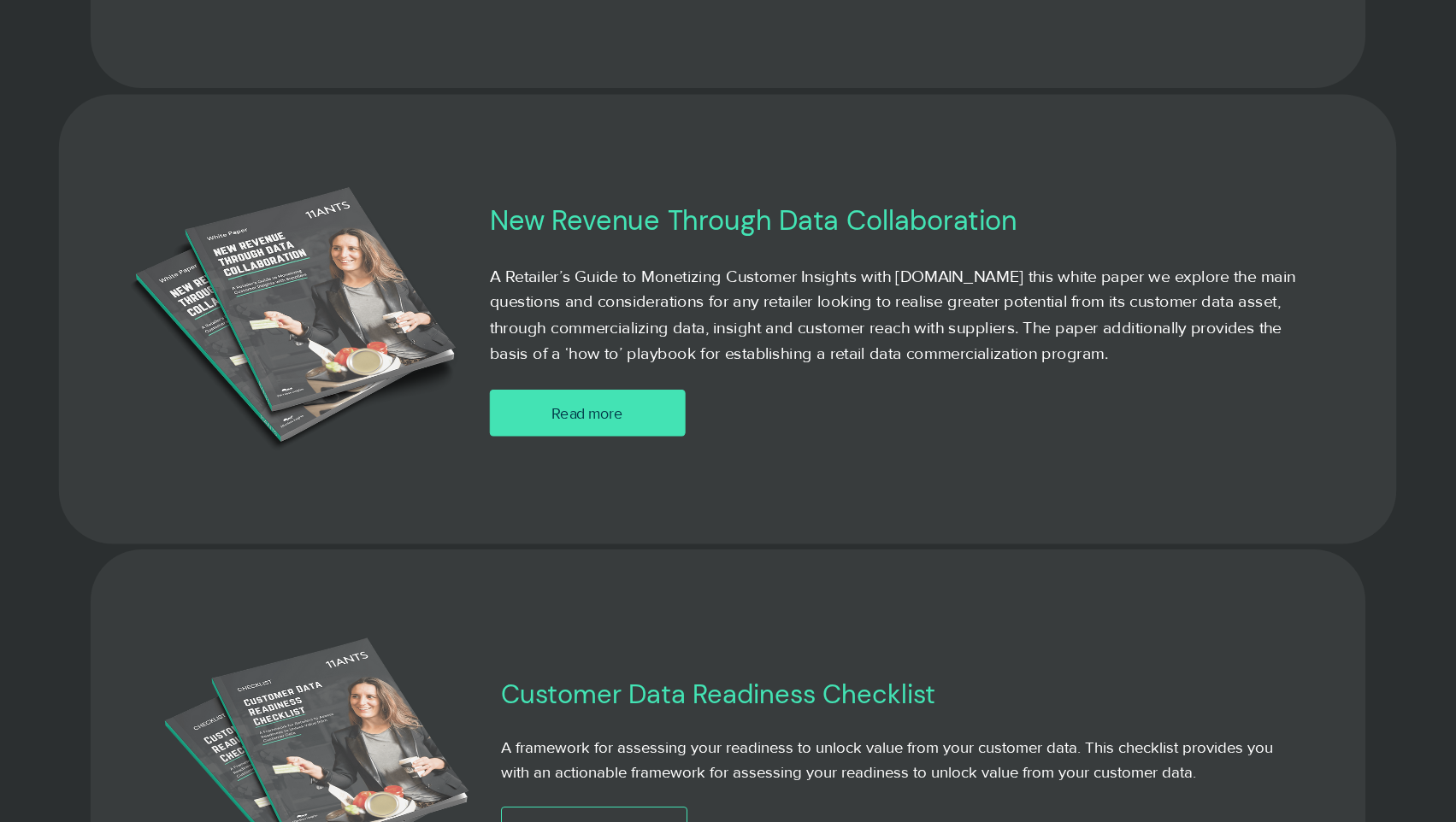
click at [616, 407] on span "Read more" at bounding box center [588, 412] width 72 height 21
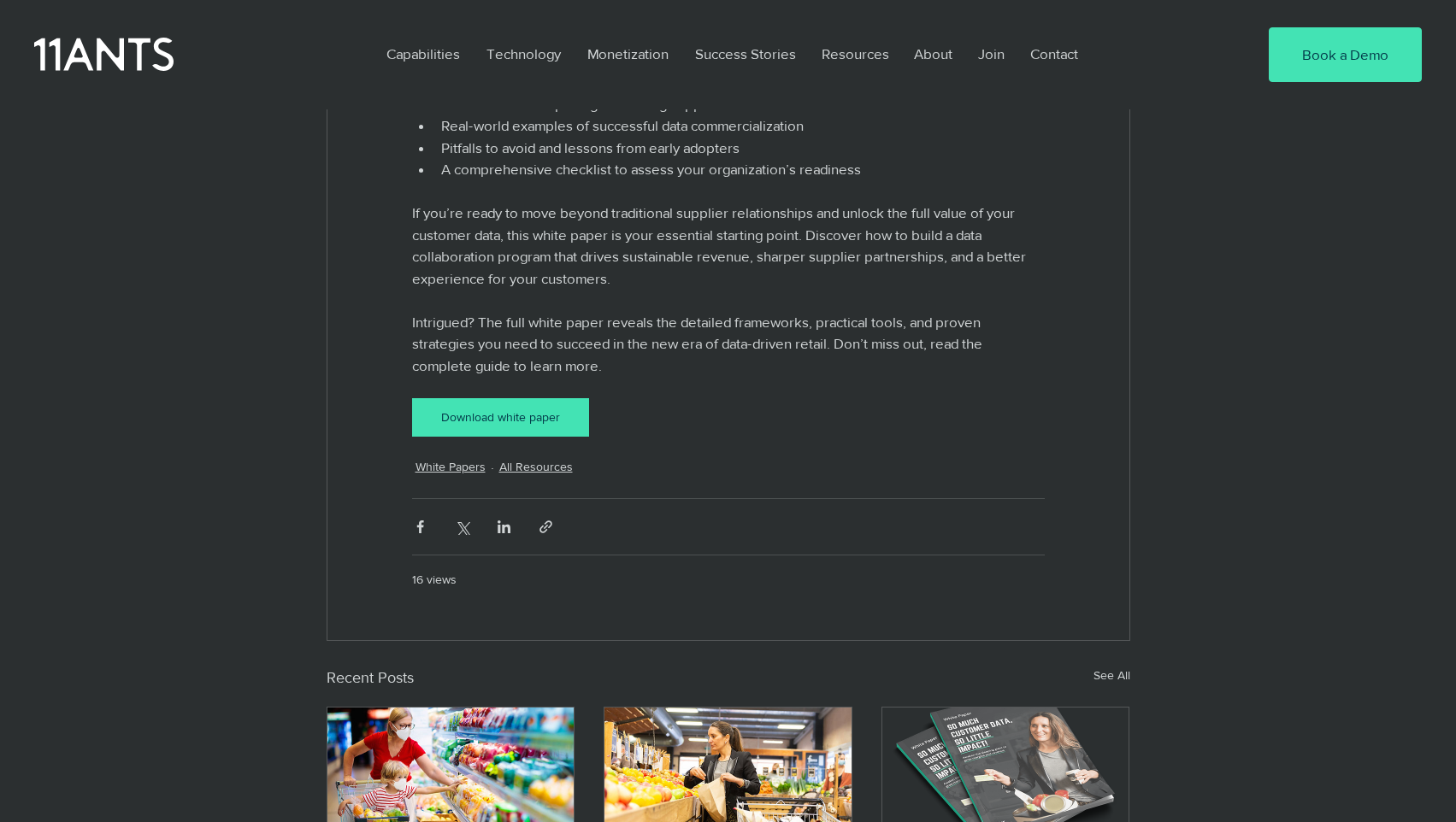
scroll to position [2661, 0]
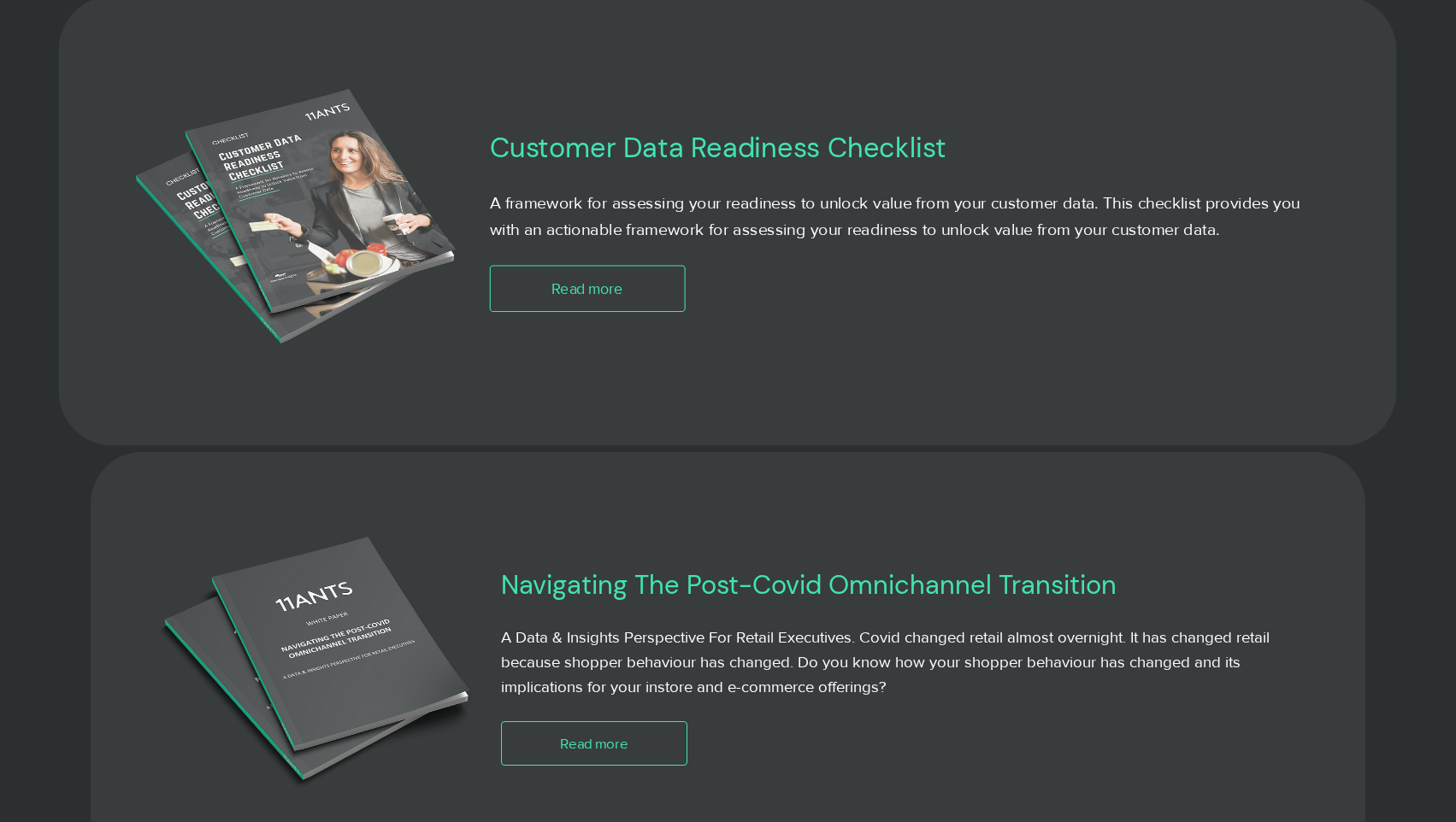
scroll to position [2845, 0]
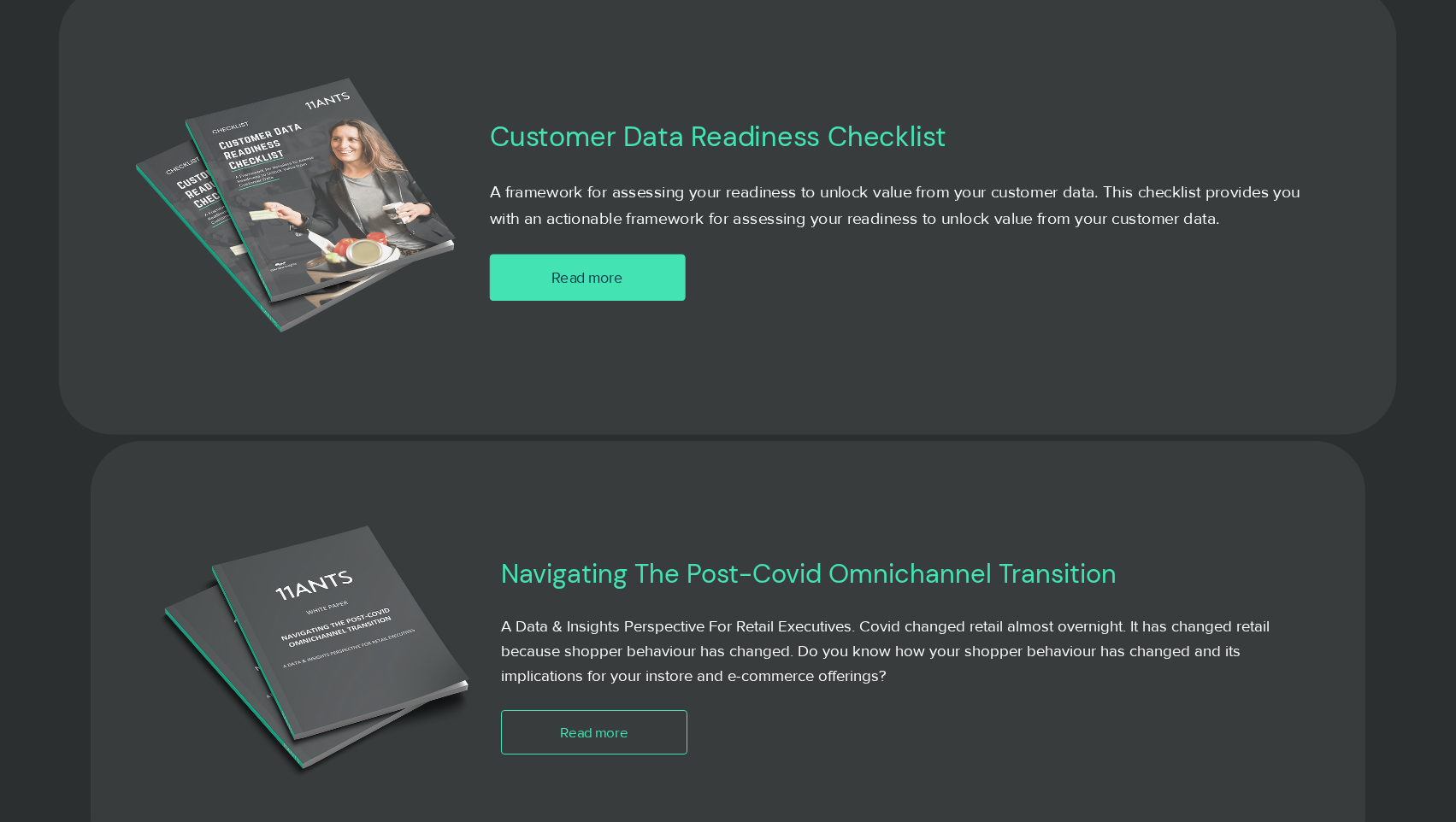
click at [611, 288] on span "Read more" at bounding box center [588, 278] width 72 height 21
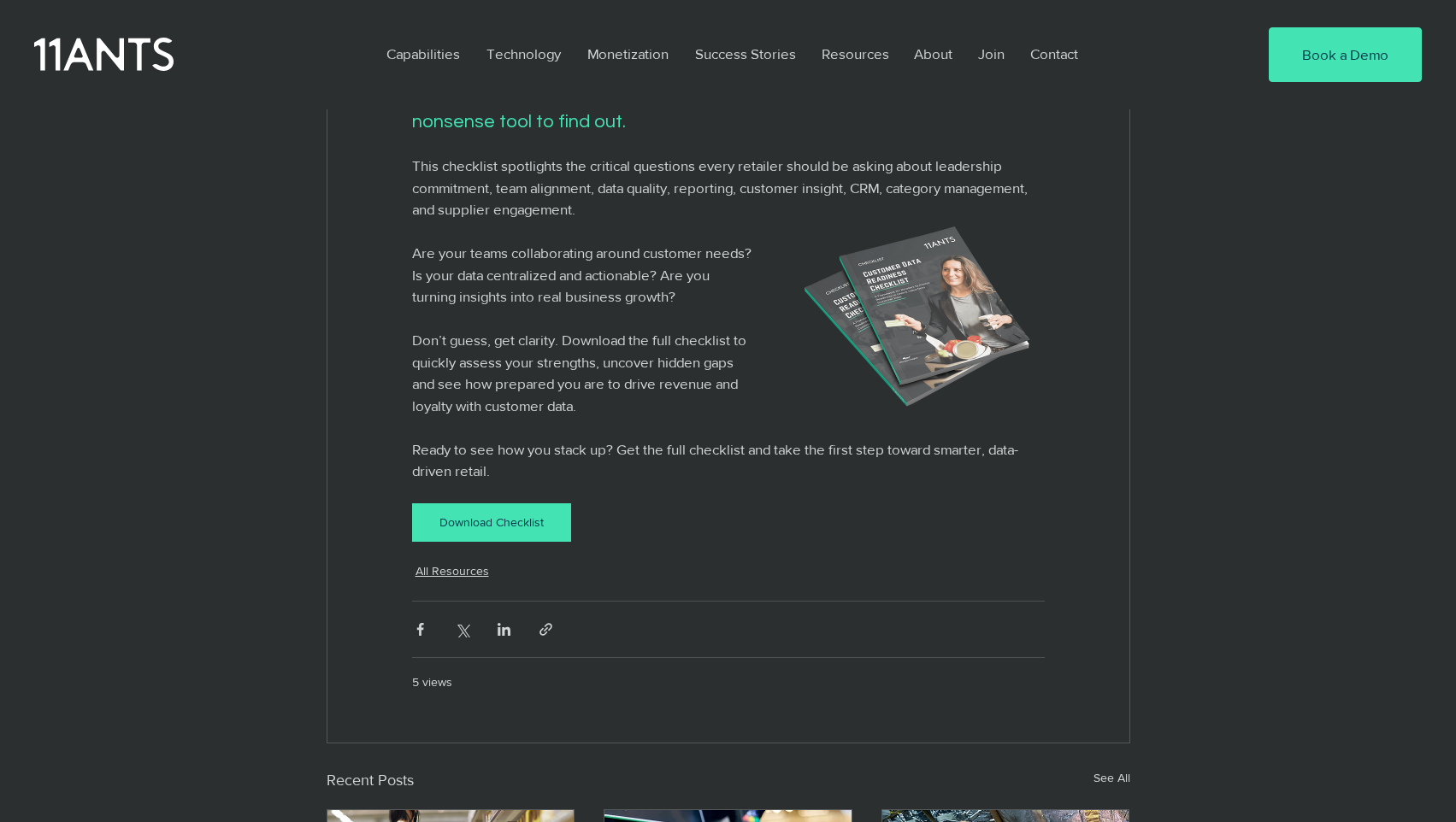
scroll to position [604, 0]
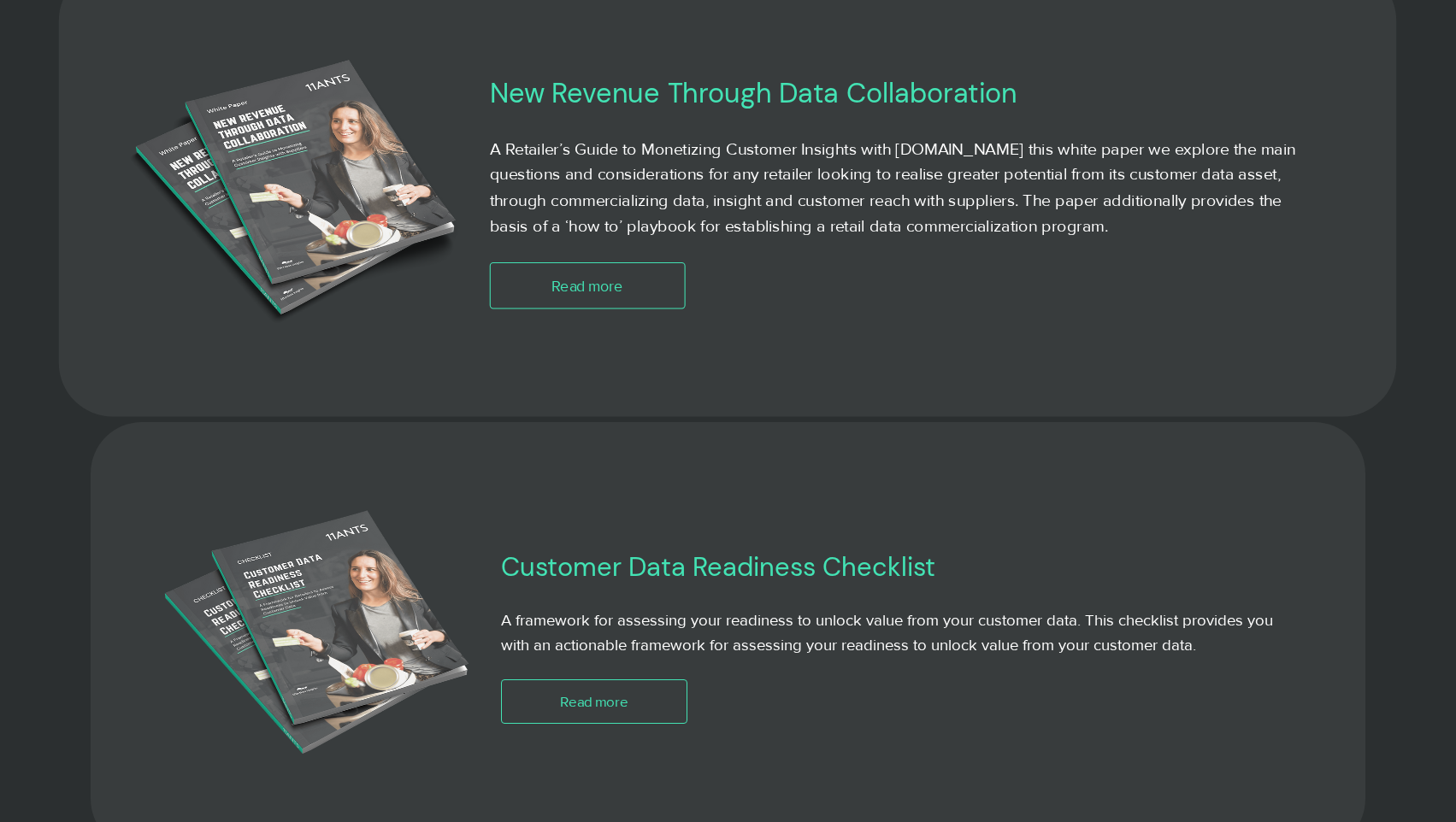
scroll to position [2369, 0]
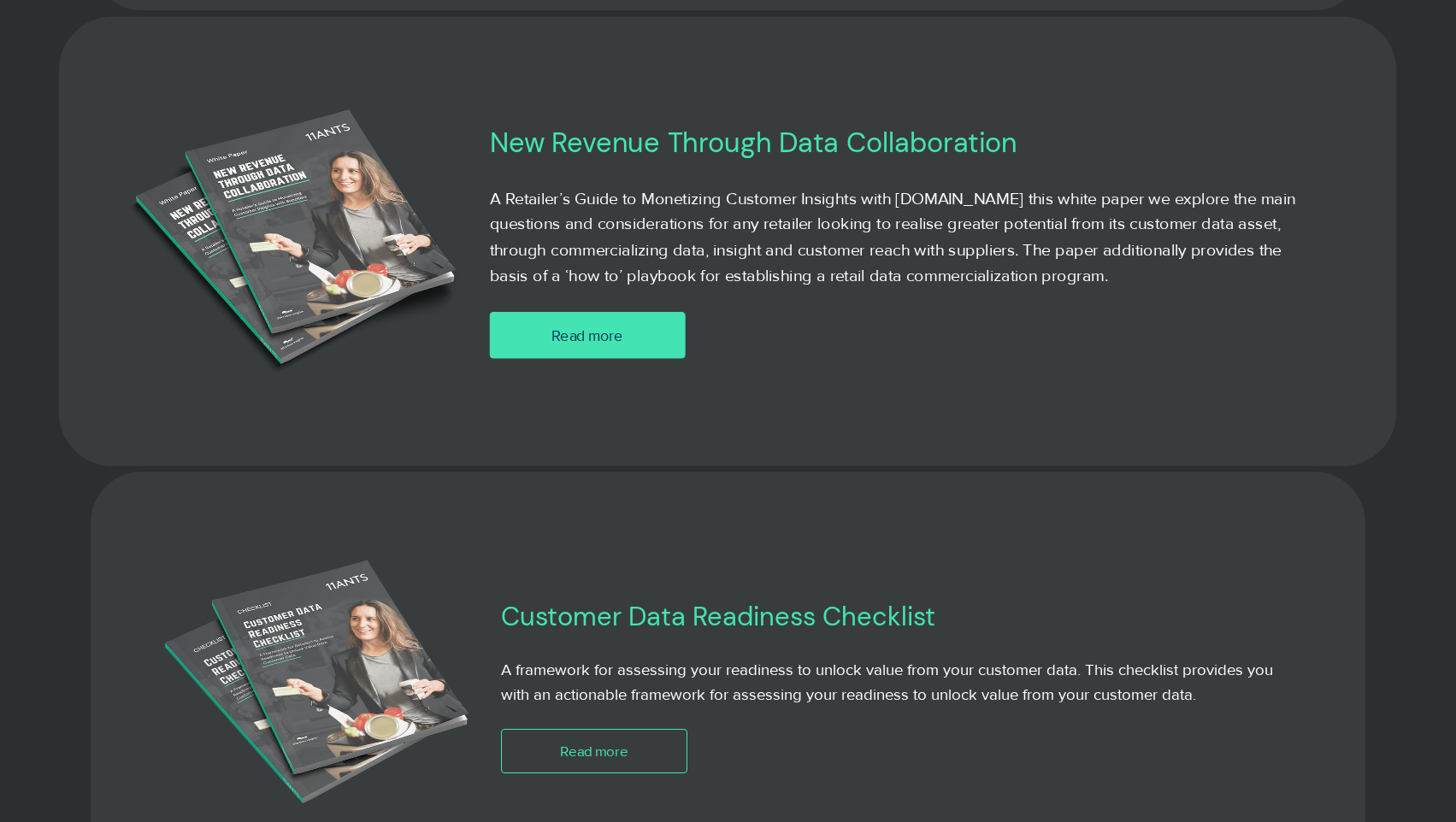
click at [614, 342] on span "Read more" at bounding box center [588, 334] width 72 height 21
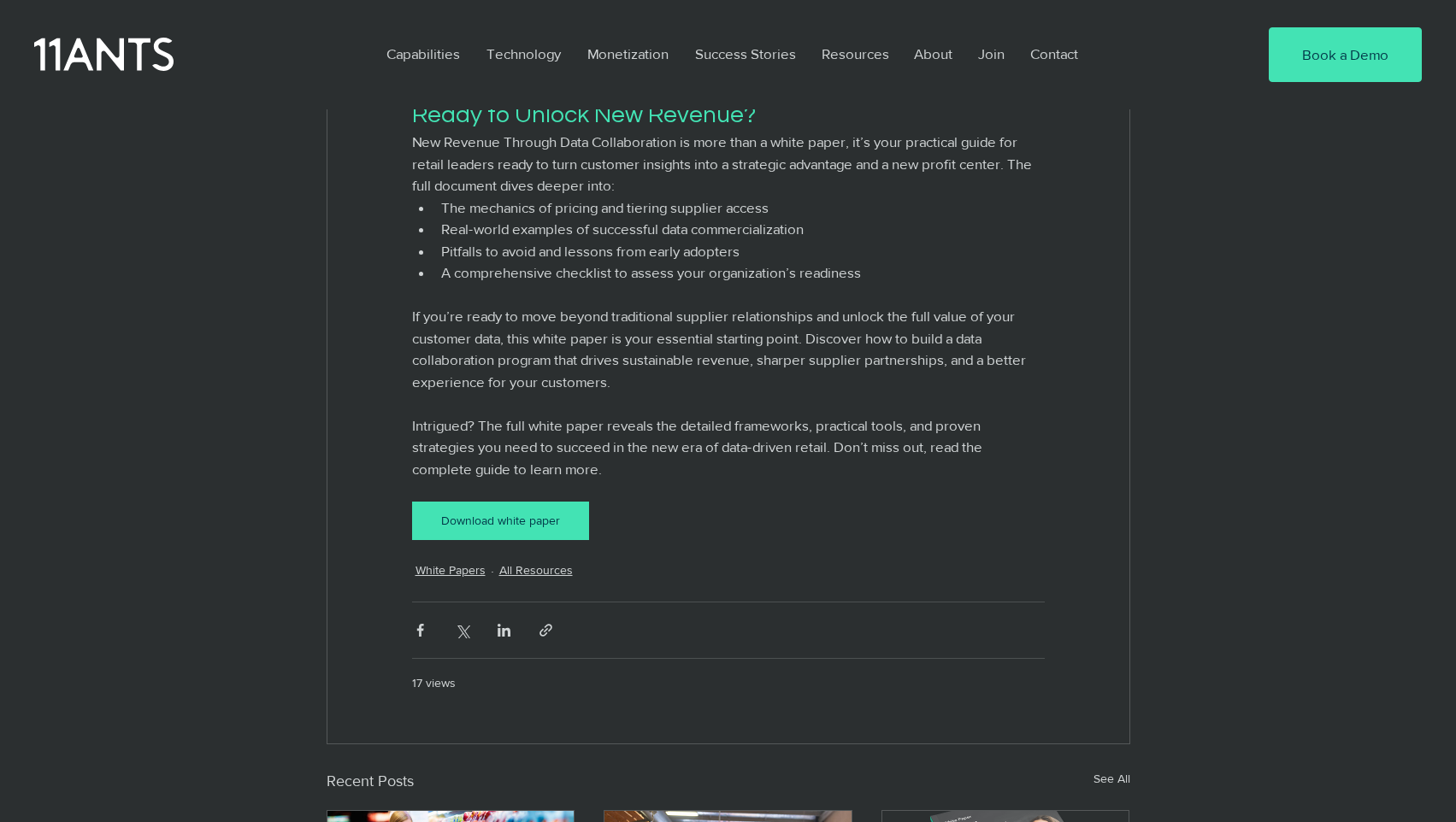
scroll to position [2679, 0]
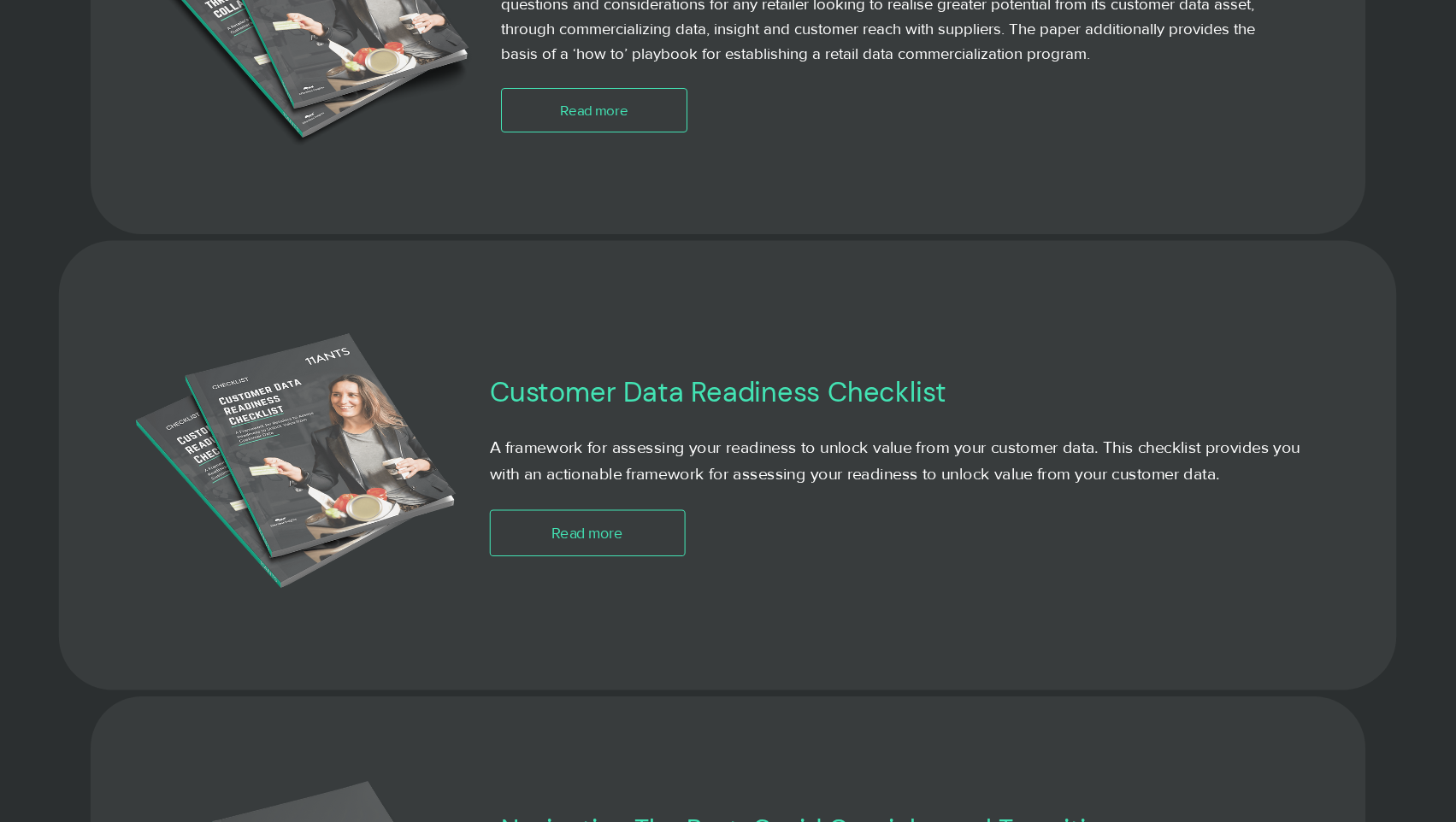
scroll to position [2602, 0]
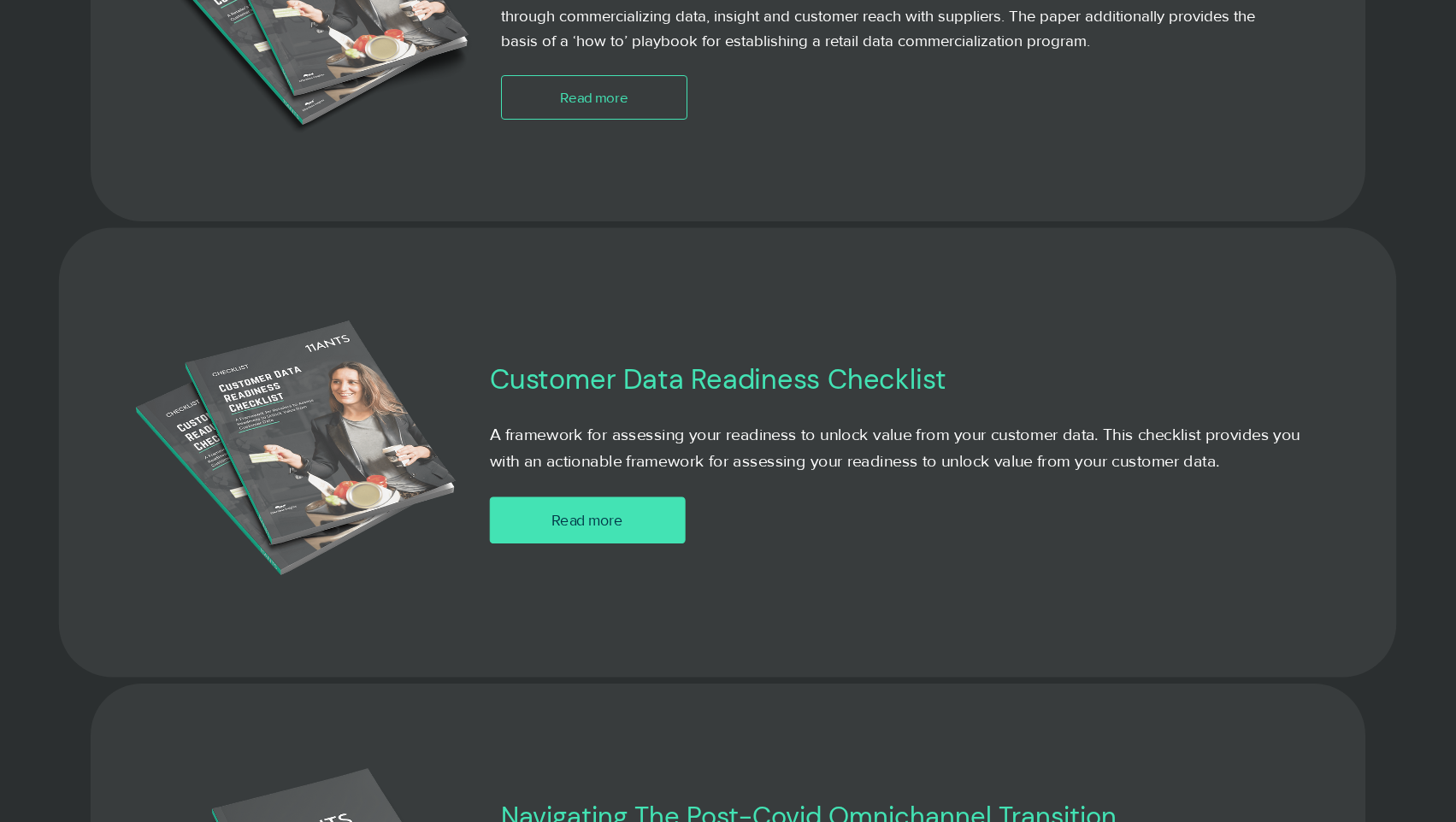
click at [607, 515] on span "Read more" at bounding box center [588, 520] width 72 height 21
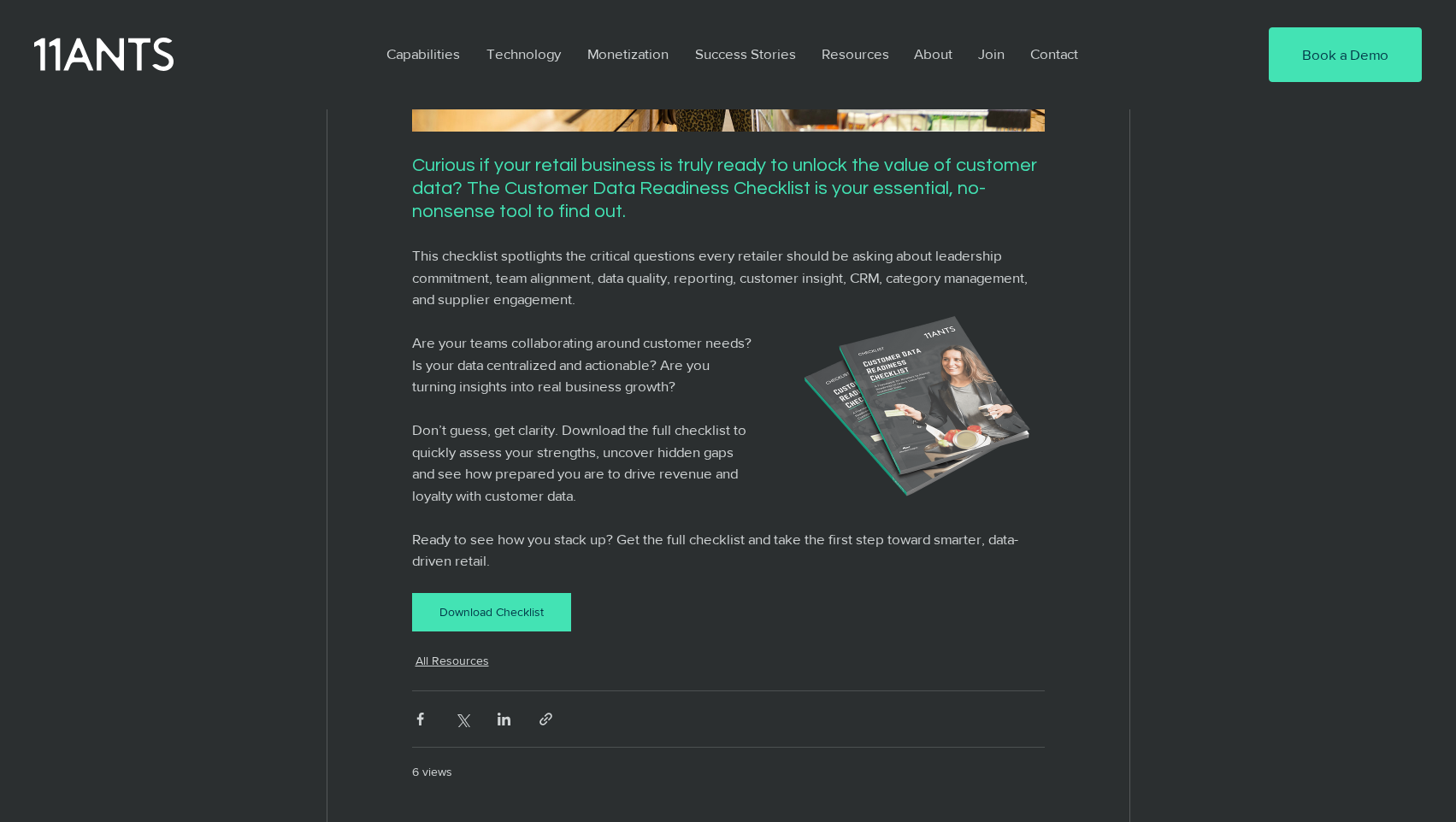
scroll to position [511, 0]
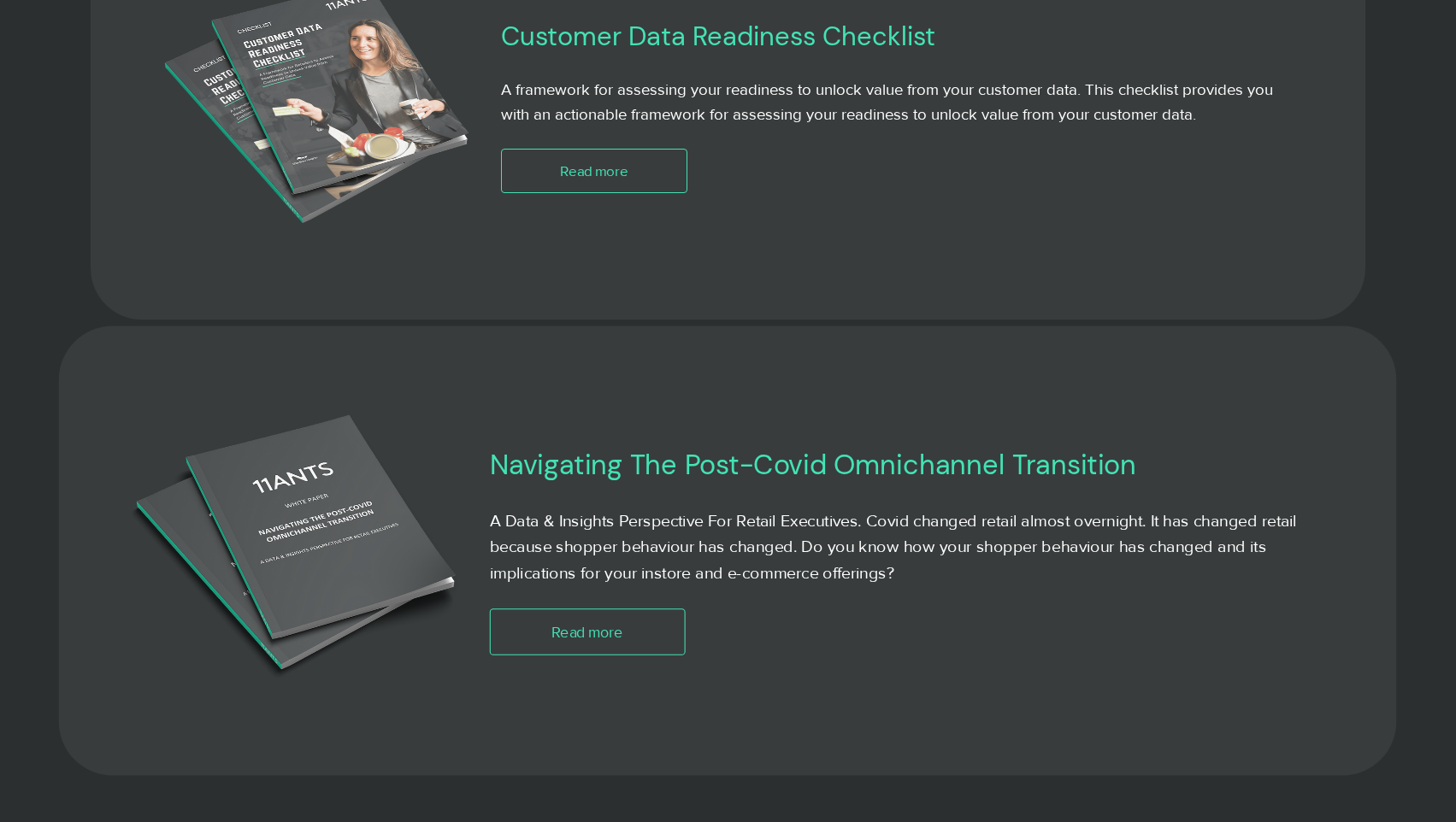
scroll to position [3019, 0]
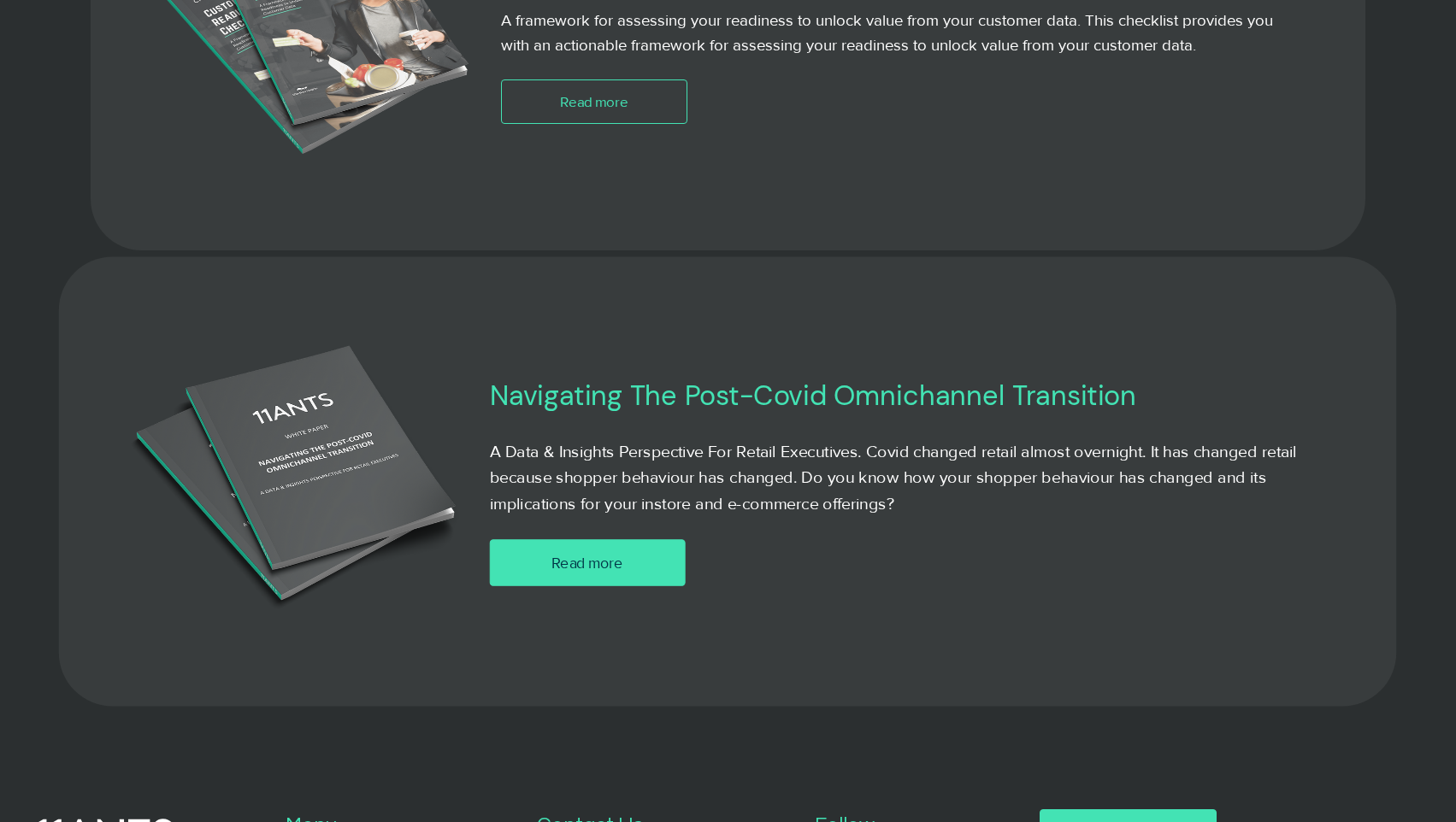
click at [630, 578] on link "Read more" at bounding box center [588, 563] width 195 height 47
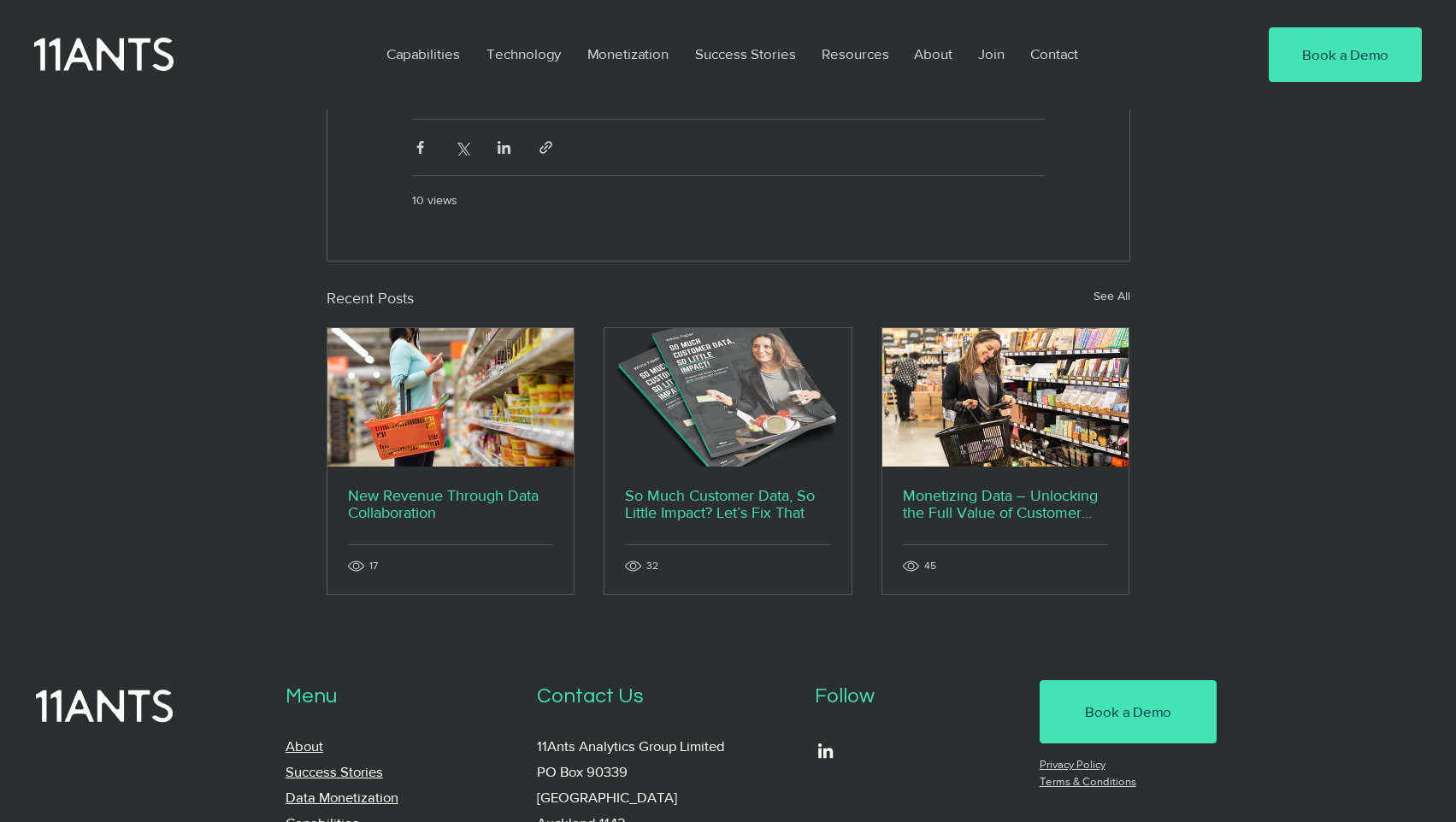
scroll to position [2478, 0]
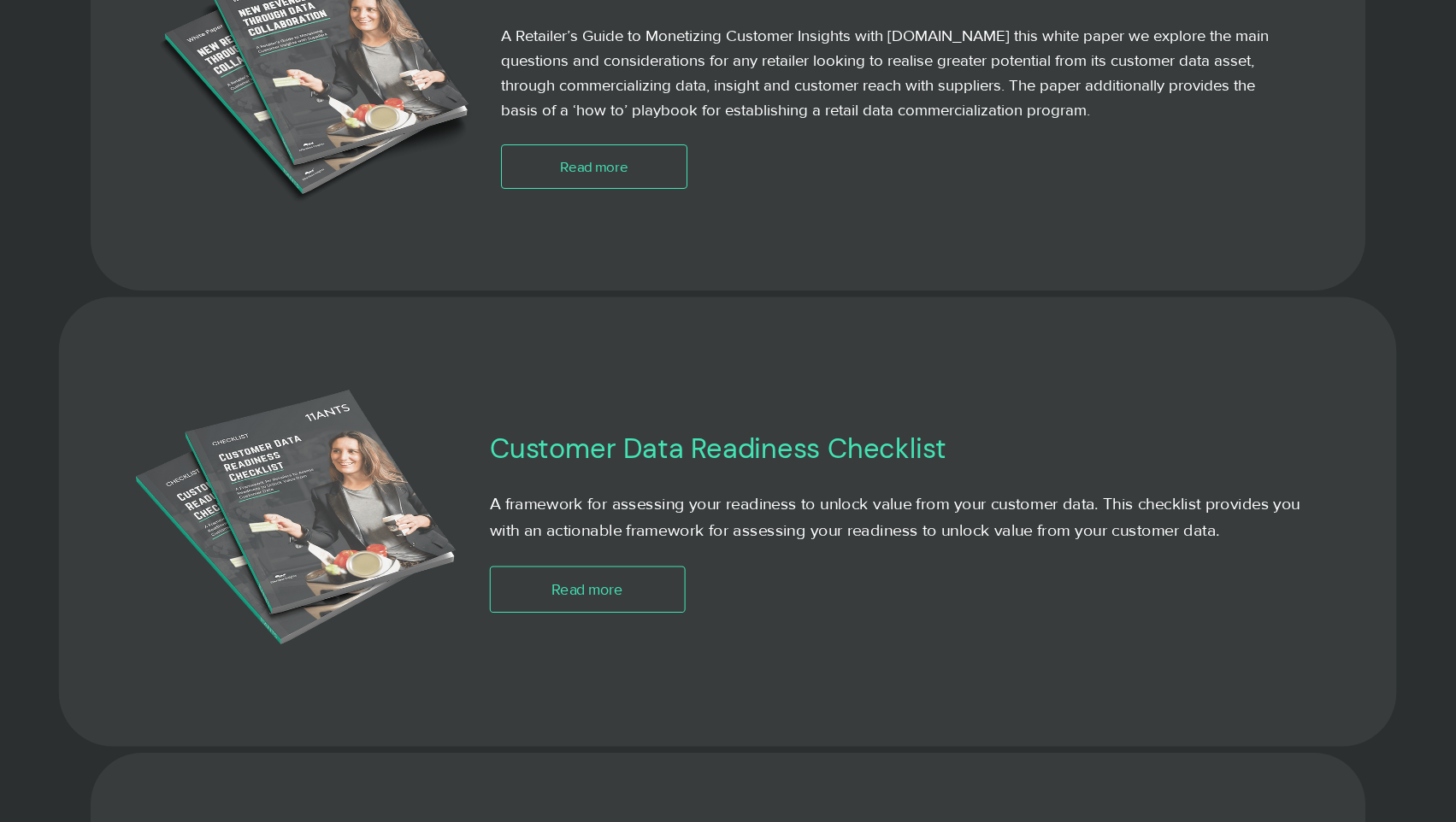
scroll to position [2536, 0]
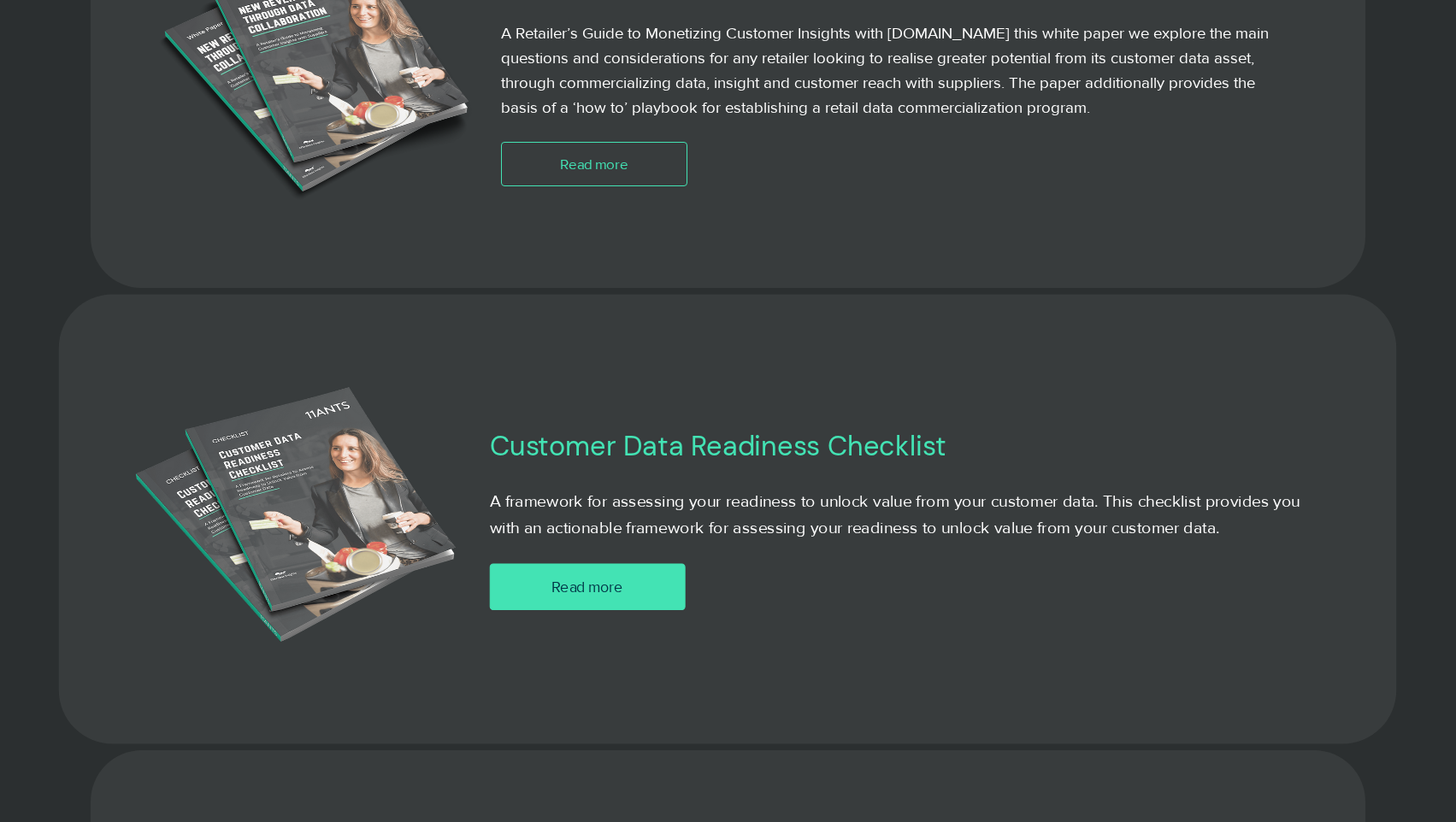
click at [599, 593] on span "Read more" at bounding box center [588, 588] width 72 height 21
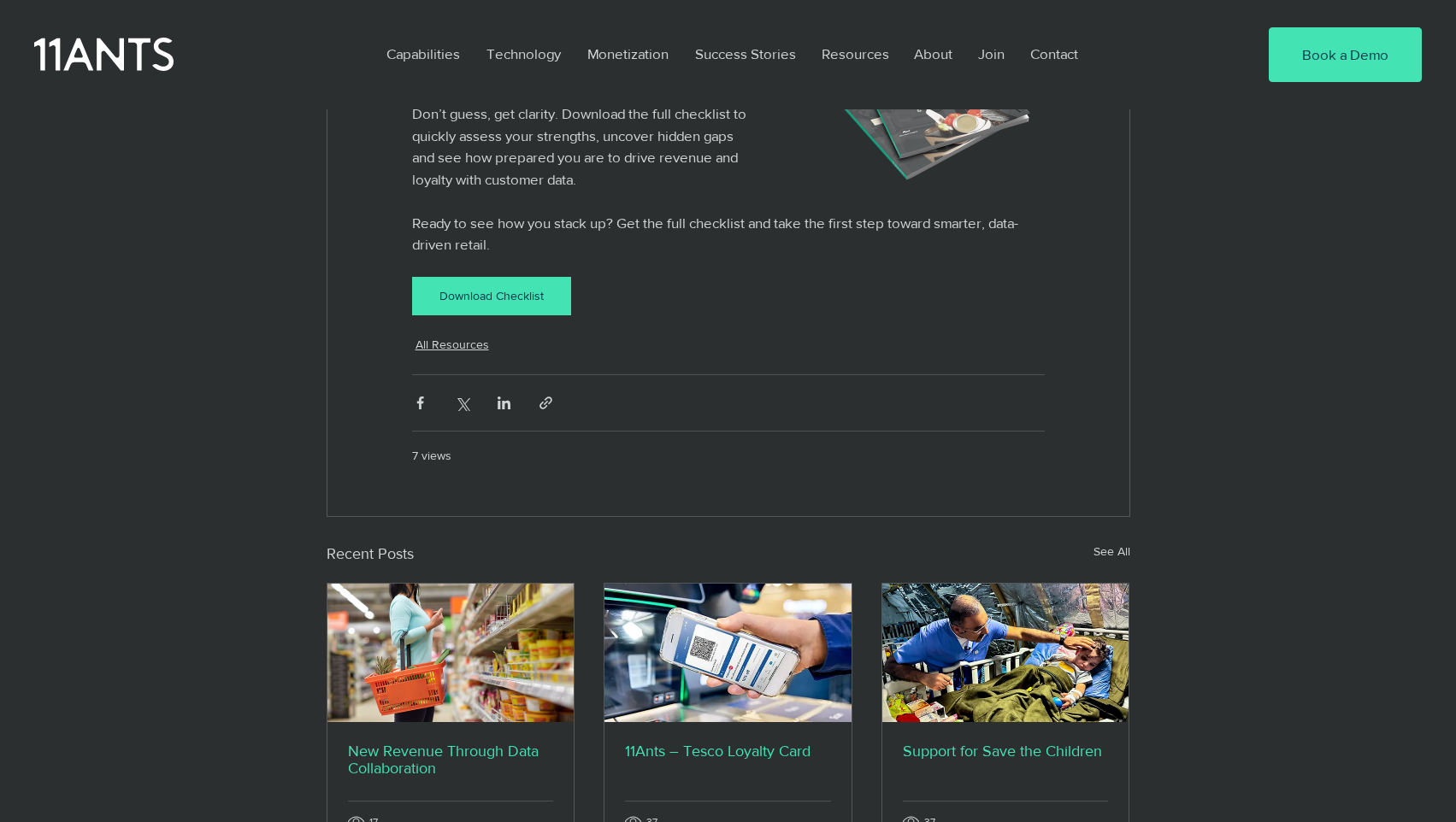
scroll to position [801, 0]
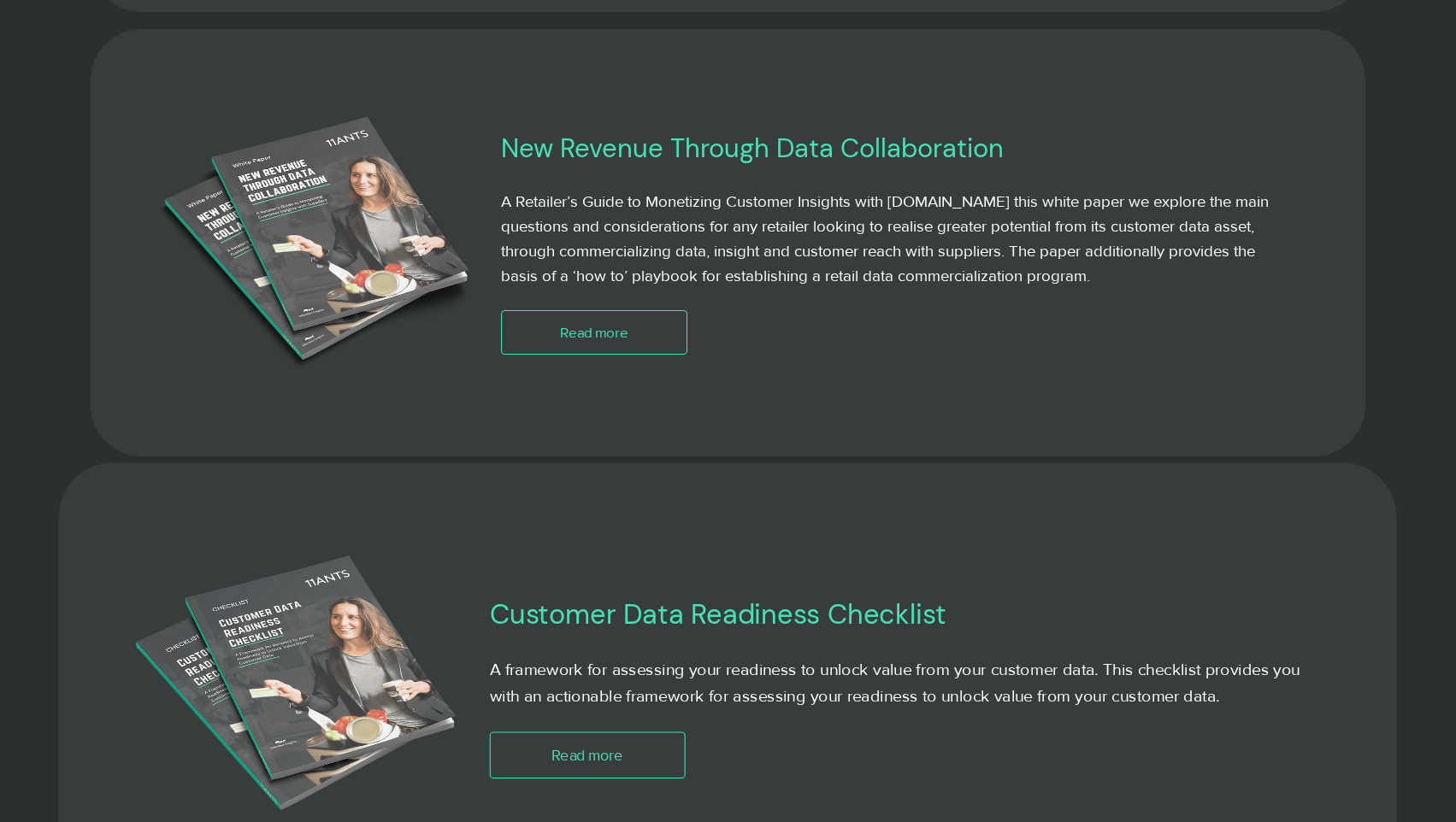
scroll to position [2280, 0]
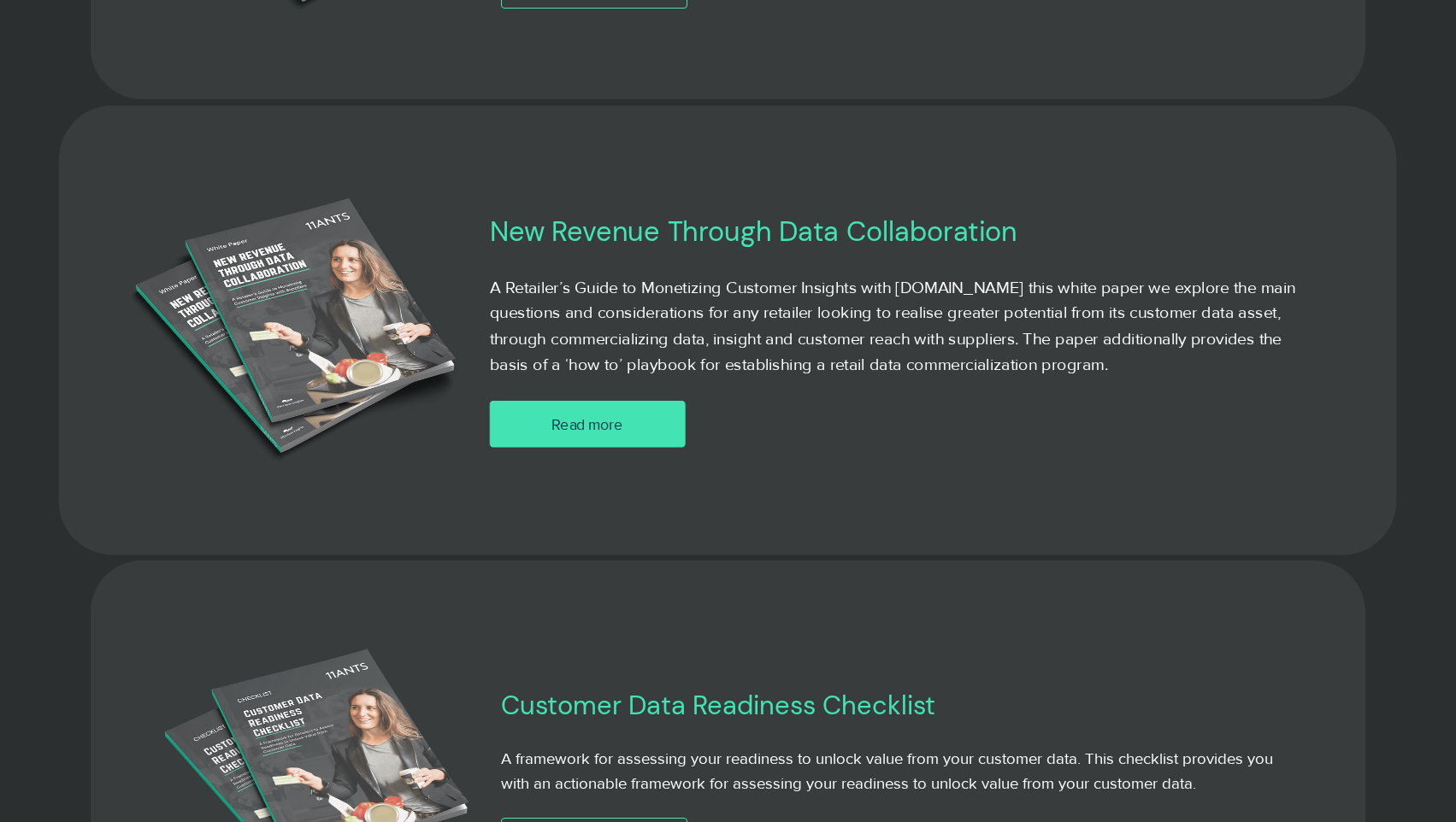
click at [609, 419] on span "Read more" at bounding box center [588, 423] width 72 height 21
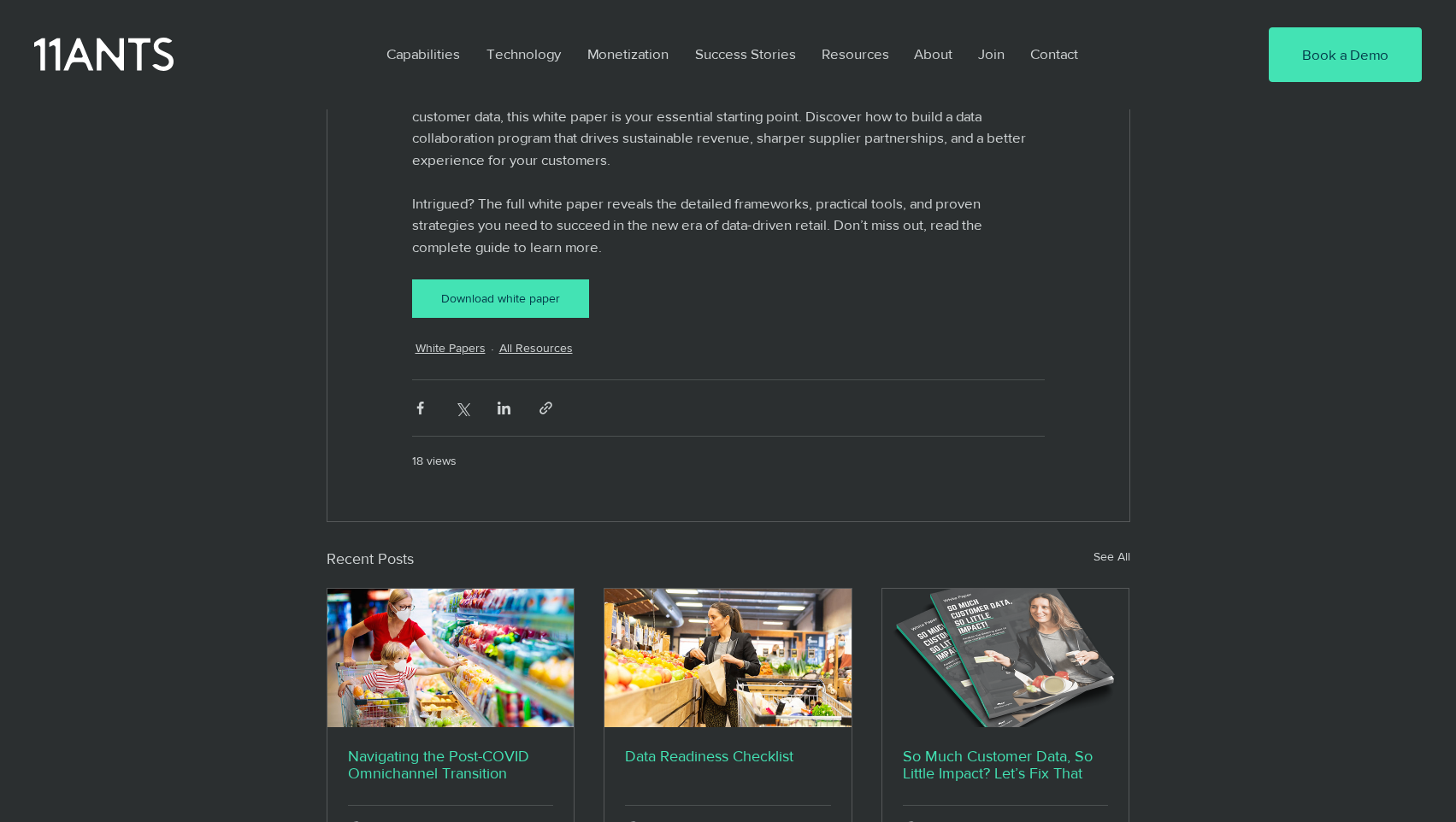
scroll to position [2860, 0]
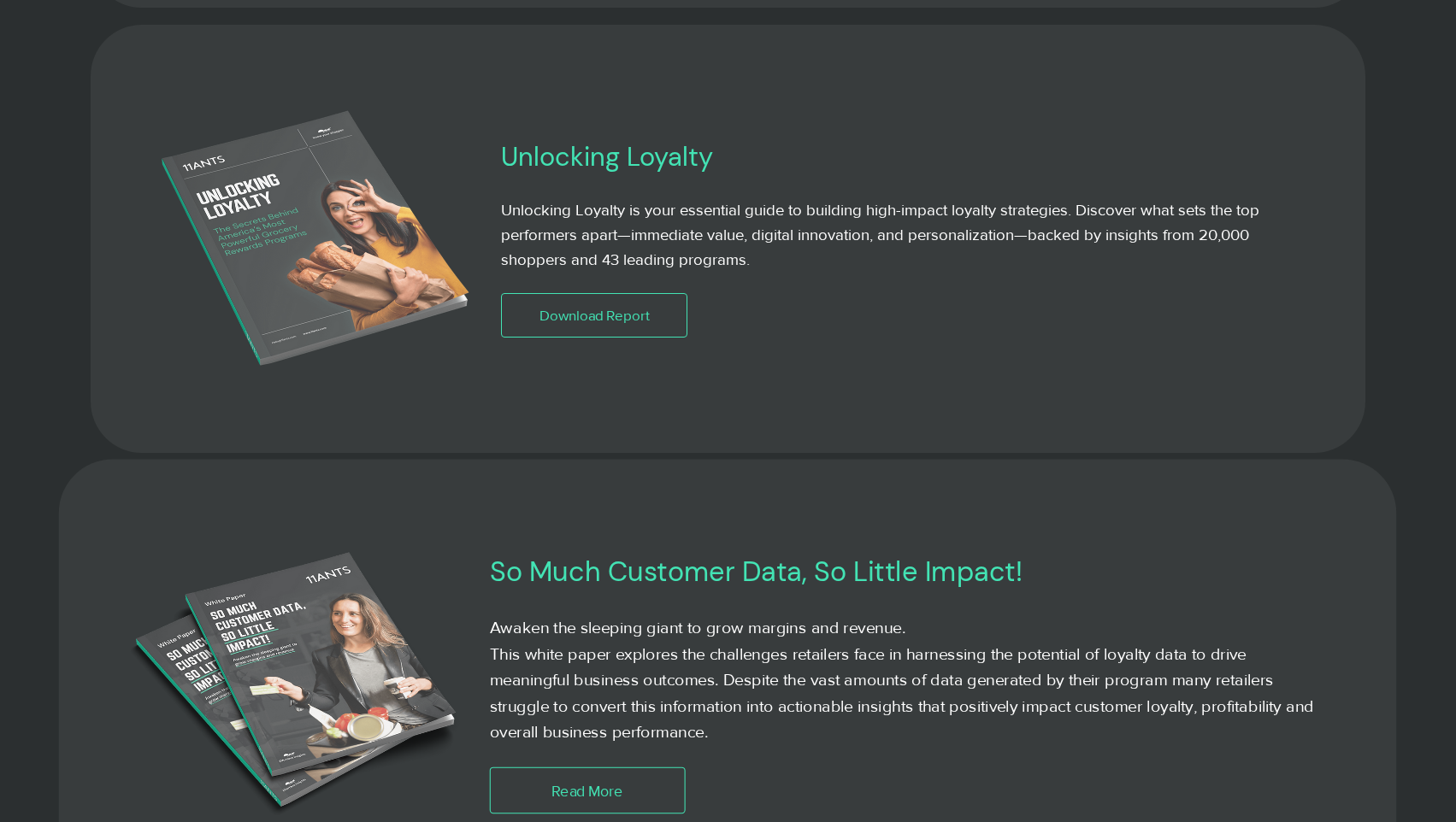
scroll to position [1464, 0]
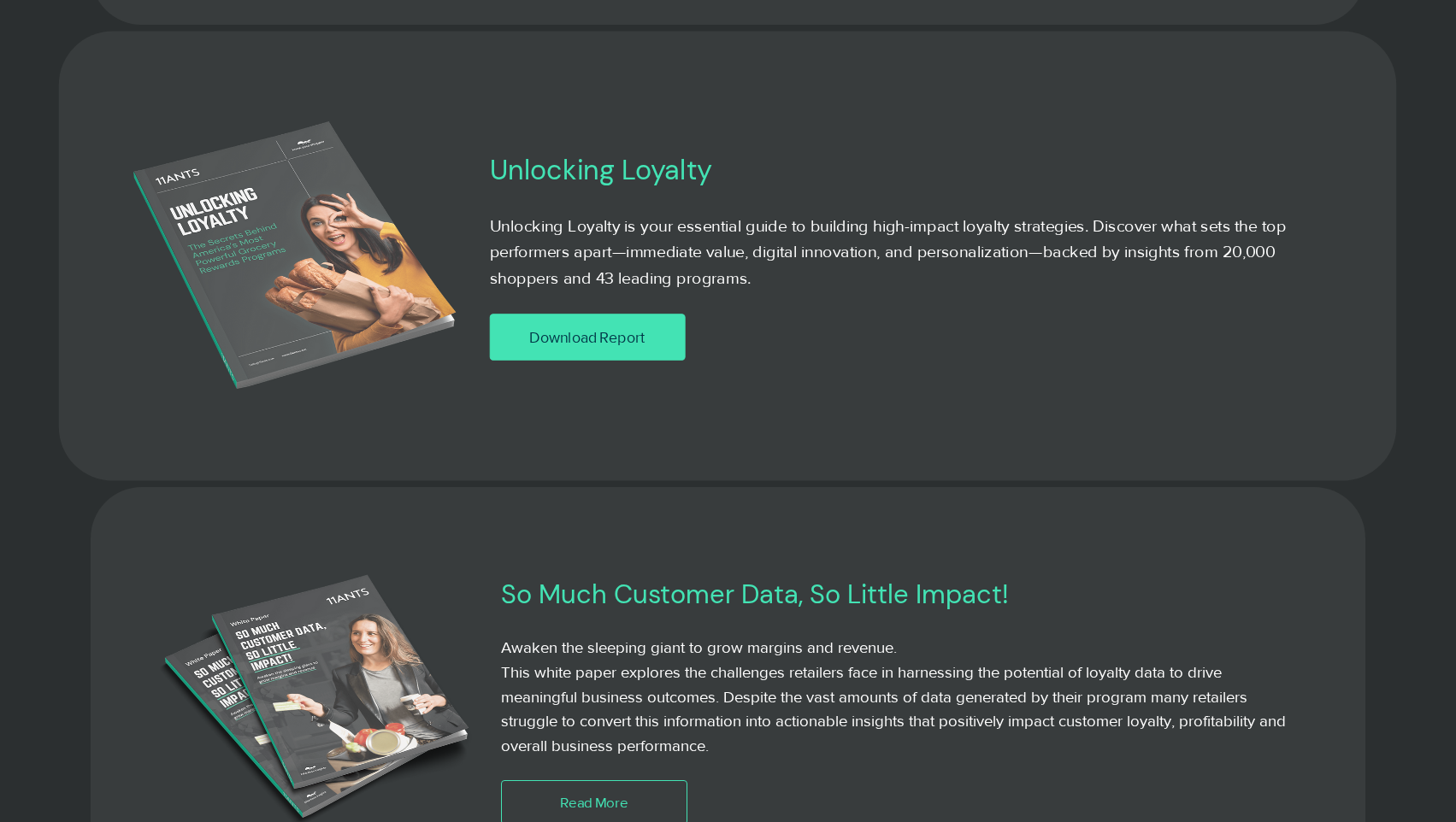
click at [613, 330] on span "Download Report" at bounding box center [588, 336] width 116 height 21
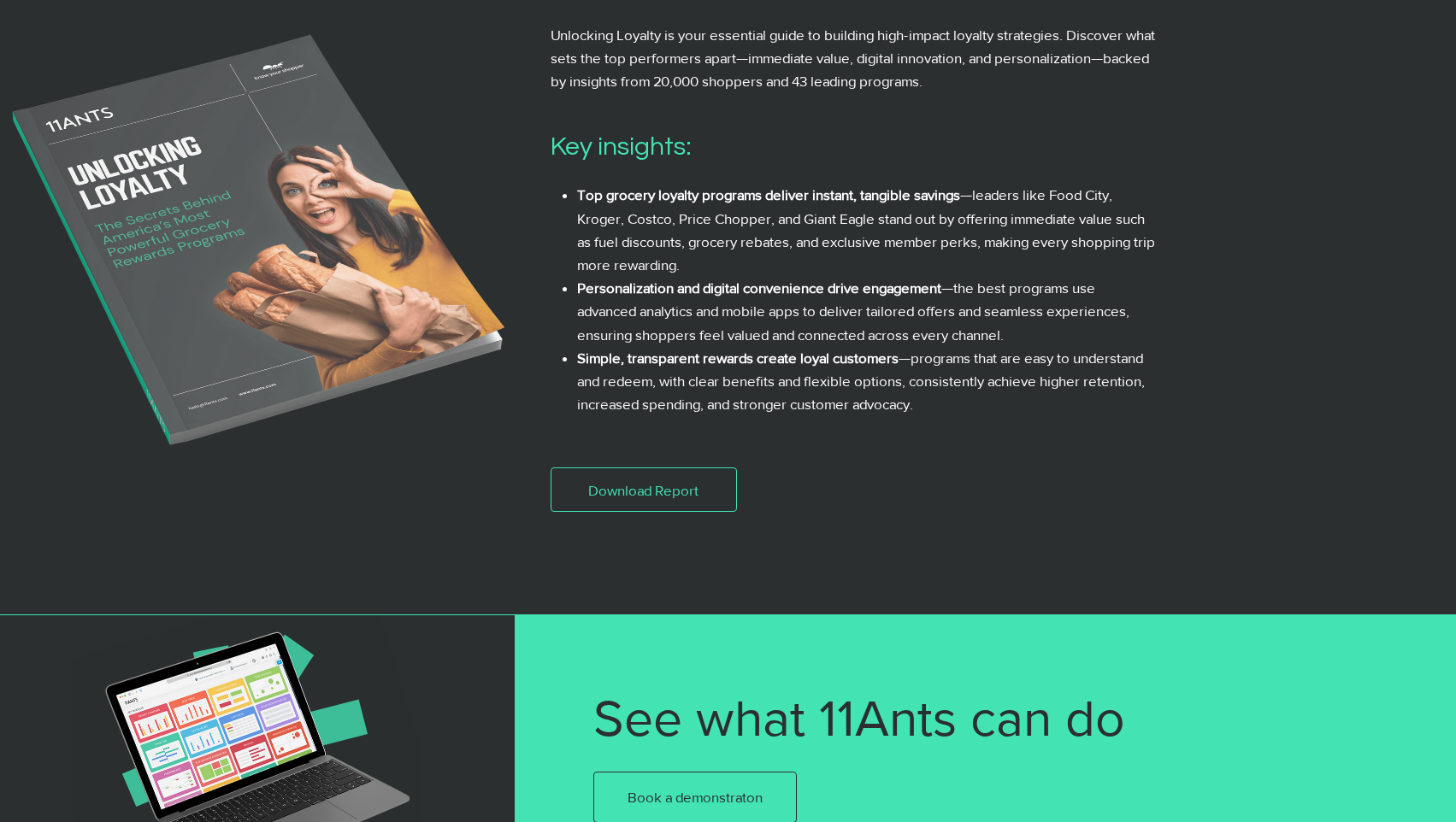
scroll to position [442, 0]
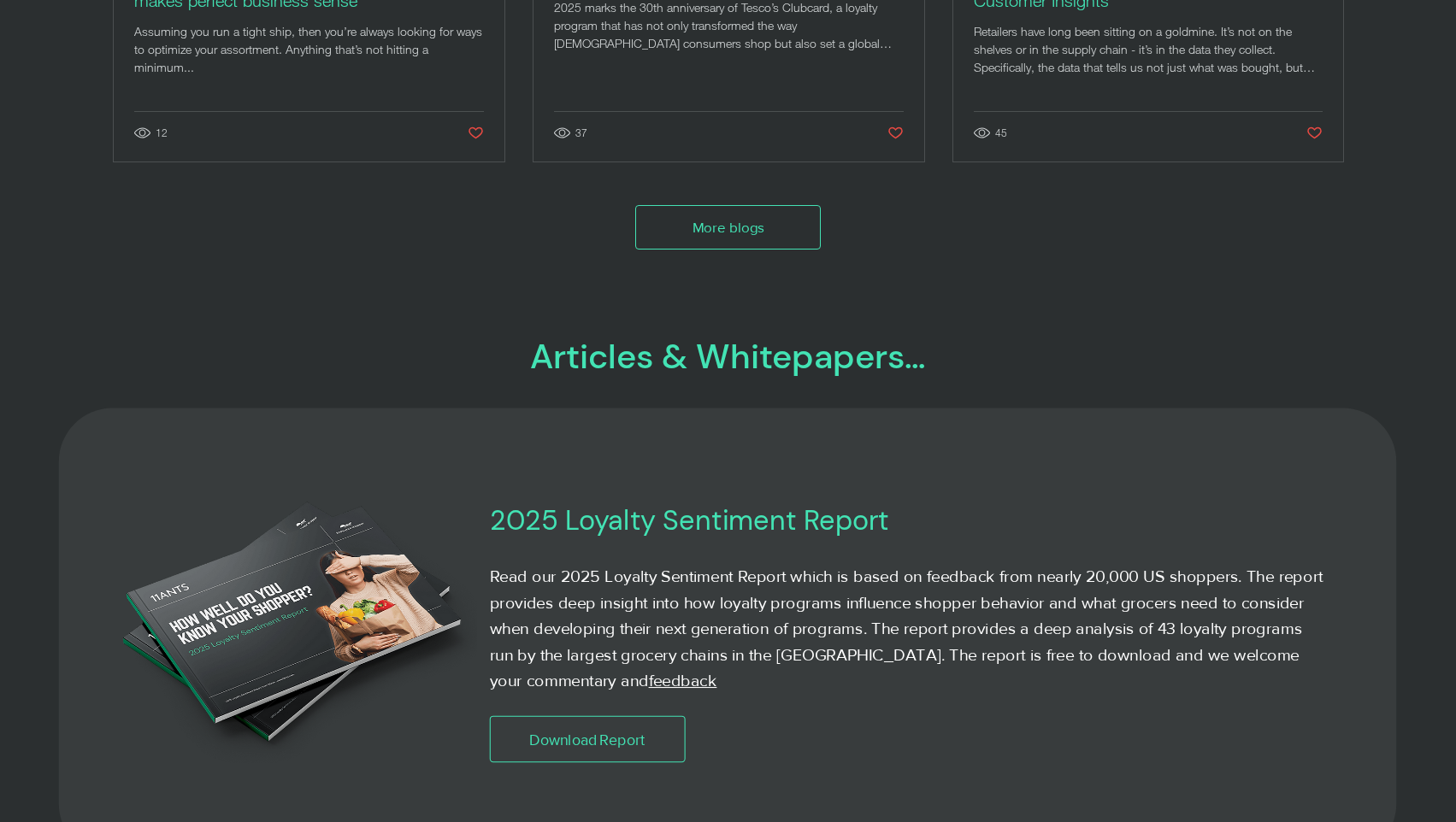
scroll to position [341, 0]
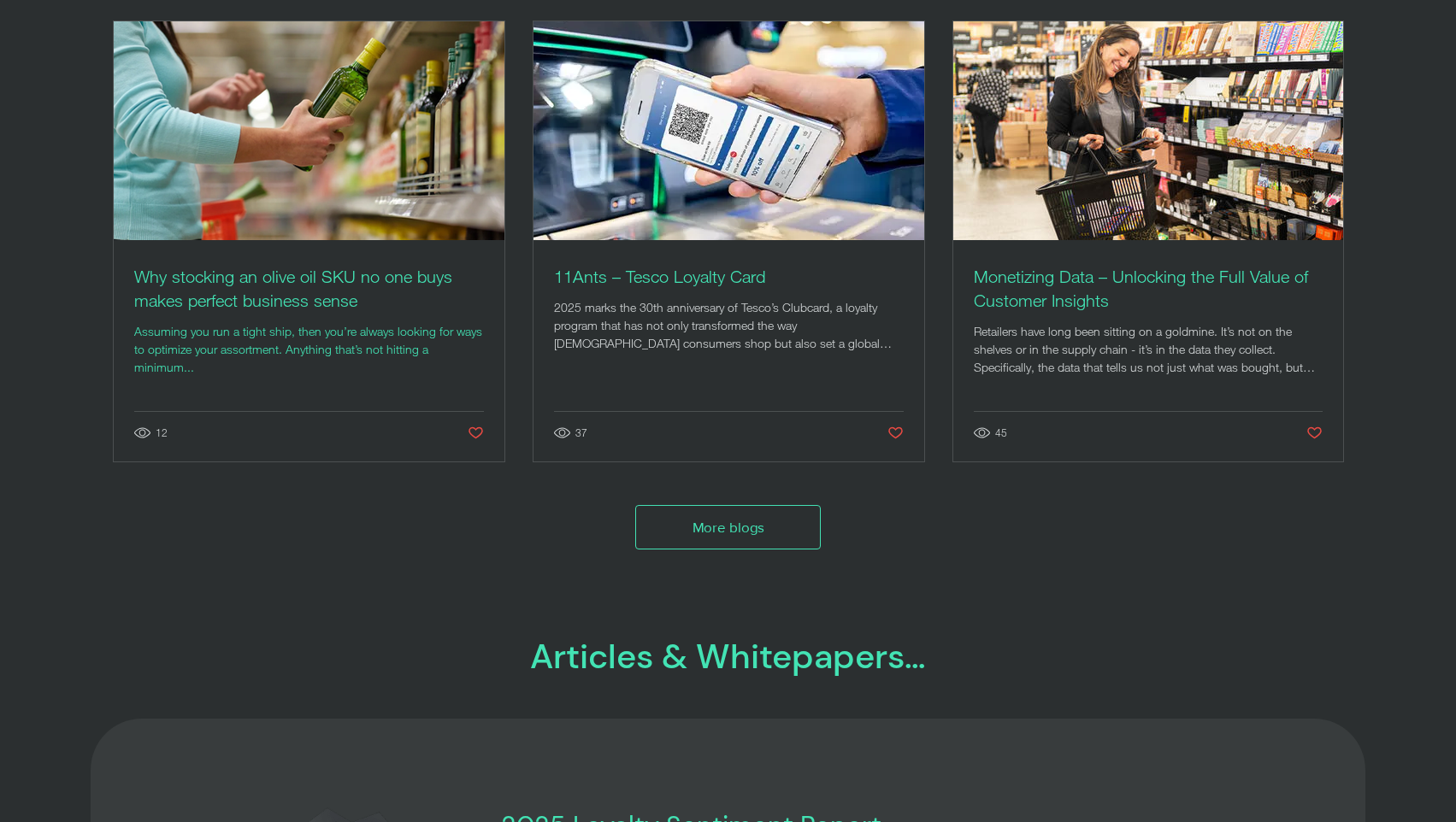
click at [396, 281] on h2 "Why stocking an olive oil SKU no one buys makes perfect business sense" at bounding box center [309, 289] width 350 height 48
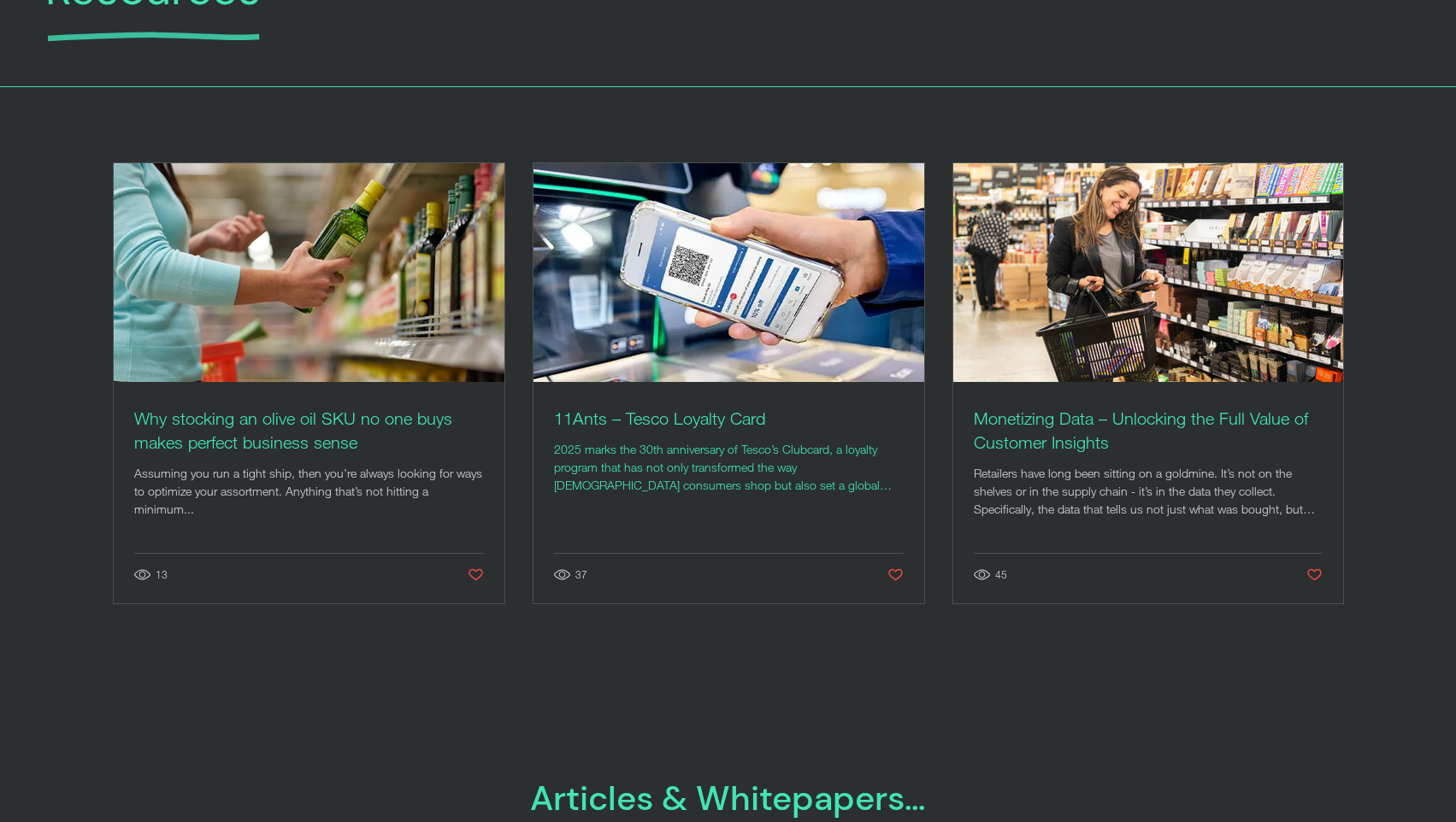
scroll to position [226, 0]
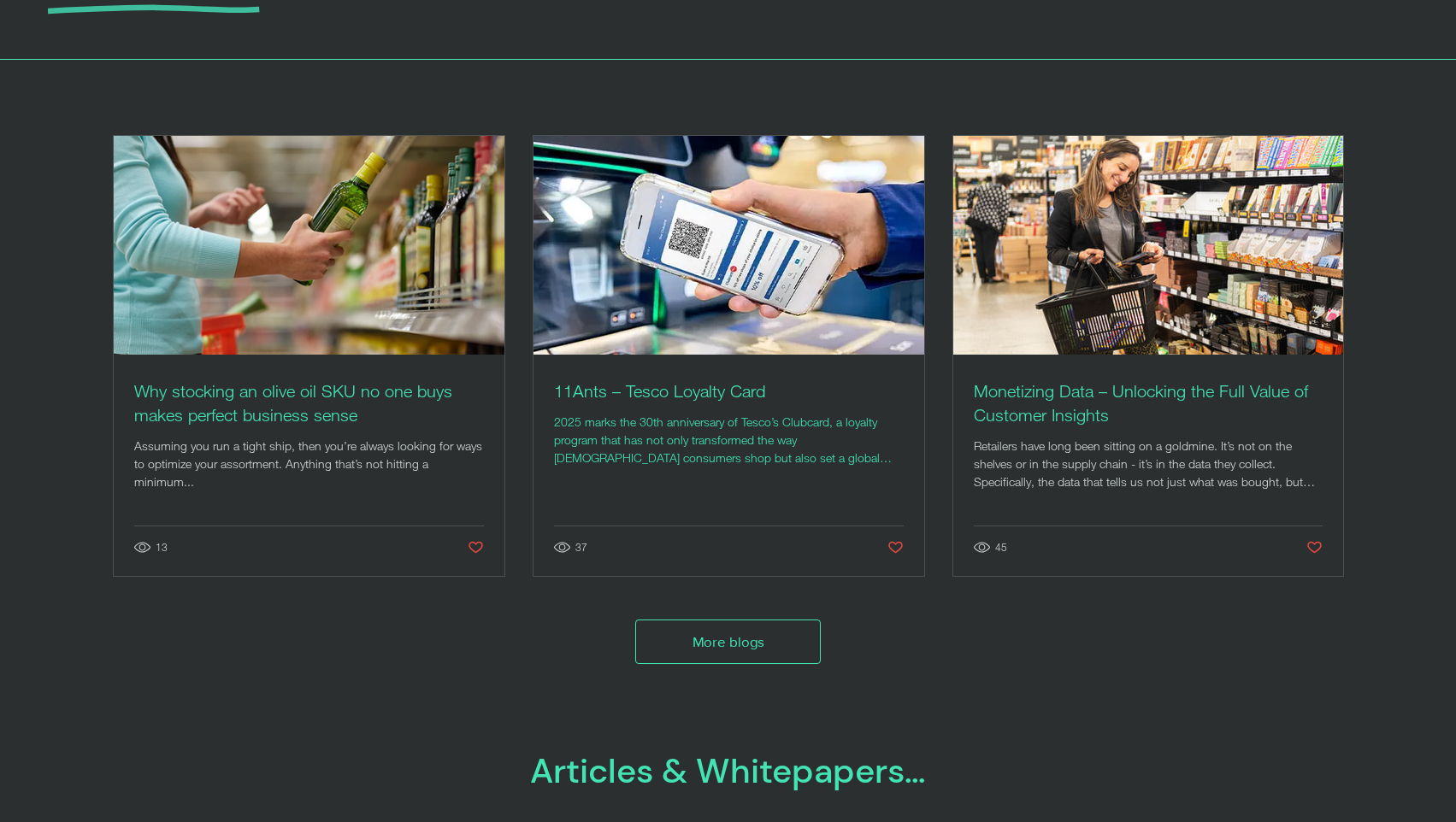
click at [669, 400] on h2 "11Ants – Tesco Loyalty Card" at bounding box center [728, 392] width 350 height 24
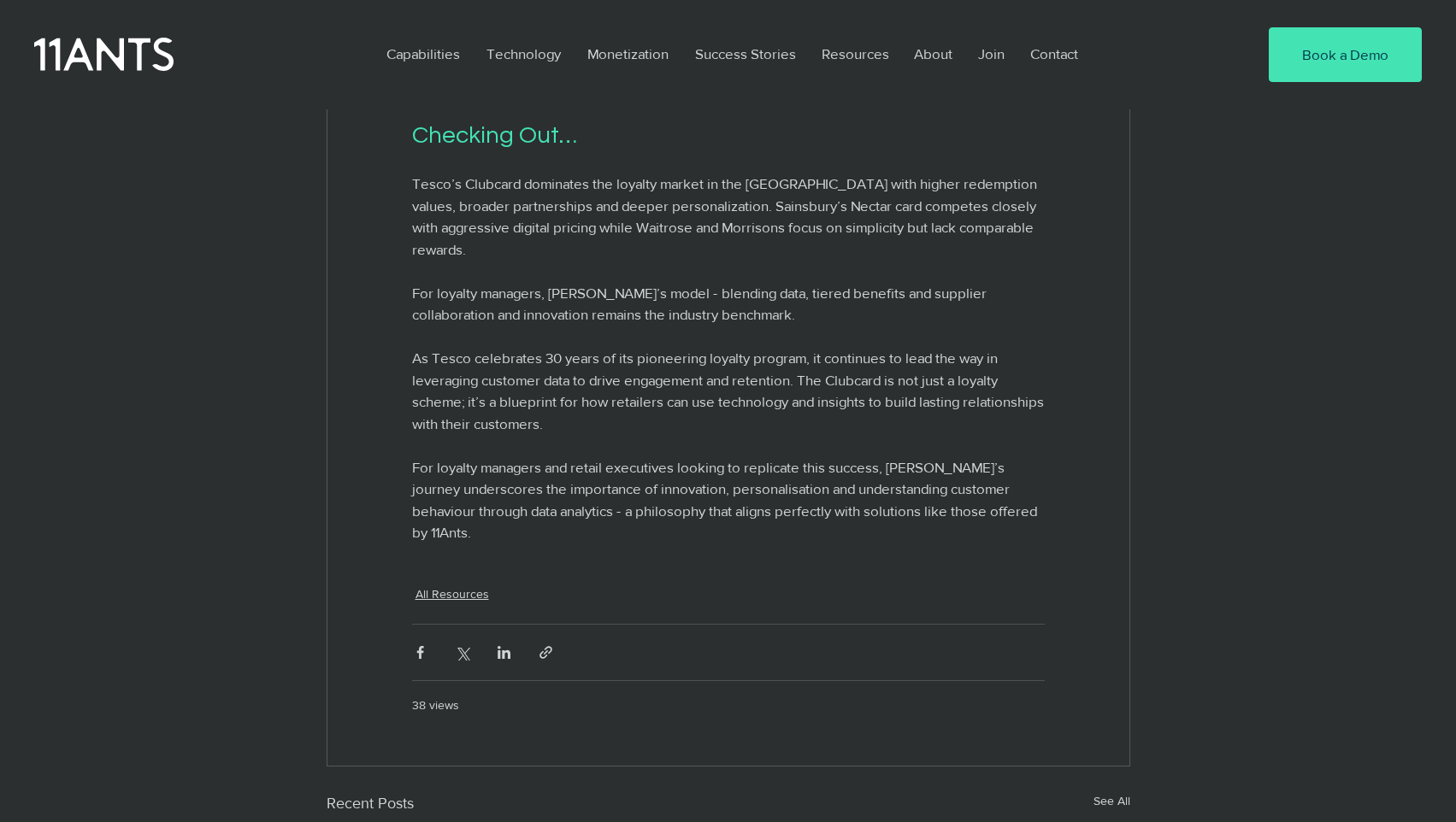
scroll to position [3577, 0]
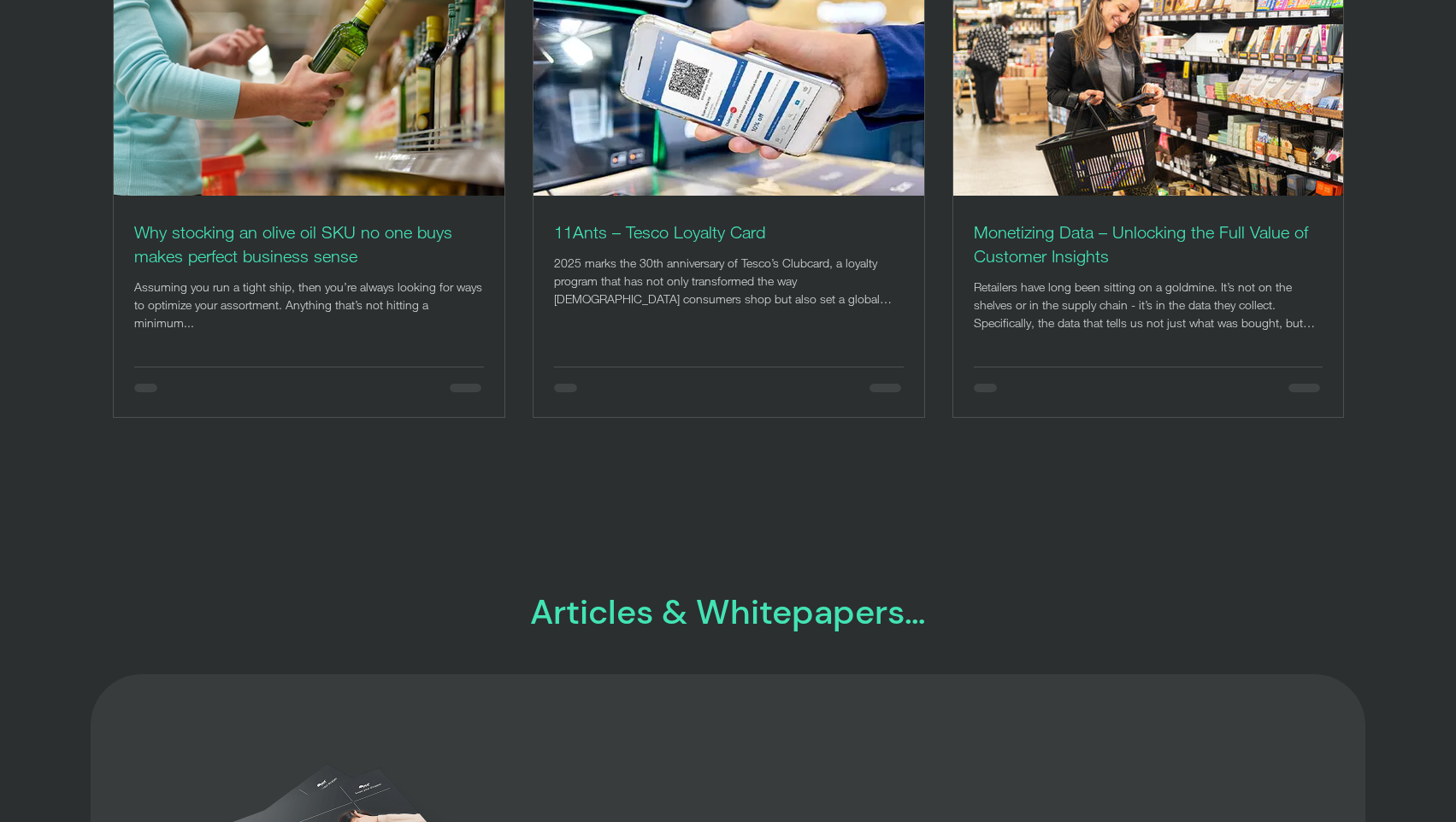
scroll to position [454, 0]
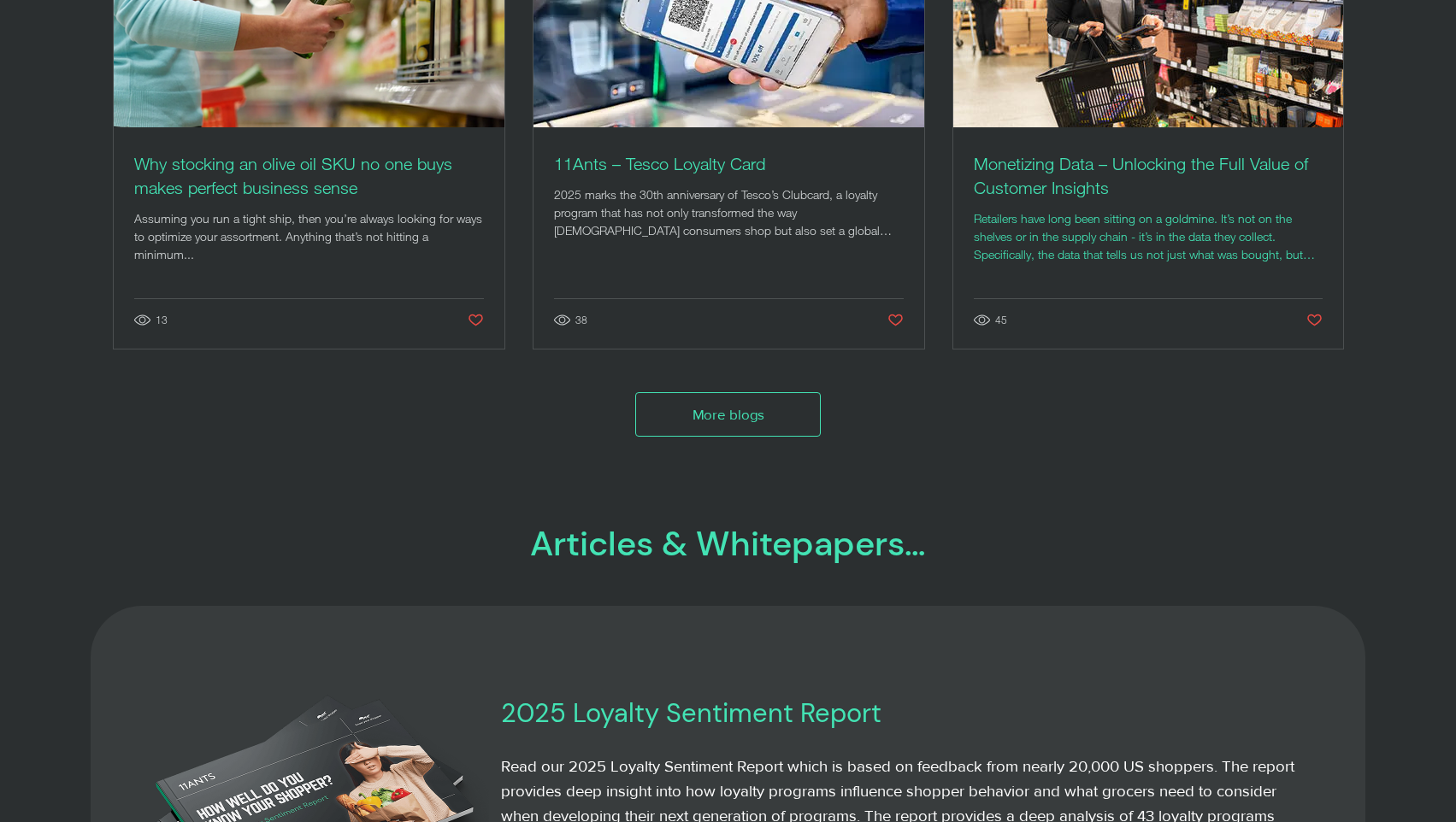
click at [1113, 166] on h2 "Monetizing Data – Unlocking the Full Value of Customer Insights" at bounding box center [1148, 176] width 349 height 48
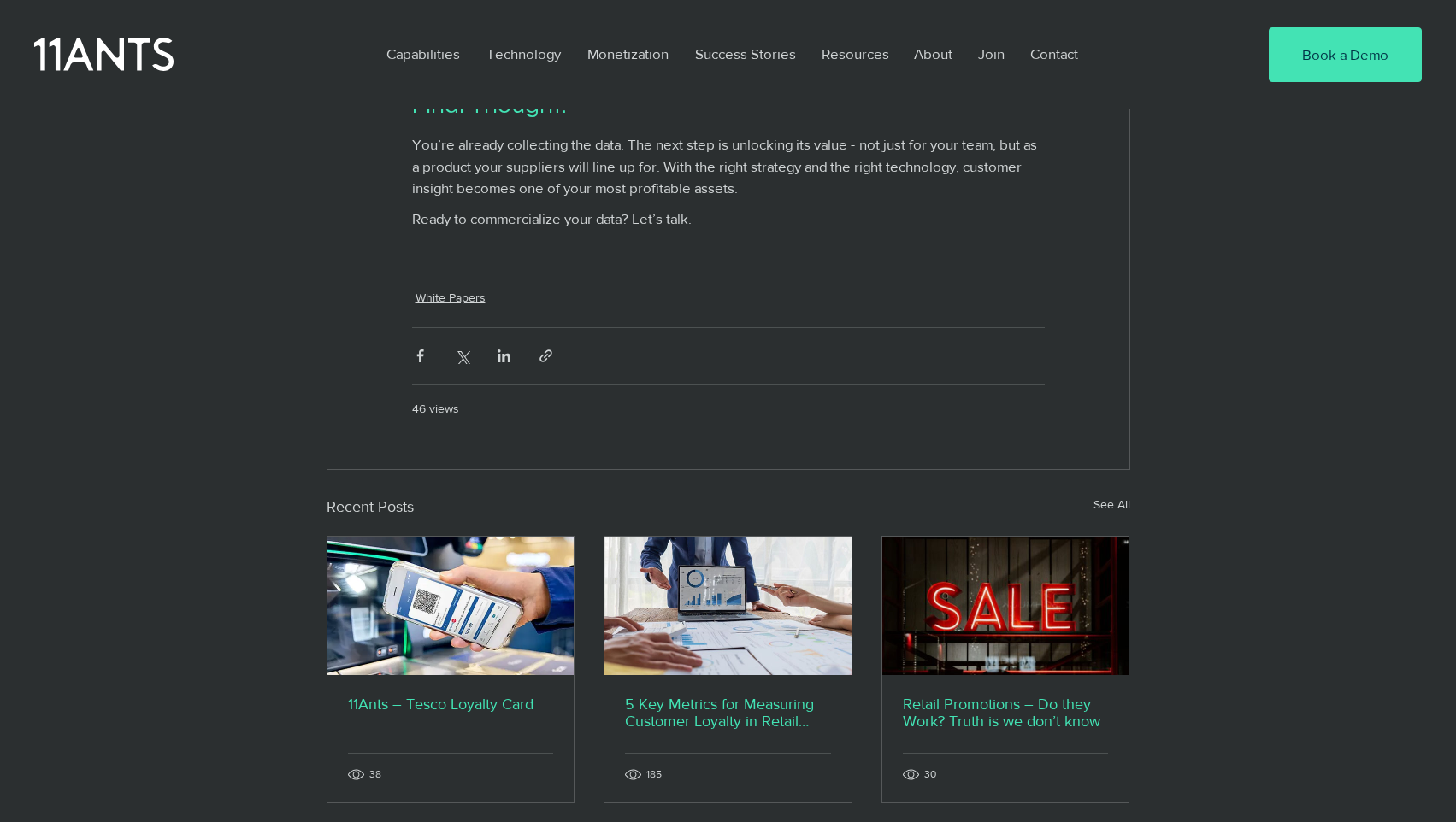
scroll to position [3256, 0]
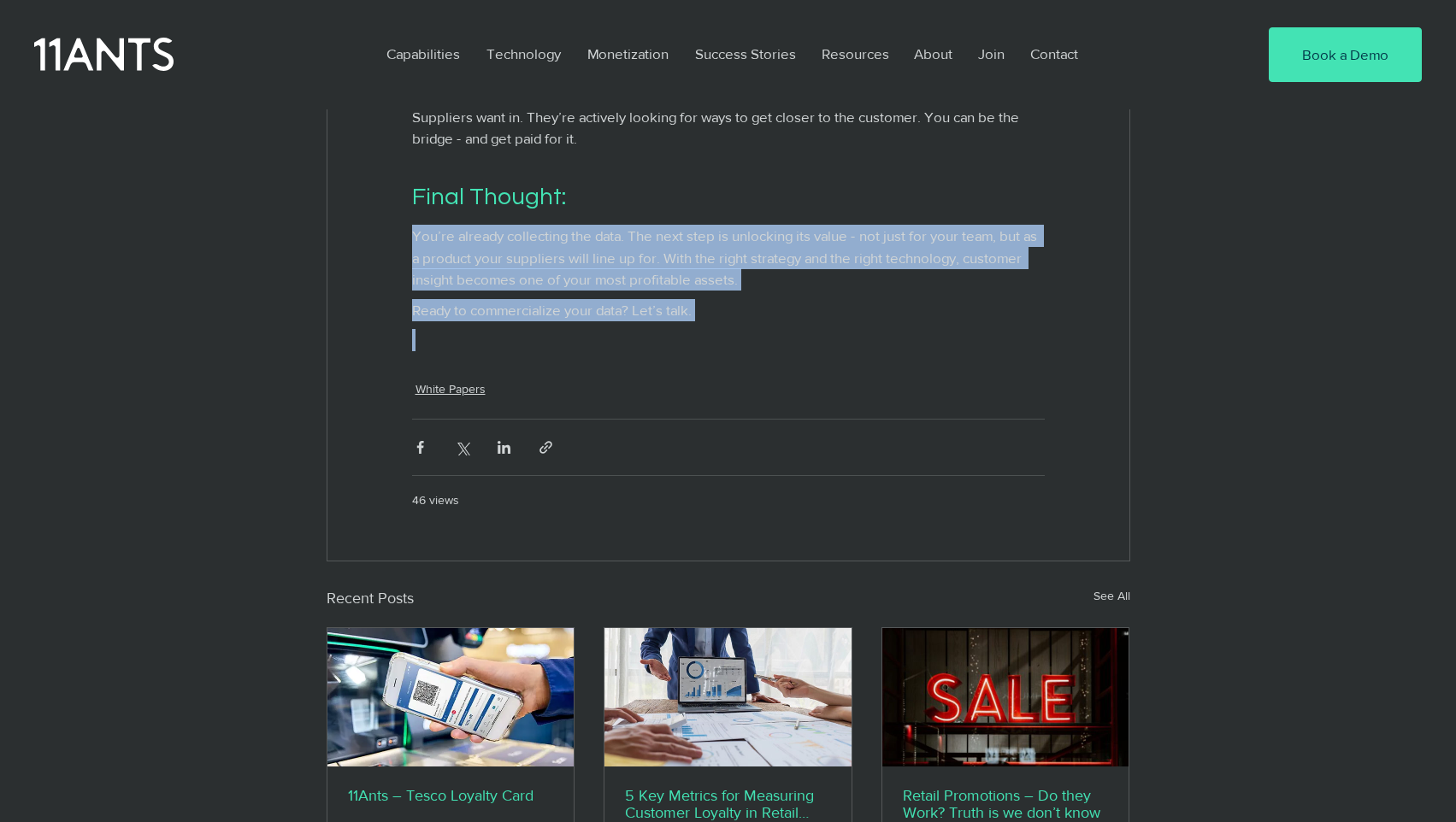
drag, startPoint x: 763, startPoint y: 424, endPoint x: 735, endPoint y: 313, distance: 114.5
click at [735, 225] on h2 "Final Thought:" at bounding box center [728, 201] width 633 height 45
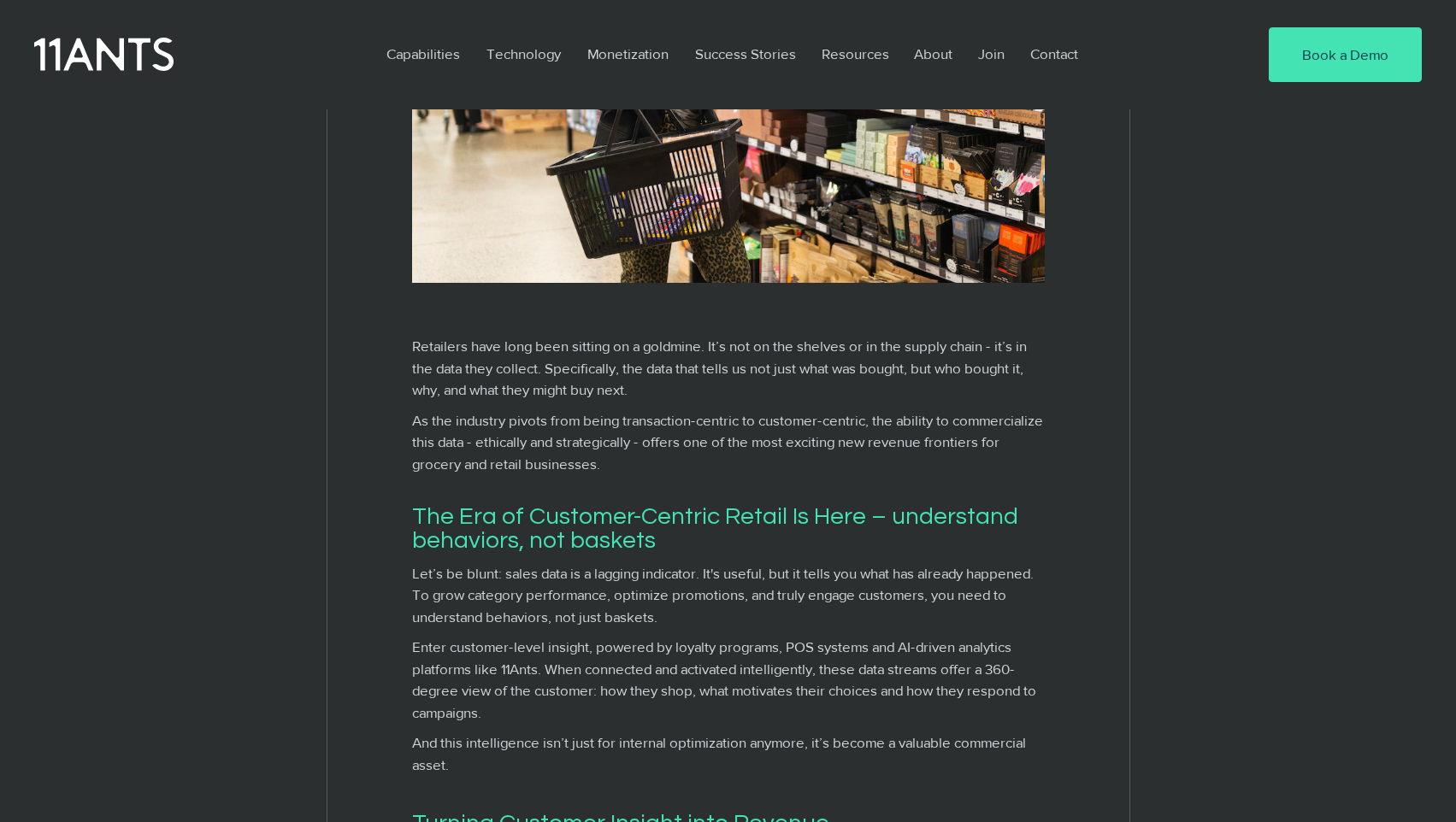
scroll to position [469, 0]
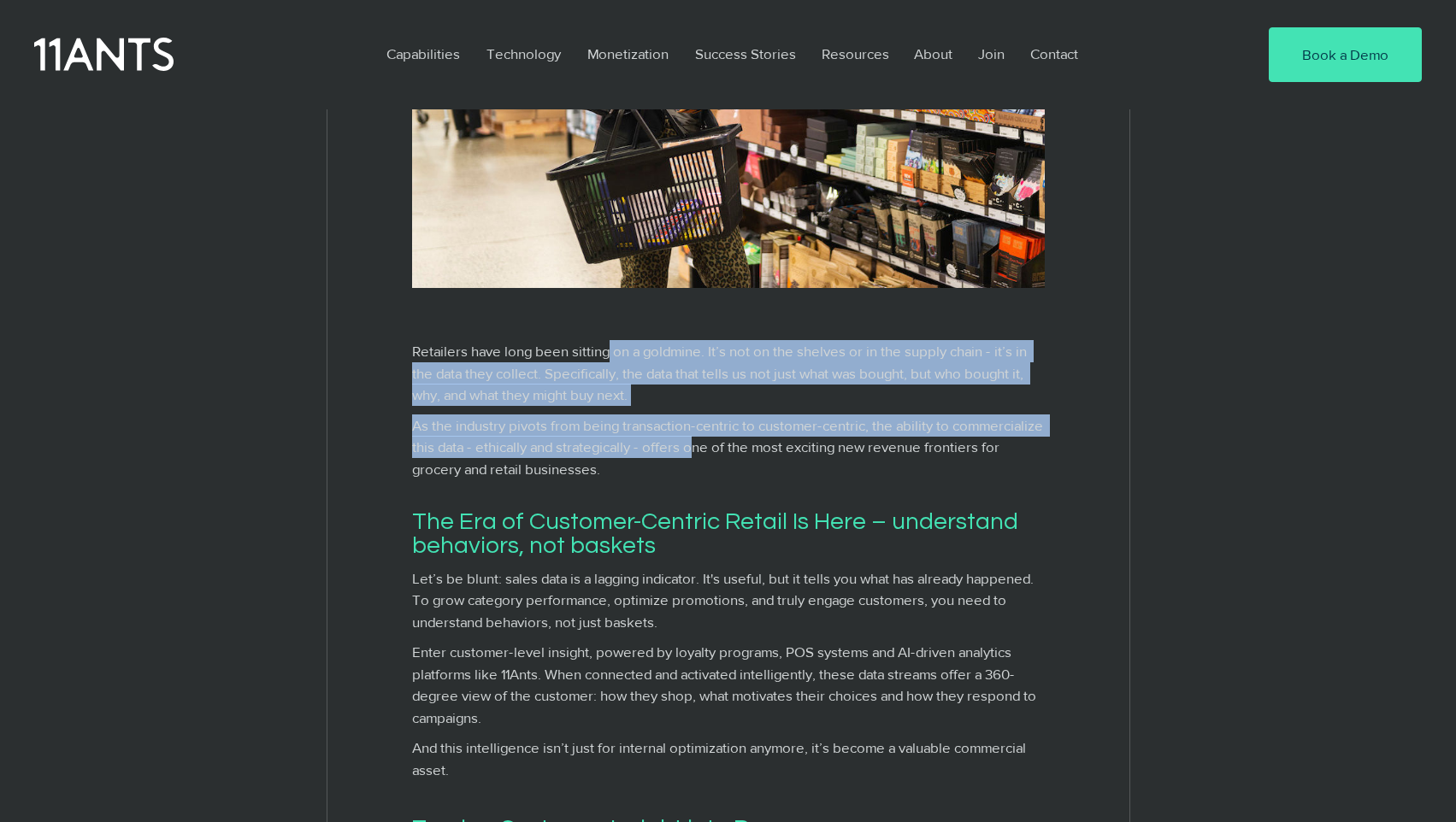
drag, startPoint x: 608, startPoint y: 419, endPoint x: 788, endPoint y: 524, distance: 208.4
click at [788, 480] on span "As the industry pivots from being transaction-centric to customer-centric, the …" at bounding box center [728, 448] width 633 height 66
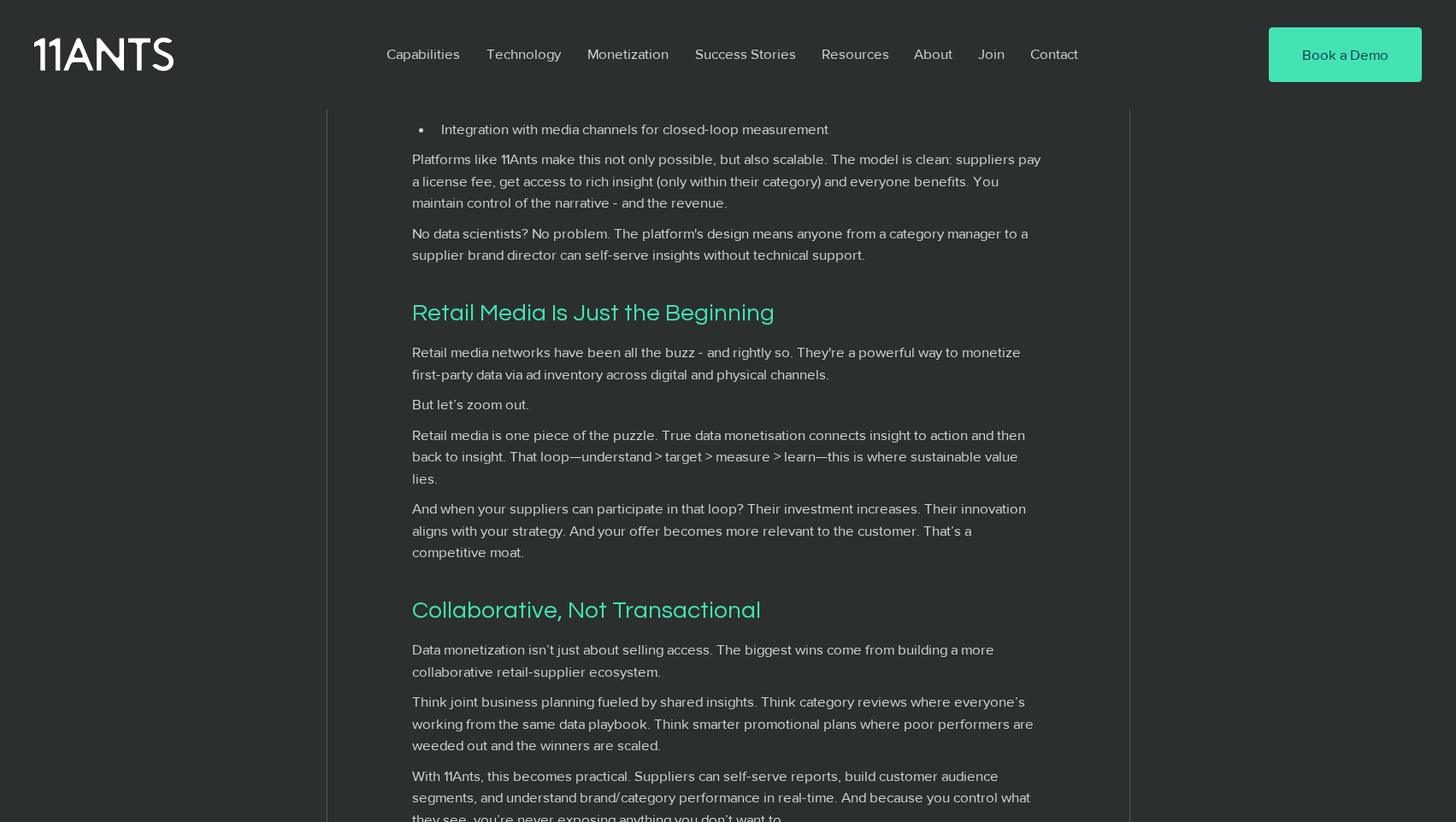
scroll to position [1423, 0]
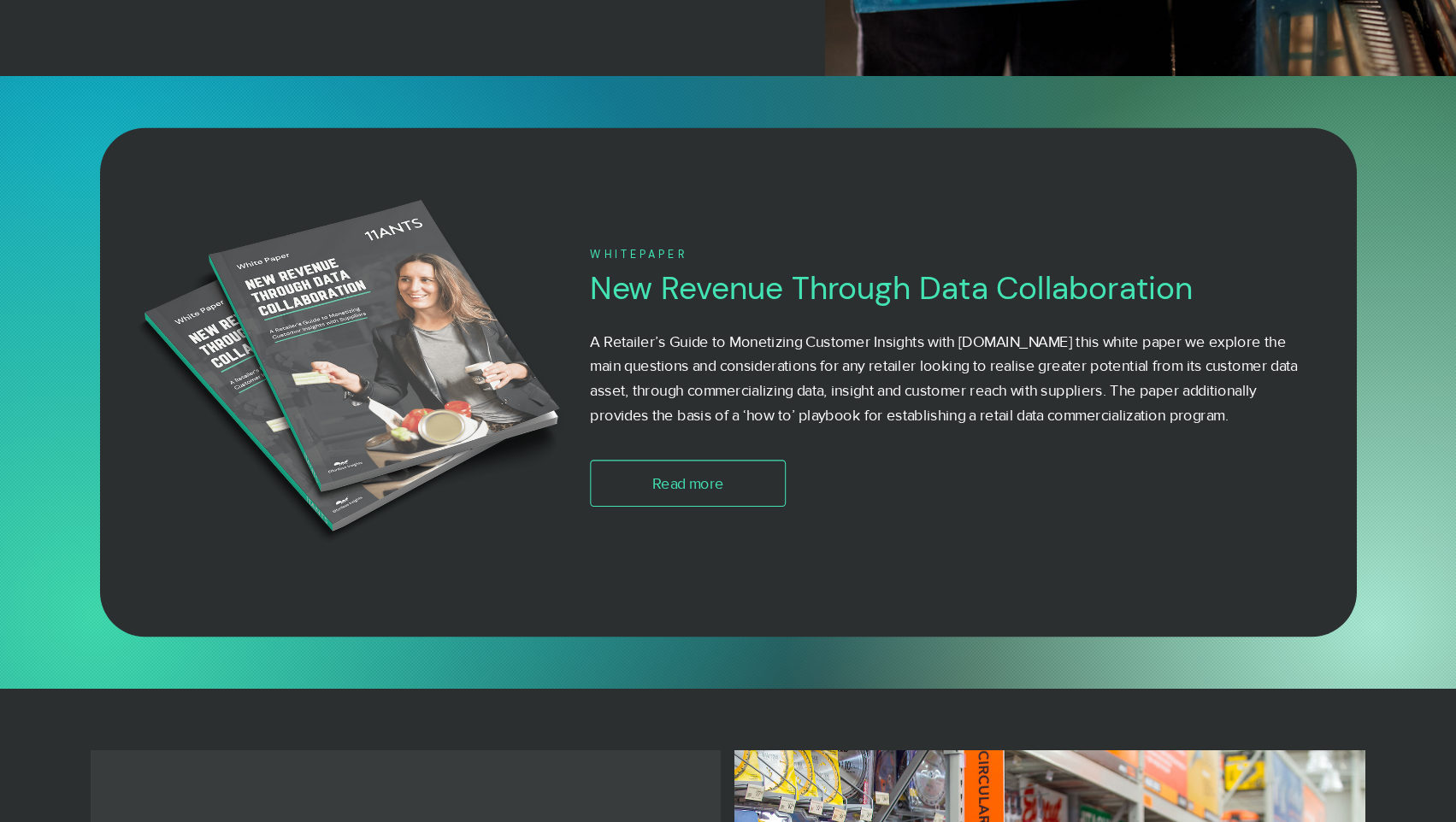
scroll to position [1032, 0]
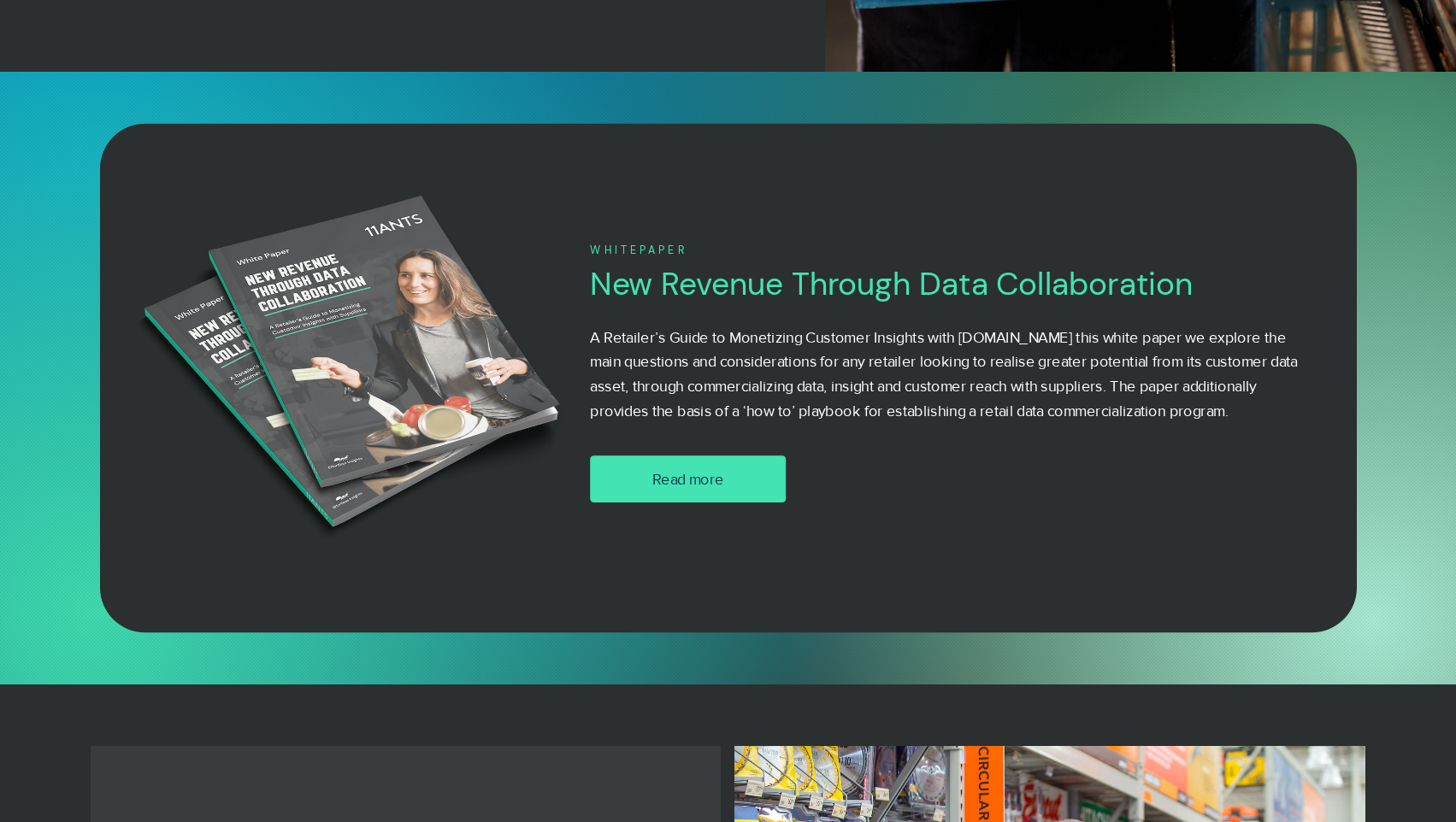
click at [706, 468] on span "Read more" at bounding box center [687, 478] width 72 height 21
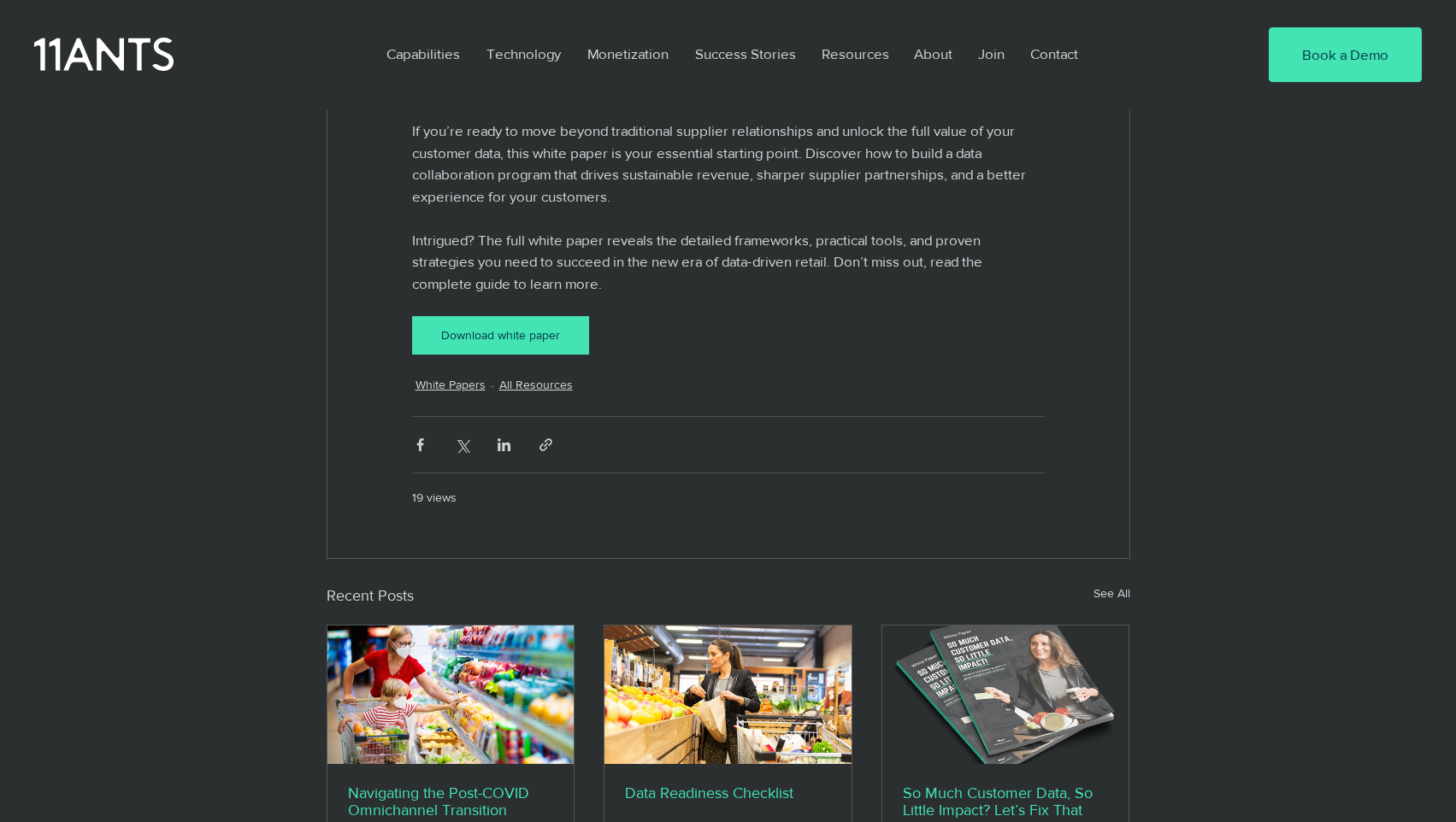
scroll to position [2840, 0]
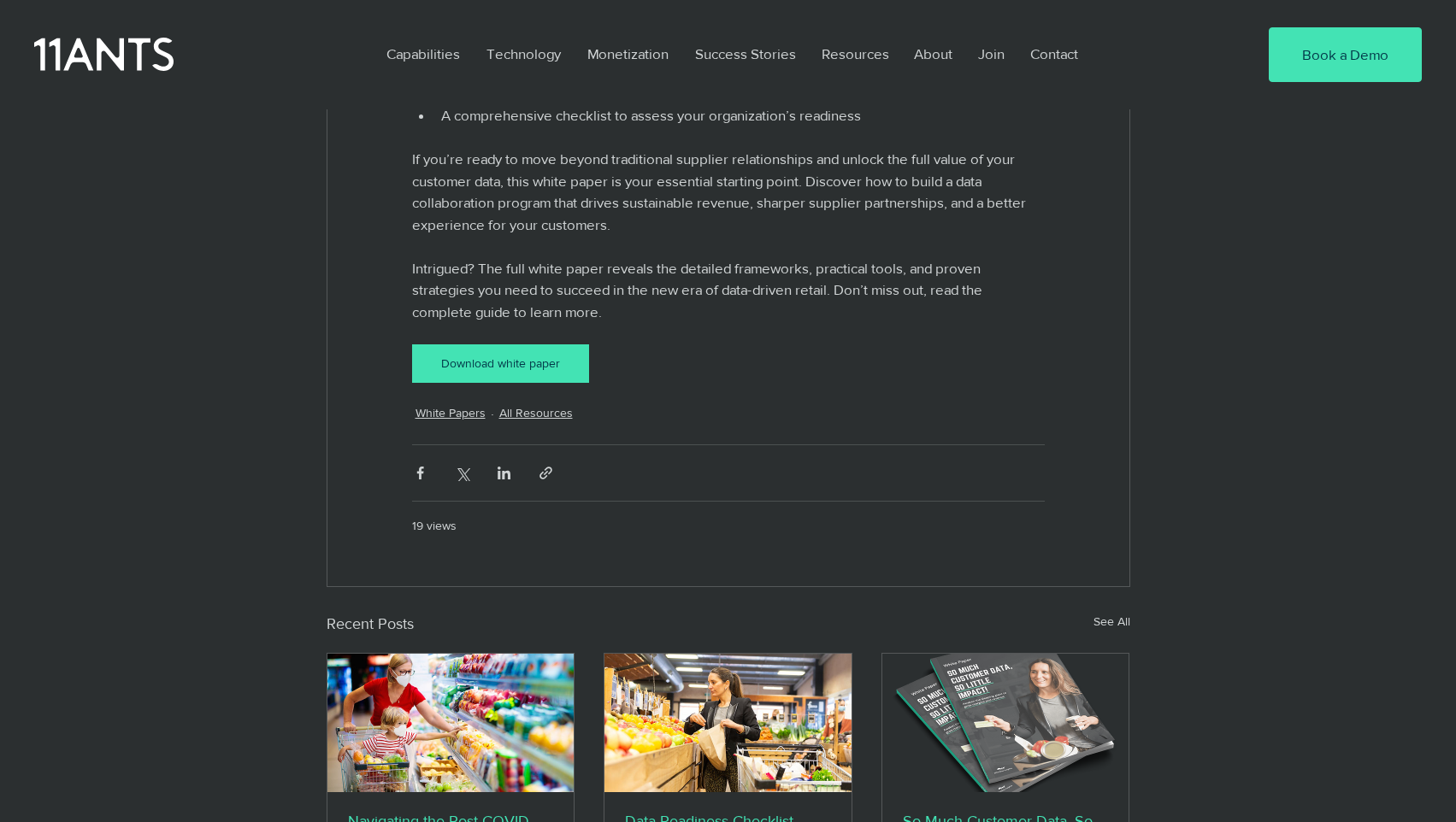
click at [545, 372] on div "Download white paper" at bounding box center [500, 364] width 156 height 18
